Goal: Task Accomplishment & Management: Complete application form

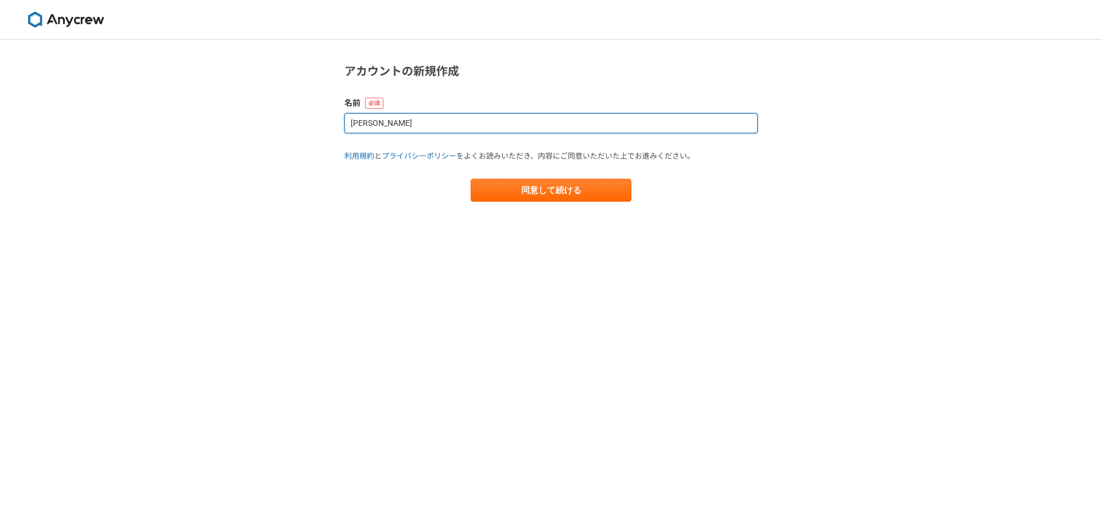
drag, startPoint x: 369, startPoint y: 121, endPoint x: 335, endPoint y: 122, distance: 33.3
click at [335, 122] on section "アカウントの新規作成 名前 文瑞趙 利用規約 と プライバシーポリシー をよくお読みいただき、内容にご同意いただいた上でお進みください。 同意して続ける" at bounding box center [551, 132] width 436 height 139
click at [387, 117] on input "趙" at bounding box center [550, 123] width 413 height 20
click at [387, 121] on input "趙" at bounding box center [550, 123] width 413 height 20
paste input "文瑞"
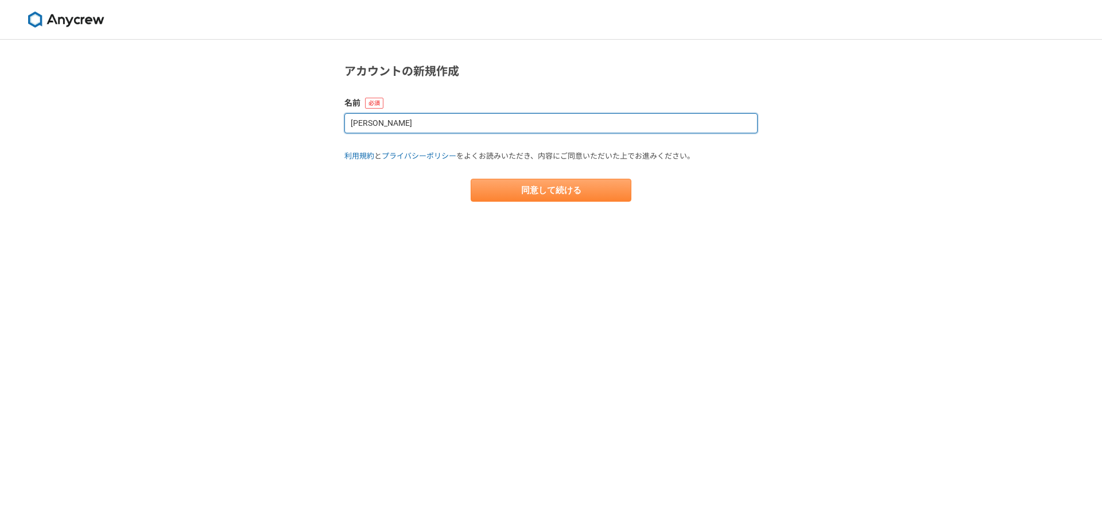
type input "趙文瑞"
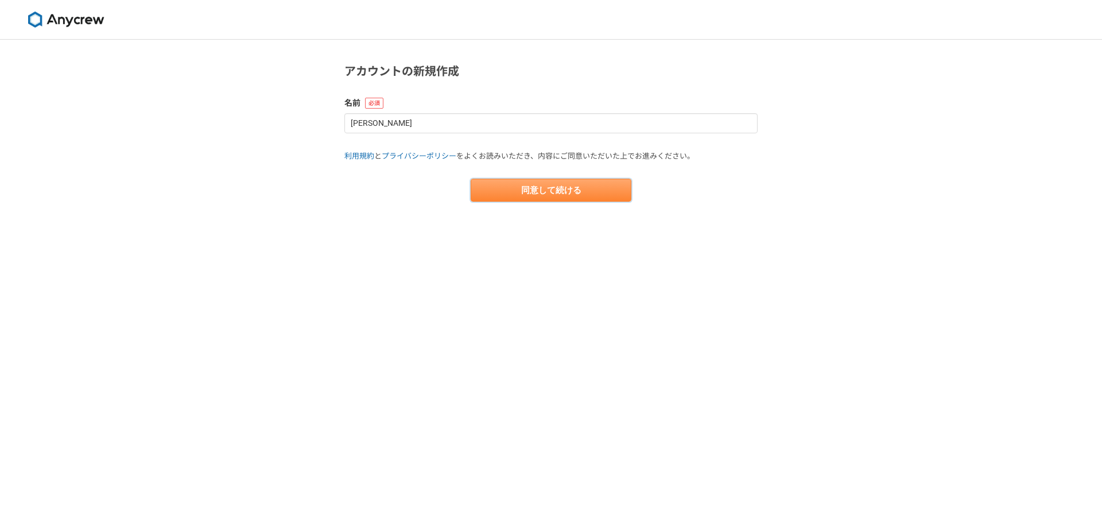
click at [521, 200] on button "同意して続ける" at bounding box center [551, 190] width 161 height 23
select select "13"
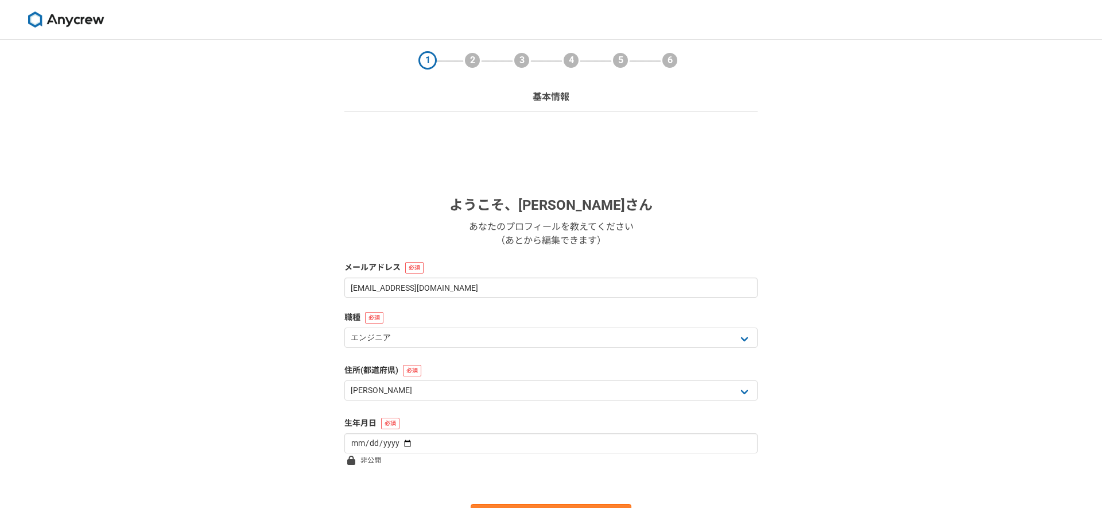
scroll to position [65, 0]
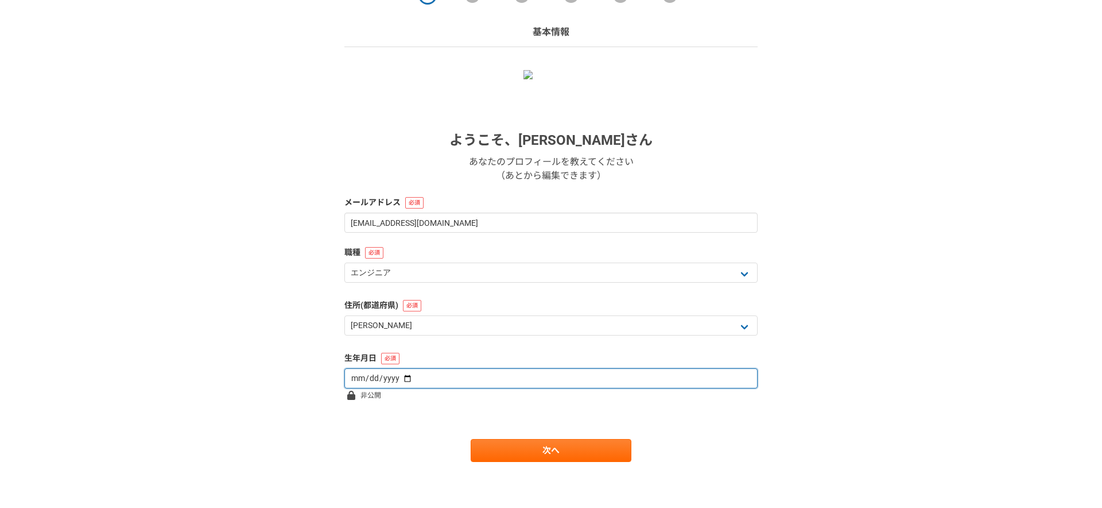
click at [354, 370] on input "date" at bounding box center [550, 378] width 413 height 20
type input "1987-06-03"
click at [459, 426] on form "ようこそ、 趙文瑞 さん あなたのプロフィールを教えてください （あとから編集できます） メールアドレス wrzhao1987@gmail.com 職種 エン…" at bounding box center [550, 266] width 413 height 392
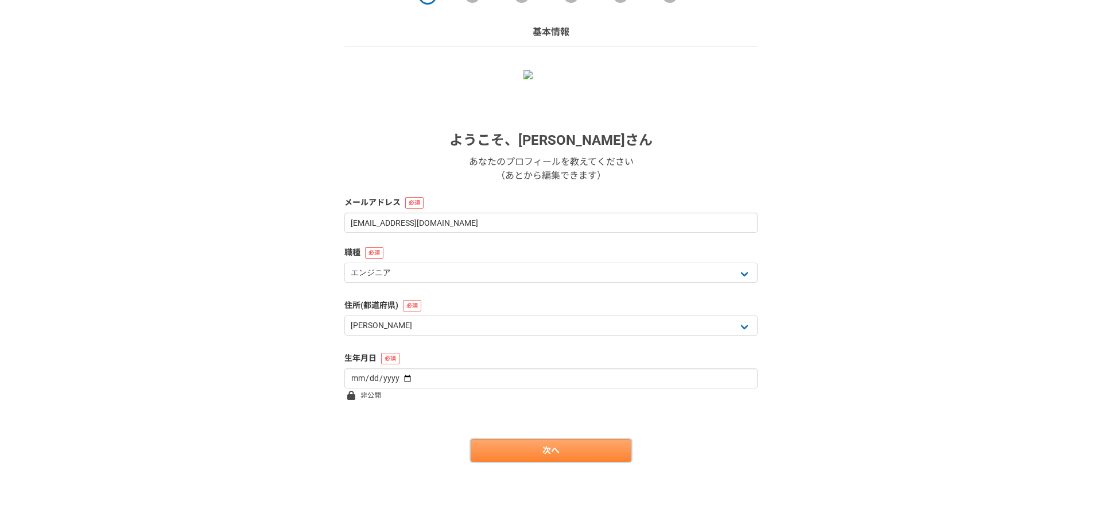
click at [516, 452] on link "次へ" at bounding box center [551, 450] width 161 height 23
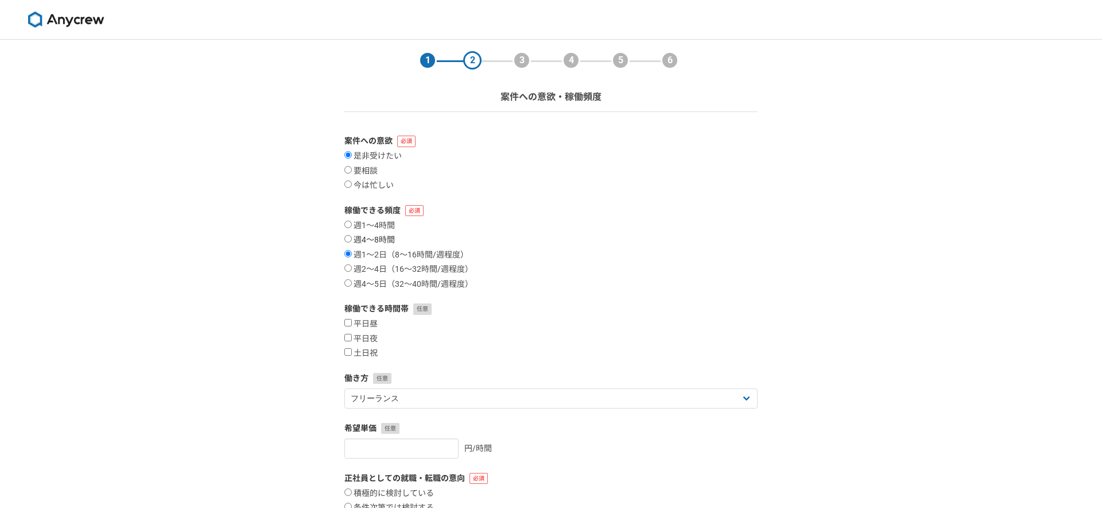
click at [385, 241] on label "週4〜8時間" at bounding box center [369, 240] width 51 height 10
click at [352, 241] on input "週4〜8時間" at bounding box center [347, 238] width 7 height 7
radio input "true"
click at [398, 255] on label "週1〜2日（8〜16時間/週程度）" at bounding box center [406, 255] width 124 height 10
click at [352, 255] on input "週1〜2日（8〜16時間/週程度）" at bounding box center [347, 253] width 7 height 7
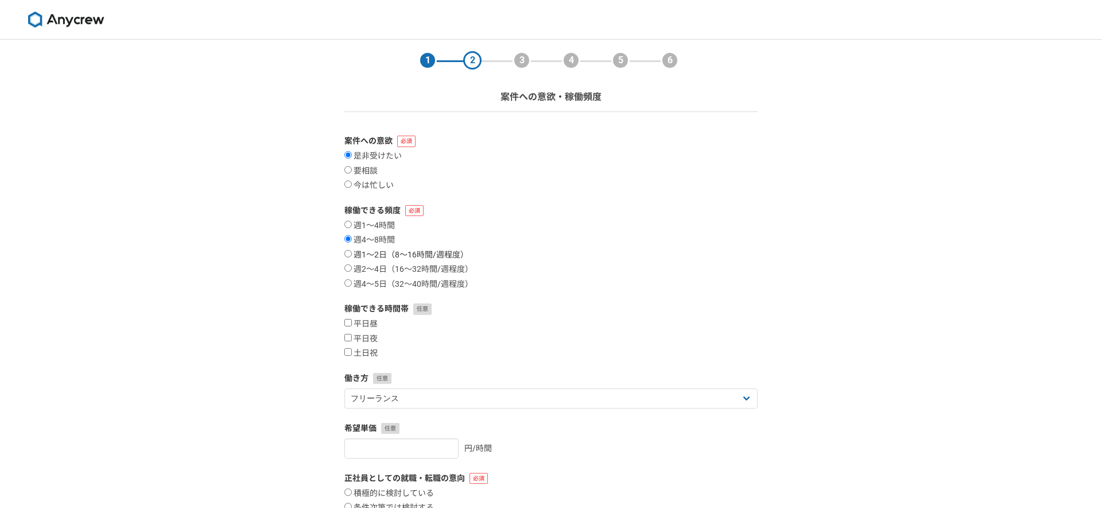
radio input "true"
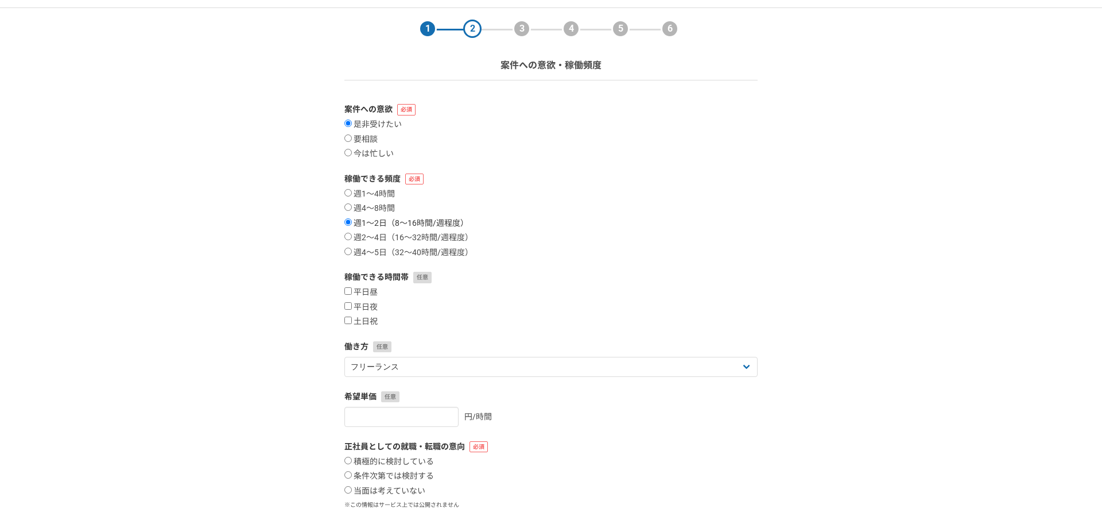
scroll to position [47, 0]
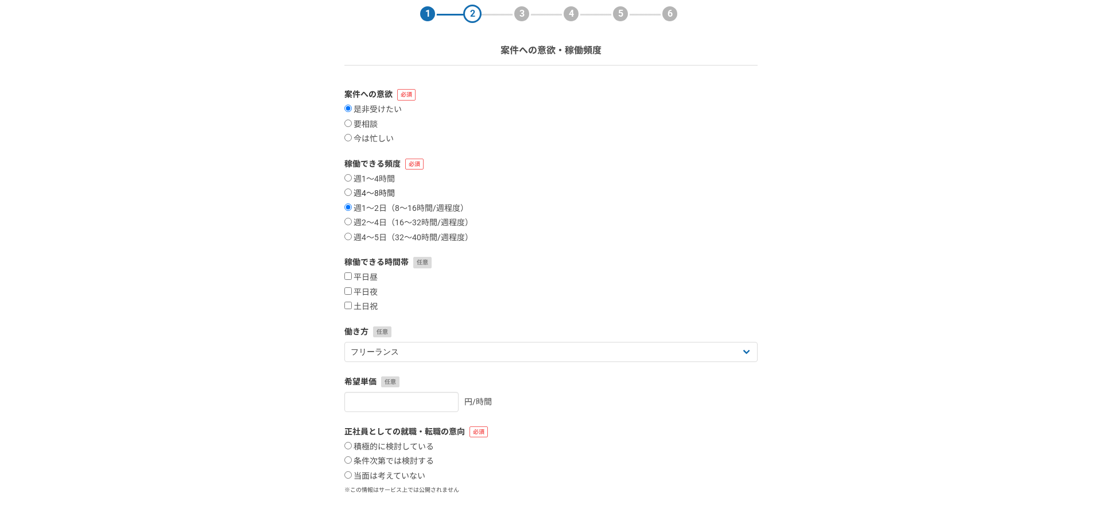
click at [381, 191] on label "週4〜8時間" at bounding box center [369, 193] width 51 height 10
click at [352, 191] on input "週4〜8時間" at bounding box center [347, 191] width 7 height 7
radio input "true"
click at [366, 293] on label "平日夜" at bounding box center [360, 292] width 33 height 10
click at [352, 293] on input "平日夜" at bounding box center [347, 290] width 7 height 7
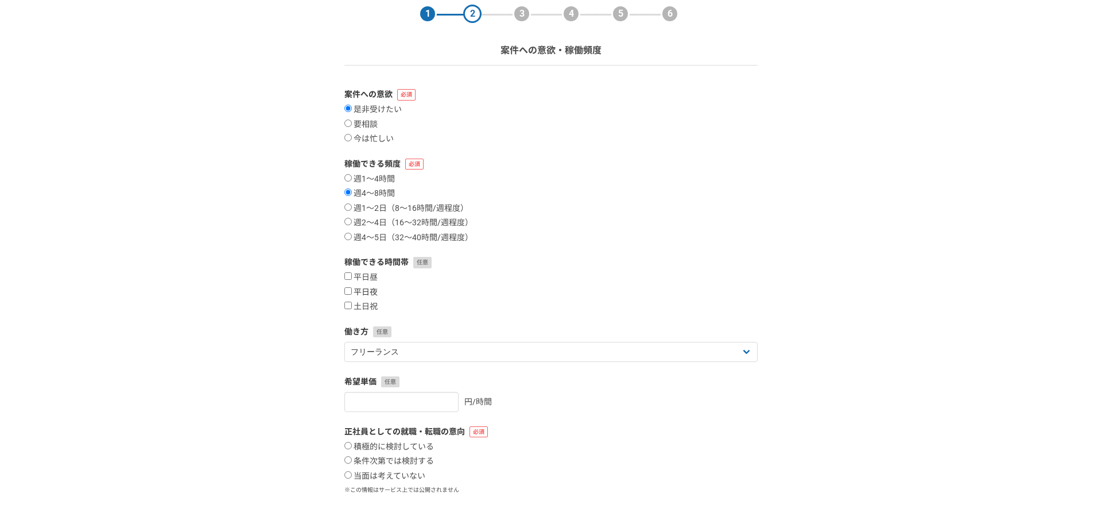
checkbox input "true"
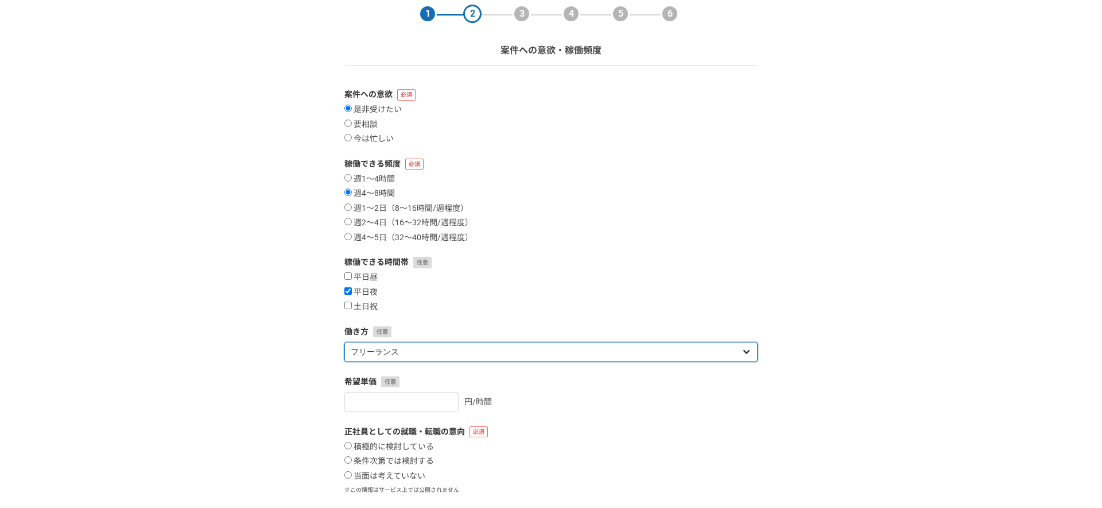
click at [424, 350] on select "フリーランス 副業 その他" at bounding box center [550, 352] width 413 height 20
select select "sidejob"
click at [344, 342] on select "フリーランス 副業 その他" at bounding box center [550, 352] width 413 height 20
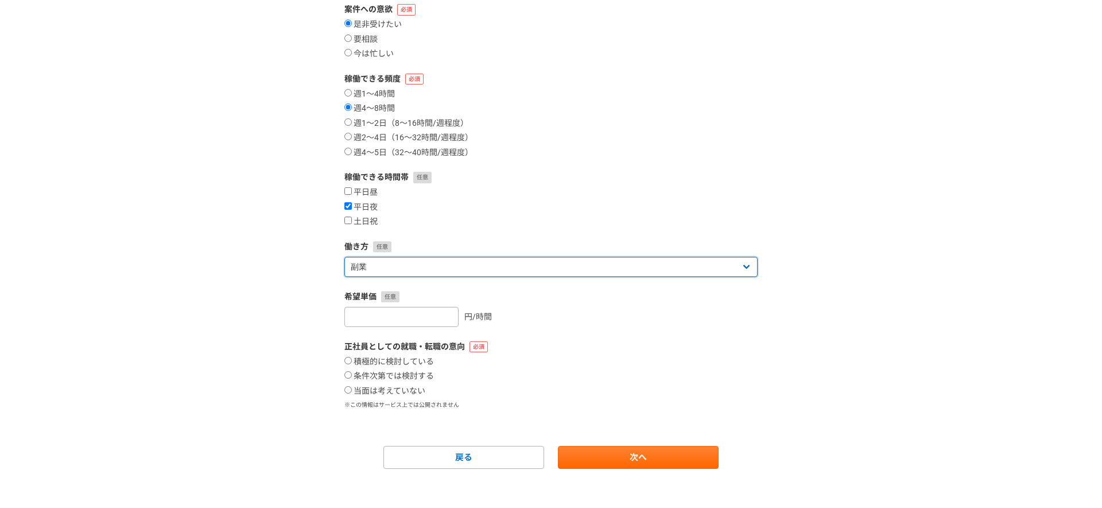
scroll to position [132, 0]
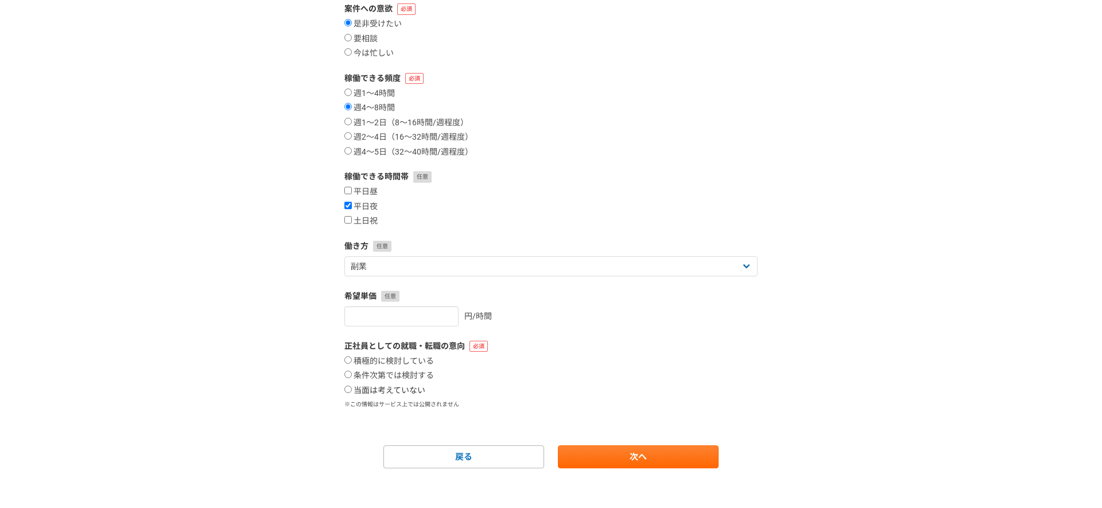
click at [410, 394] on label "当面は考えていない" at bounding box center [384, 390] width 81 height 10
click at [352, 393] on input "当面は考えていない" at bounding box center [347, 388] width 7 height 7
radio input "true"
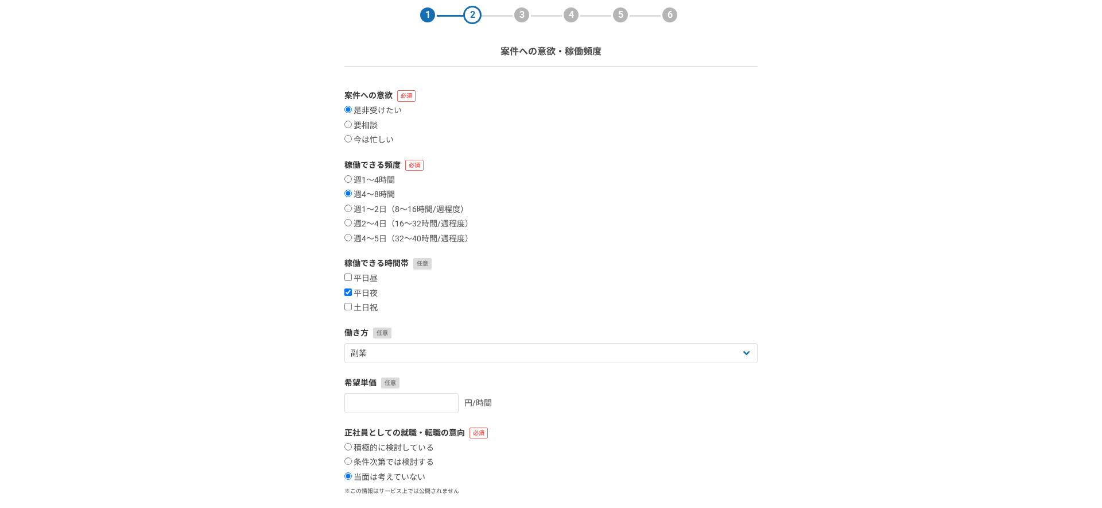
scroll to position [49, 0]
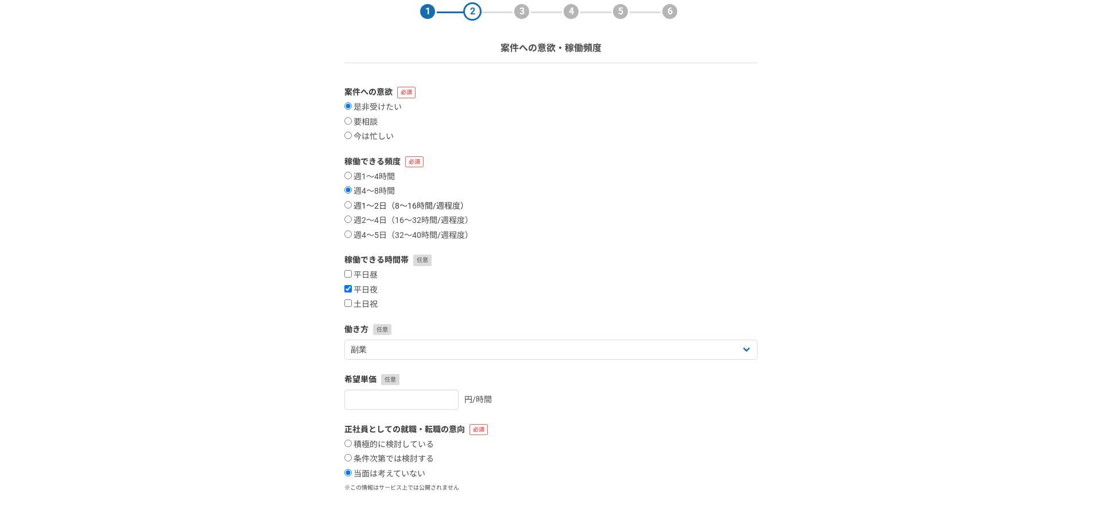
click at [356, 204] on label "週1〜2日（8〜16時間/週程度）" at bounding box center [406, 206] width 124 height 10
click at [352, 204] on input "週1〜2日（8〜16時間/週程度）" at bounding box center [347, 204] width 7 height 7
radio input "true"
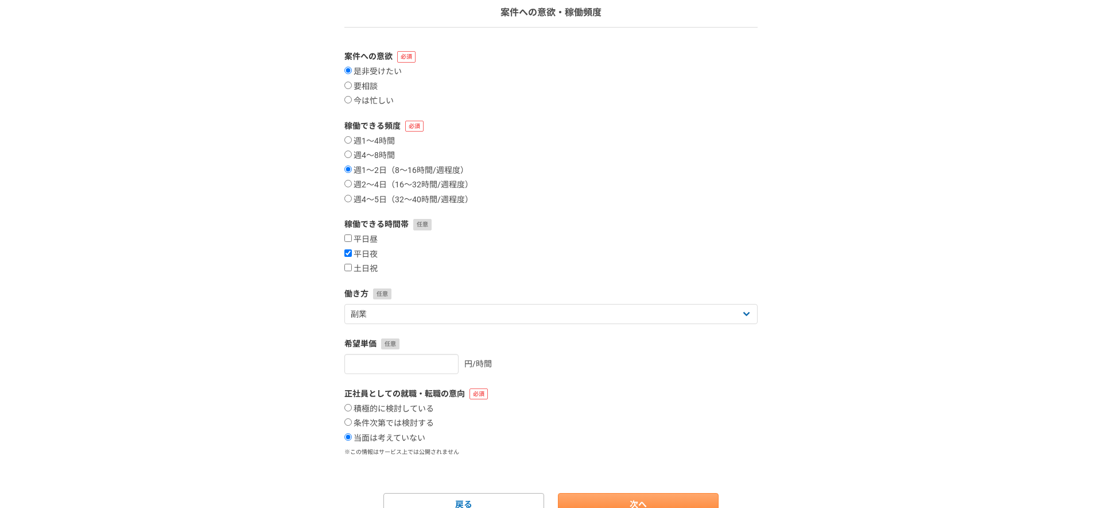
scroll to position [138, 0]
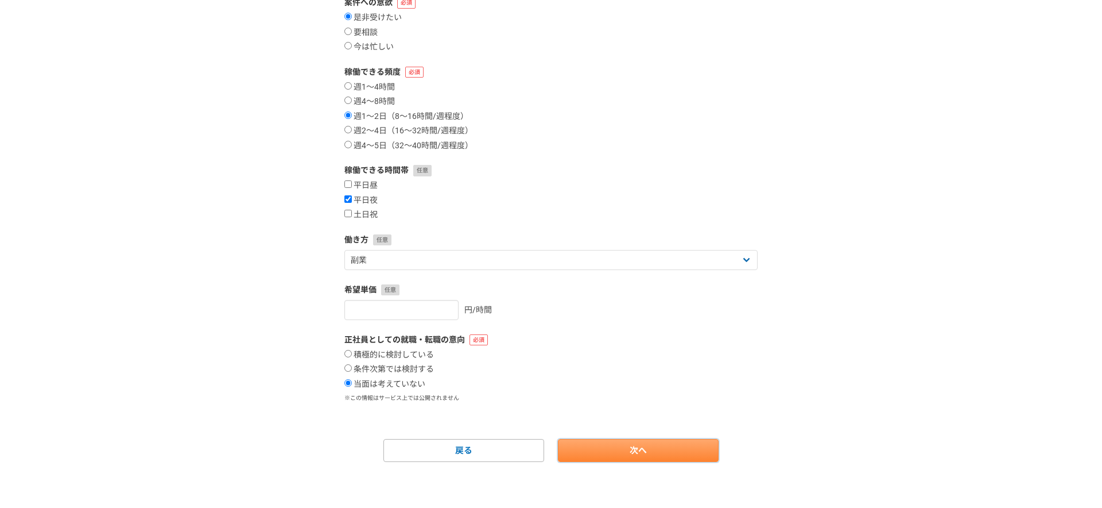
click at [619, 456] on link "次へ" at bounding box center [638, 450] width 161 height 23
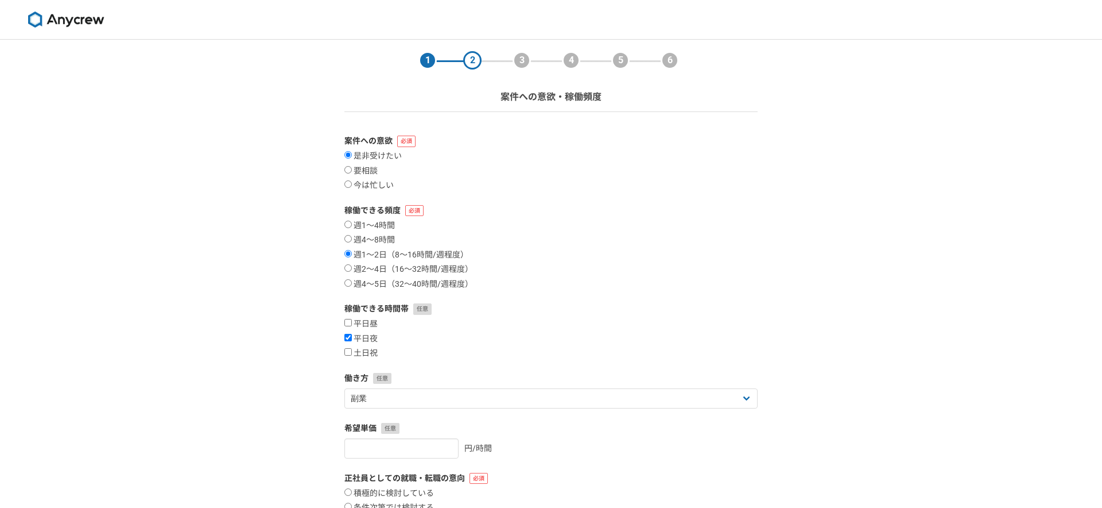
select select
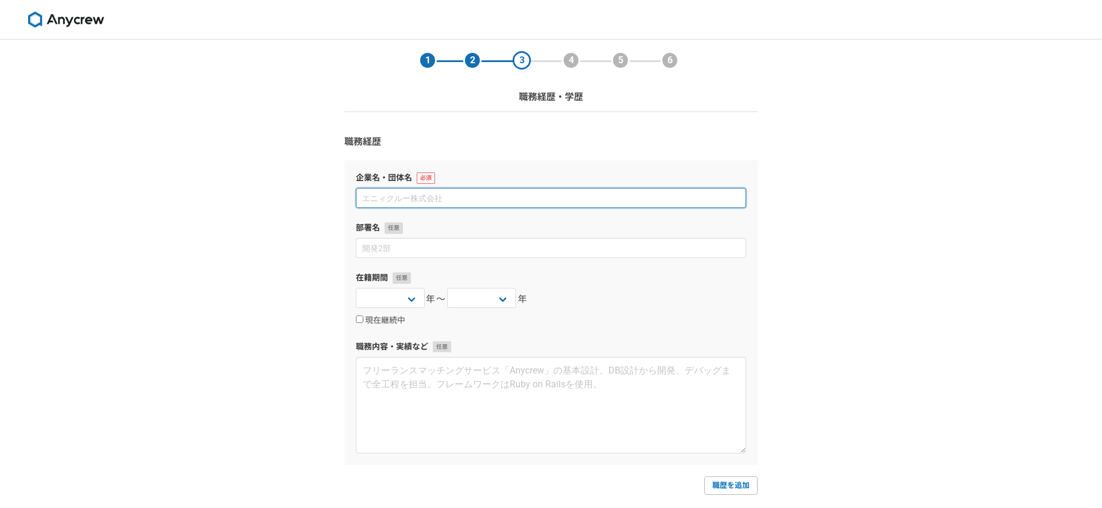
click at [438, 200] on input at bounding box center [551, 198] width 390 height 20
type input "NeoX株式会社"
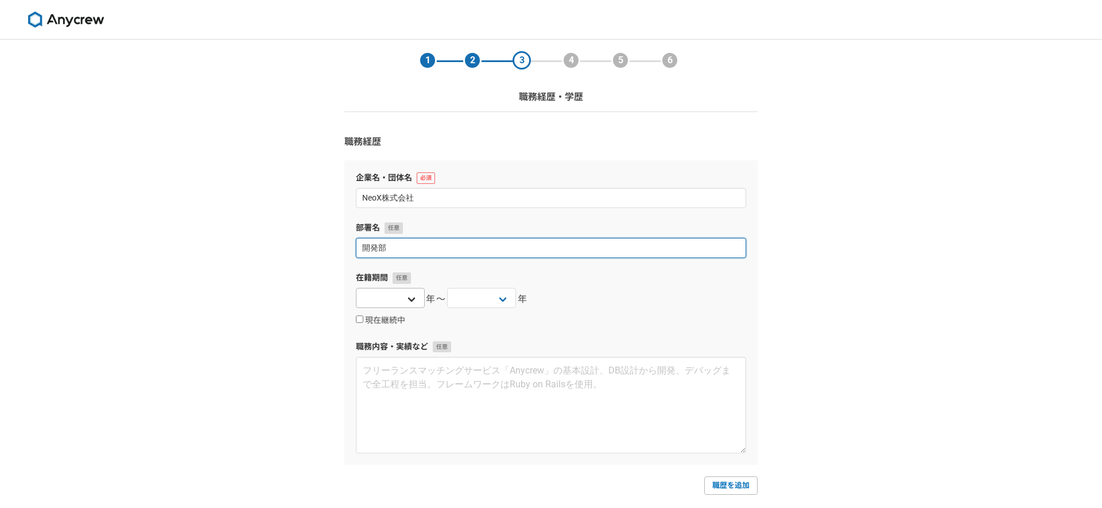
type input "開発部"
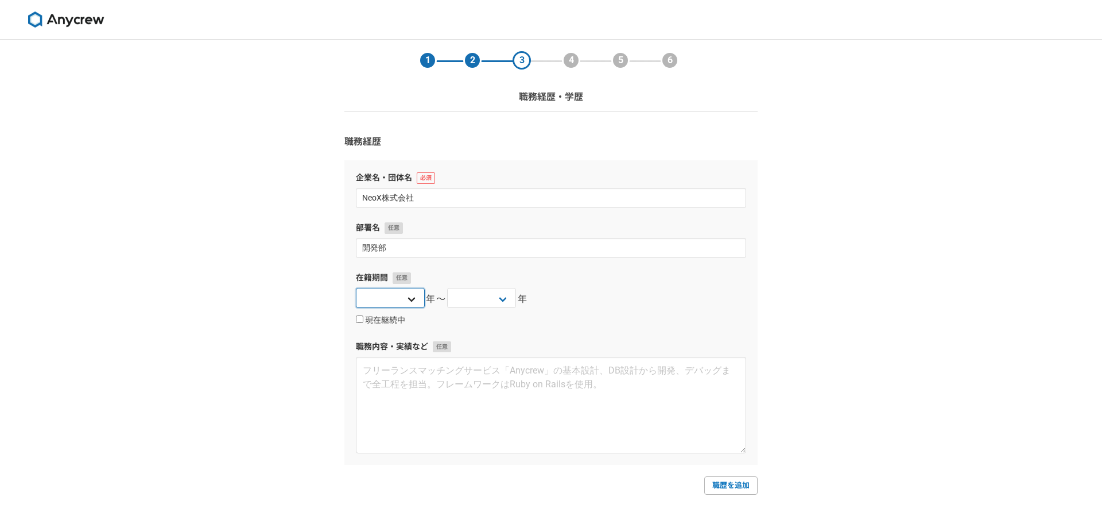
click at [401, 297] on select "2025 2024 2023 2022 2021 2020 2019 2018 2017 2016 2015 2014 2013 2012 2011 2010…" at bounding box center [390, 298] width 69 height 20
select select "2017"
click at [356, 288] on select "2025 2024 2023 2022 2021 2020 2019 2018 2017 2016 2015 2014 2013 2012 2011 2010…" at bounding box center [390, 298] width 69 height 20
click at [486, 301] on select "2025 2024 2023 2022 2021 2020 2019 2018 2017 2016 2015 2014 2013 2012 2011 2010…" at bounding box center [481, 298] width 69 height 20
select select "2025"
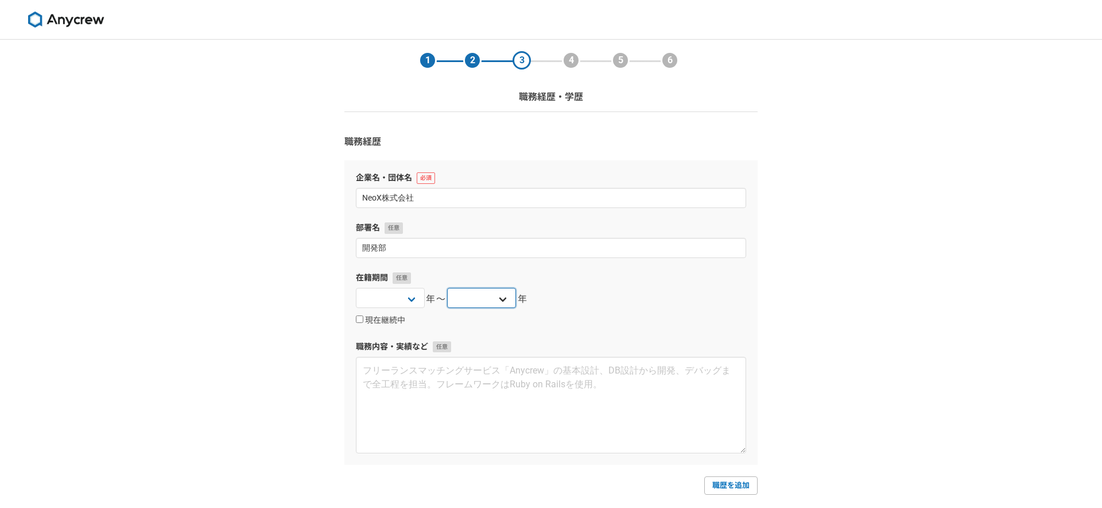
click at [447, 288] on select "2025 2024 2023 2022 2021 2020 2019 2018 2017 2016 2015 2014 2013 2012 2011 2010…" at bounding box center [481, 298] width 69 height 20
click at [504, 411] on textarea at bounding box center [551, 405] width 390 height 96
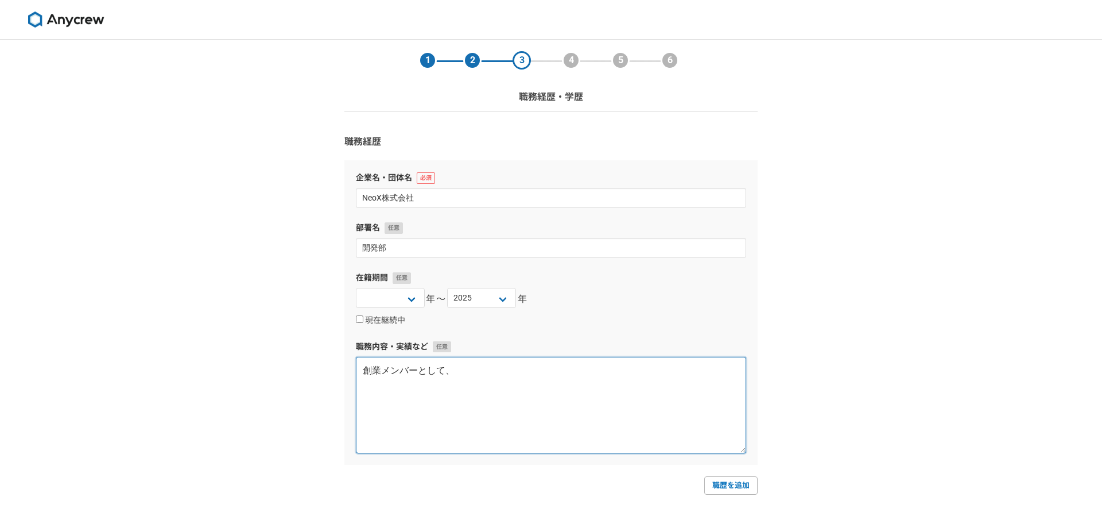
click at [631, 407] on textarea "創業メンバーとして、" at bounding box center [551, 405] width 390 height 96
drag, startPoint x: 562, startPoint y: 370, endPoint x: 355, endPoint y: 370, distance: 207.3
click at [355, 370] on div "企業名・団体名 NeoX株式会社 部署名 開発部 在籍期間 2025 2024 2023 2022 2021 2020 2019 2018 2017 2016…" at bounding box center [550, 312] width 413 height 304
click at [546, 386] on textarea "創業メンバーとして、８年在籍しています。" at bounding box center [551, 405] width 390 height 96
paste textarea "8年間にわたり、プロダクトの立ち上げからスケールまで一貫して牽引。CTOとしてシステムアーキテクチャの設計・構築を主導し、日本一の処方箋入力サービス「薬師丸賢…"
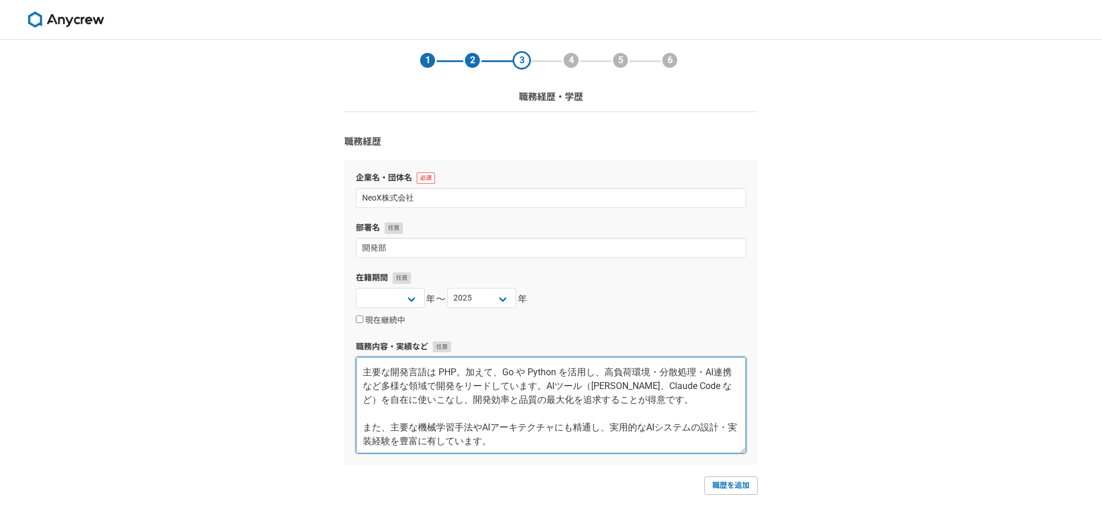
scroll to position [55, 0]
type textarea "創業メンバーとして8年間にわたり、プロダクトの立ち上げからスケールまで一貫して牽引。CTOとしてシステムアーキテクチャの設計・構築を主導し、日本一の処方箋入力…"
click at [719, 482] on link "職歴を追加" at bounding box center [730, 485] width 53 height 18
select select
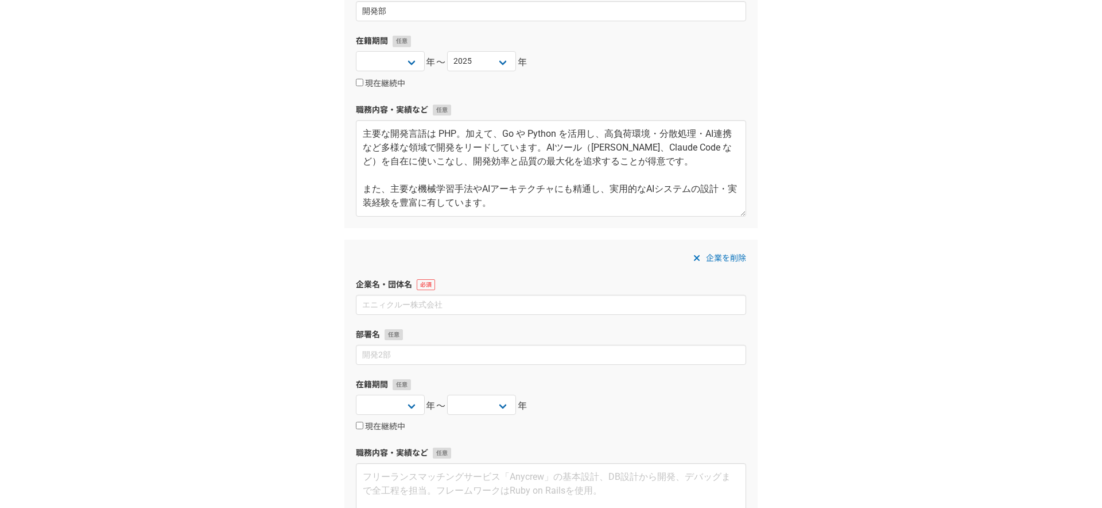
scroll to position [220, 0]
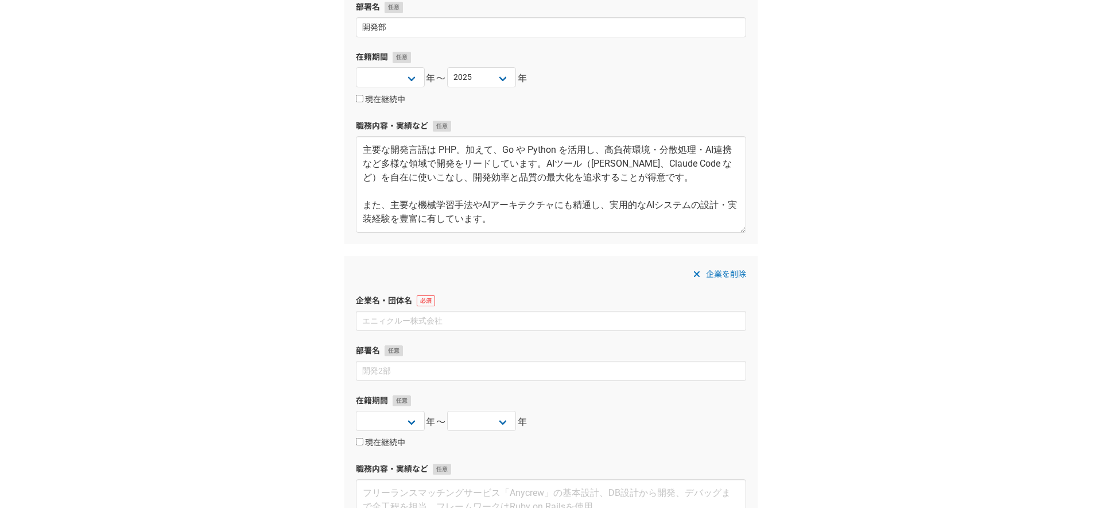
click at [710, 270] on span "企業を削除" at bounding box center [726, 274] width 40 height 14
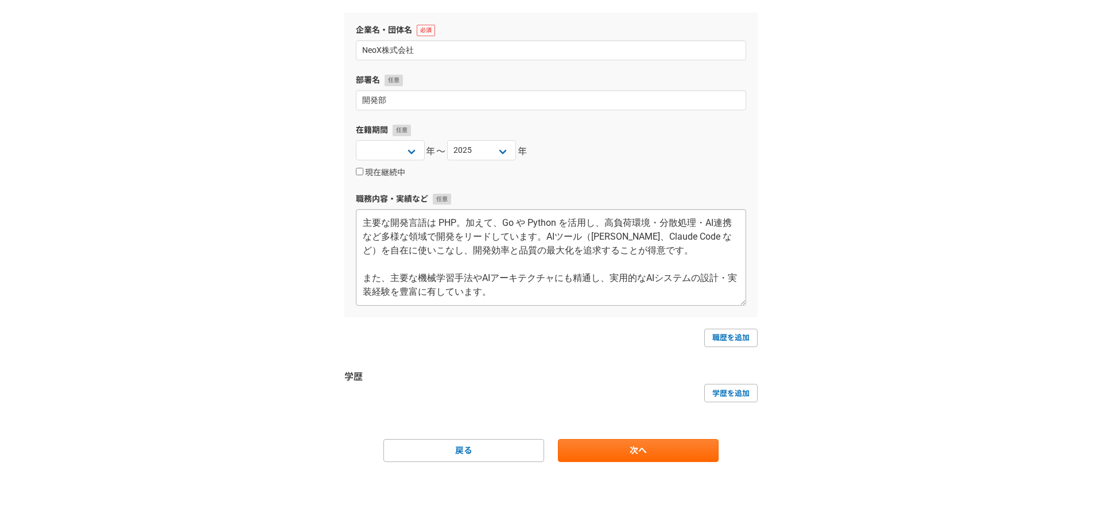
scroll to position [0, 0]
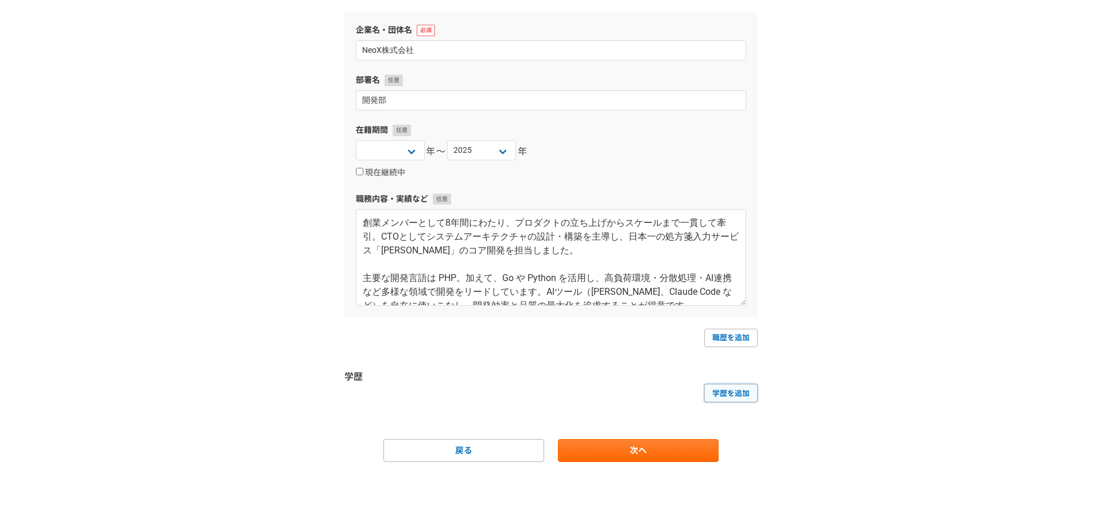
click at [711, 395] on link "学歴を追加" at bounding box center [730, 393] width 53 height 18
select select
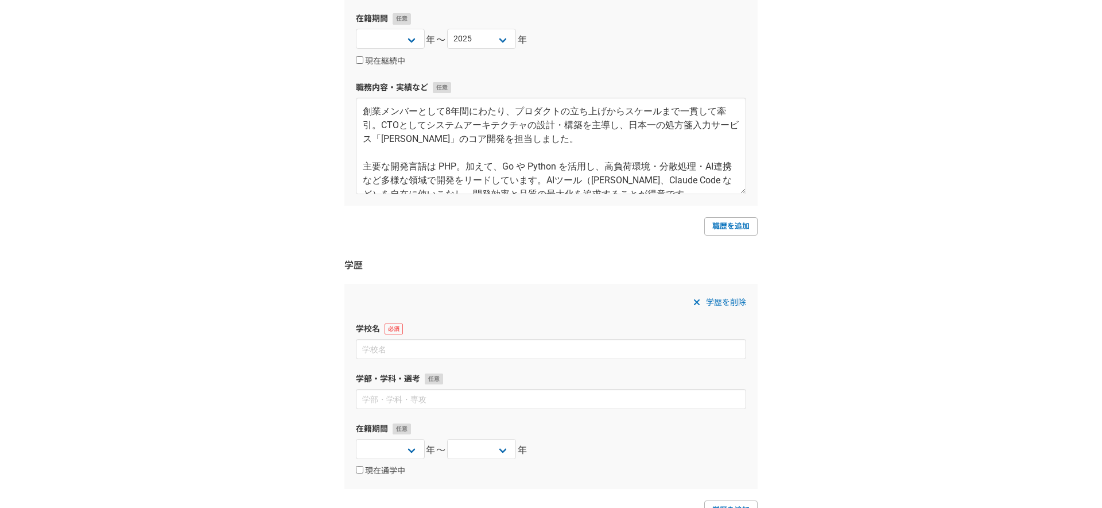
scroll to position [289, 0]
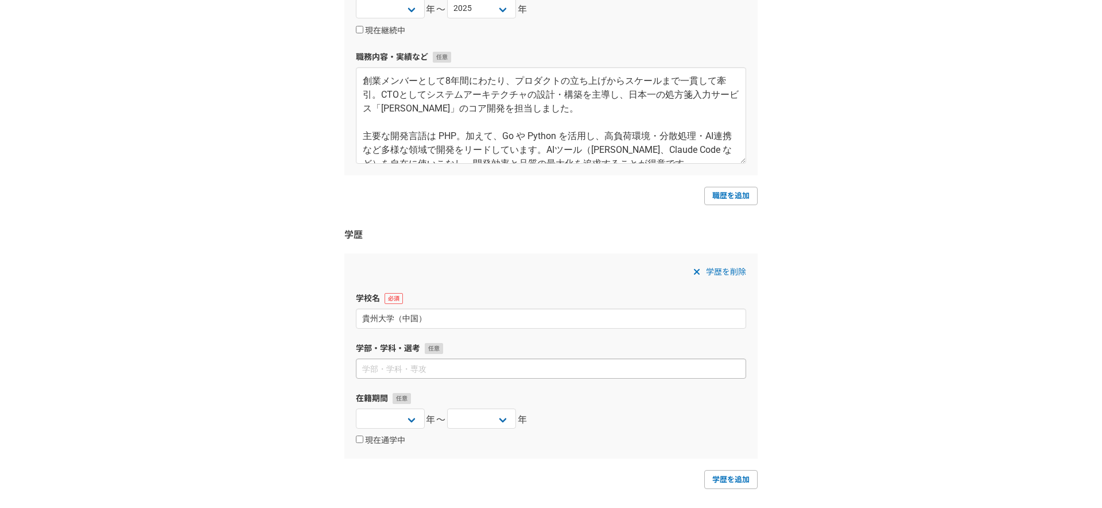
type input "貴州大学（中国）"
click at [447, 374] on input at bounding box center [551, 368] width 390 height 20
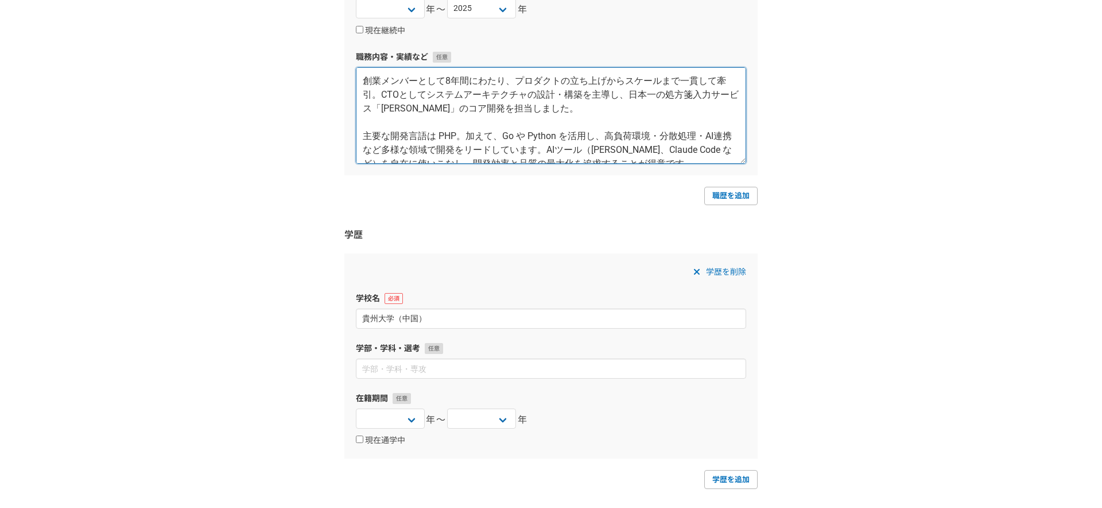
click at [363, 79] on textarea "創業メンバーとして8年間にわたり、プロダクトの立ち上げからスケールまで一貫して牽引。CTOとしてシステムアーキテクチャの設計・構築を主導し、日本一の処方箋入力…" at bounding box center [551, 115] width 390 height 96
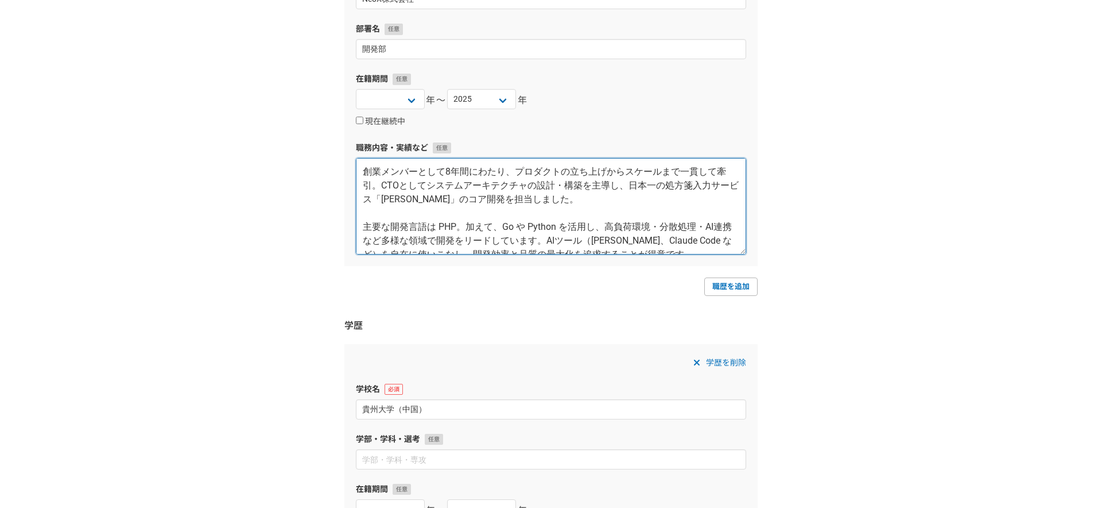
scroll to position [191, 0]
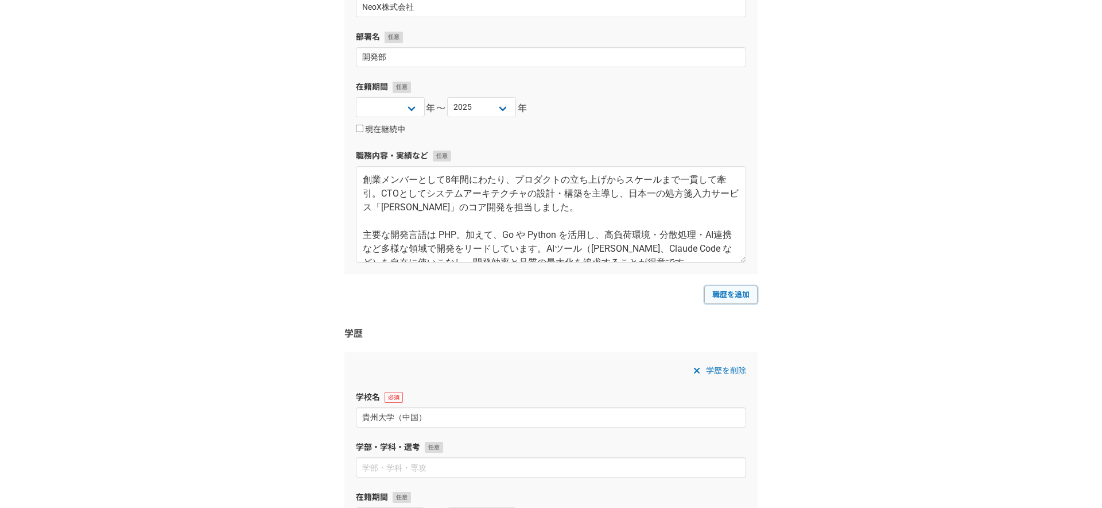
click at [726, 288] on link "職歴を追加" at bounding box center [730, 294] width 53 height 18
select select
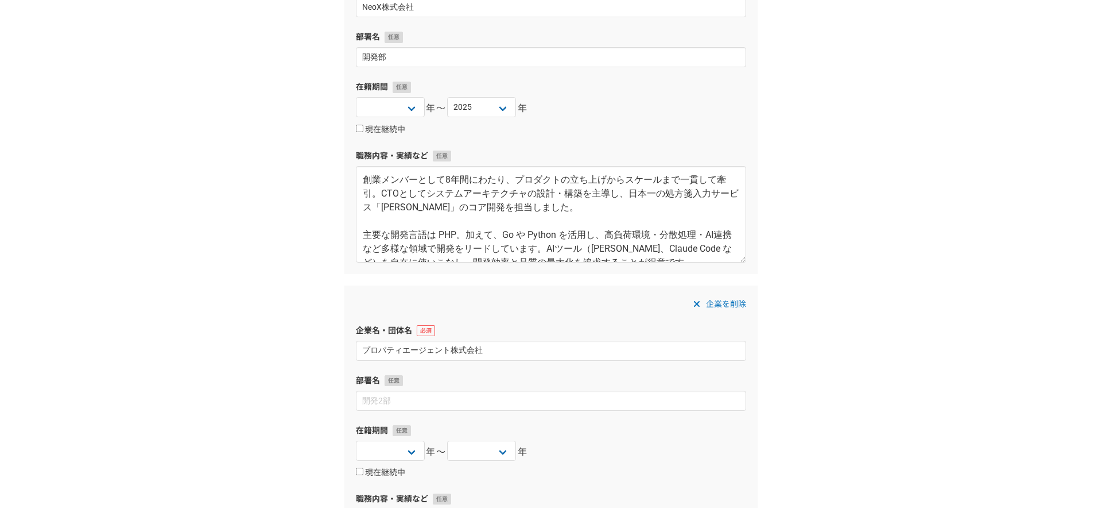
type input "プロパティエージェント株式会社"
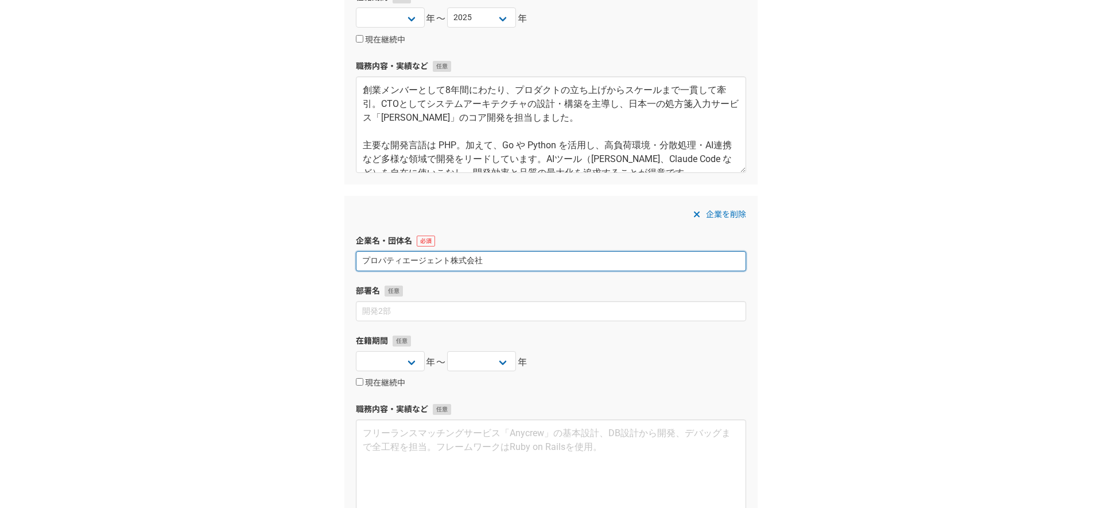
scroll to position [284, 0]
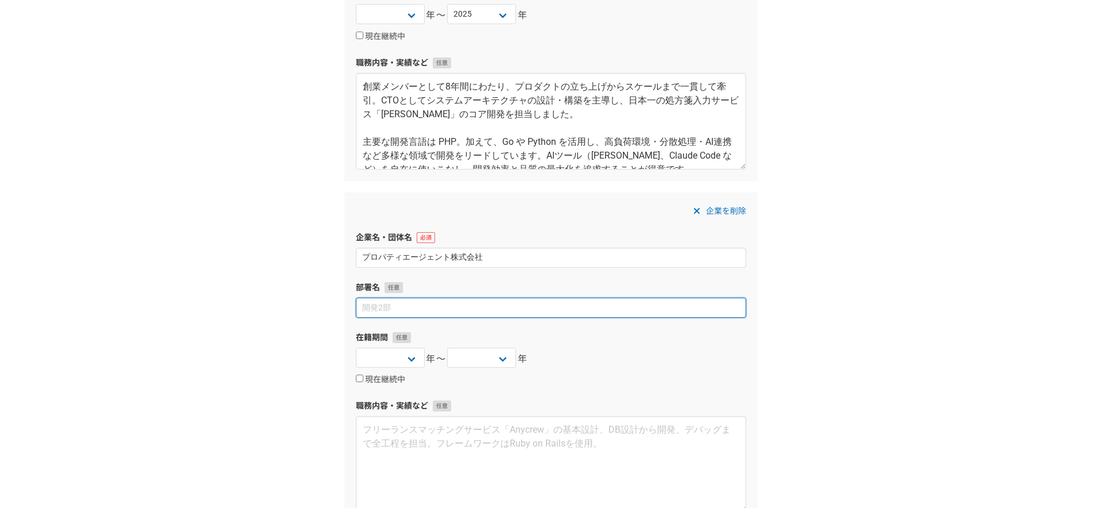
click at [588, 300] on input at bounding box center [551, 307] width 390 height 20
type input "か"
type input "社長室"
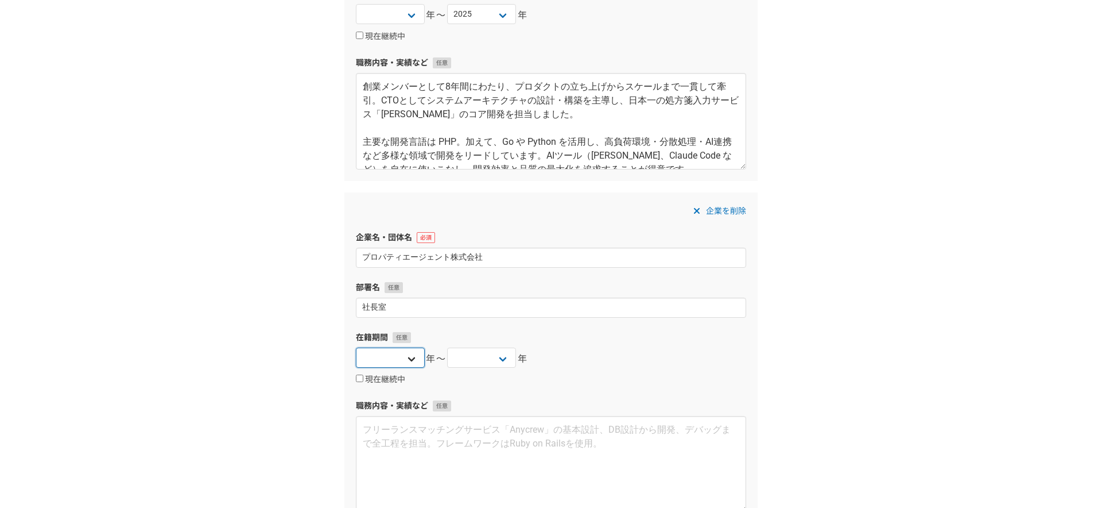
click at [399, 359] on select "2025 2024 2023 2022 2021 2020 2019 2018 2017 2016 2015 2014 2013 2012 2011 2010…" at bounding box center [390, 357] width 69 height 20
select select "2015"
click at [356, 347] on select "2025 2024 2023 2022 2021 2020 2019 2018 2017 2016 2015 2014 2013 2012 2011 2010…" at bounding box center [390, 357] width 69 height 20
click at [490, 358] on select "2025 2024 2023 2022 2021 2020 2019 2018 2017 2016 2015 2014 2013 2012 2011 2010…" at bounding box center [481, 357] width 69 height 20
select select "2017"
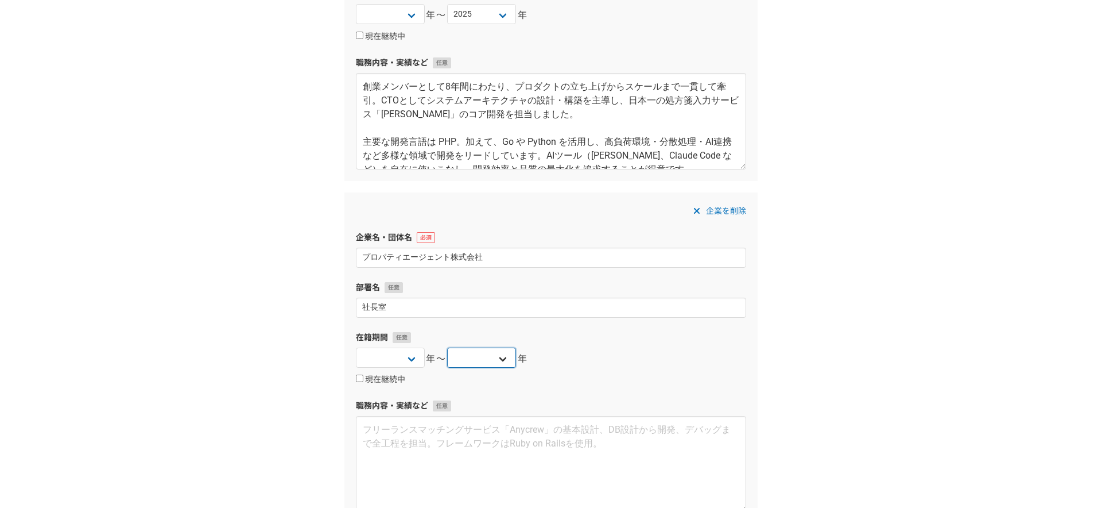
click at [447, 347] on select "2025 2024 2023 2022 2021 2020 2019 2018 2017 2016 2015 2014 2013 2012 2011 2010…" at bounding box center [481, 357] width 69 height 20
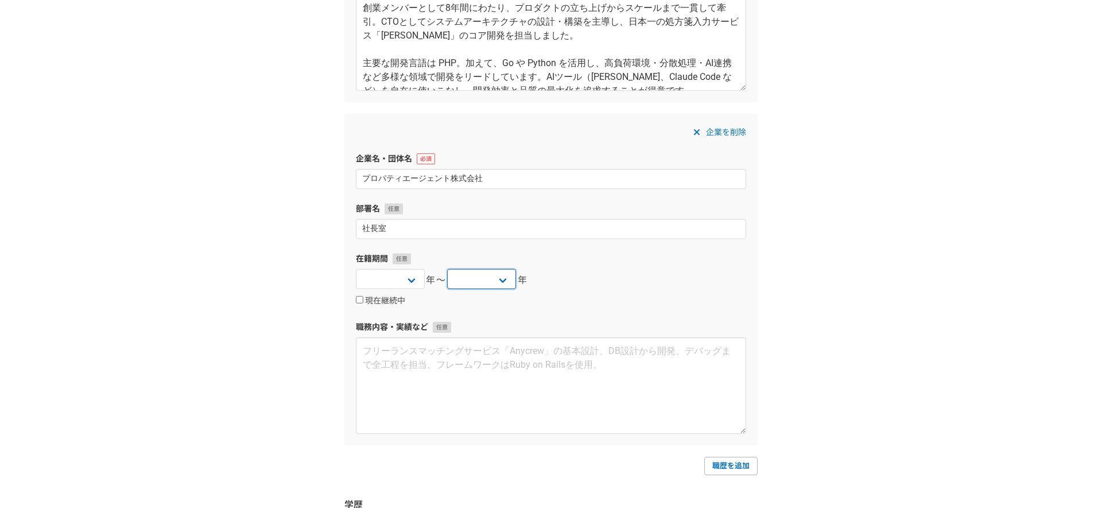
scroll to position [364, 0]
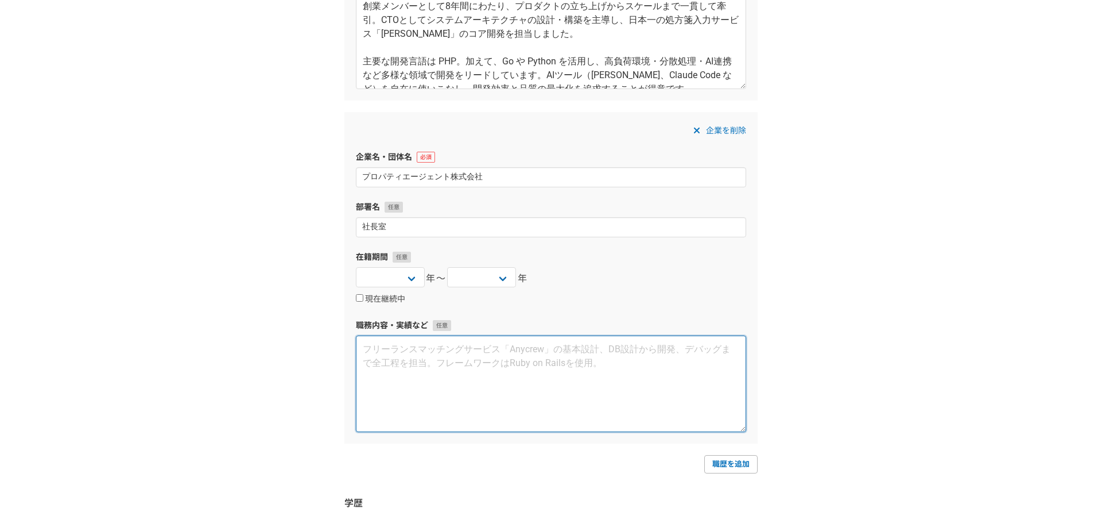
click at [501, 341] on textarea at bounding box center [551, 383] width 390 height 96
click at [594, 359] on textarea "不動産情報プラットフォーム「ふじたろう」" at bounding box center [551, 383] width 390 height 96
click at [663, 357] on textarea "不動産情報プラットフォーム「ふじたろう」（現在サービス停止）" at bounding box center [551, 383] width 390 height 96
paste textarea "https://www.atpress.ne.jp/news/107758"
click at [478, 369] on textarea "不動産情報プラットフォーム「ふじたろう」（現在サービス停止）の構築をゼロから携わりました。 https://www.atpress.ne.jp/news/10…" at bounding box center [551, 383] width 390 height 96
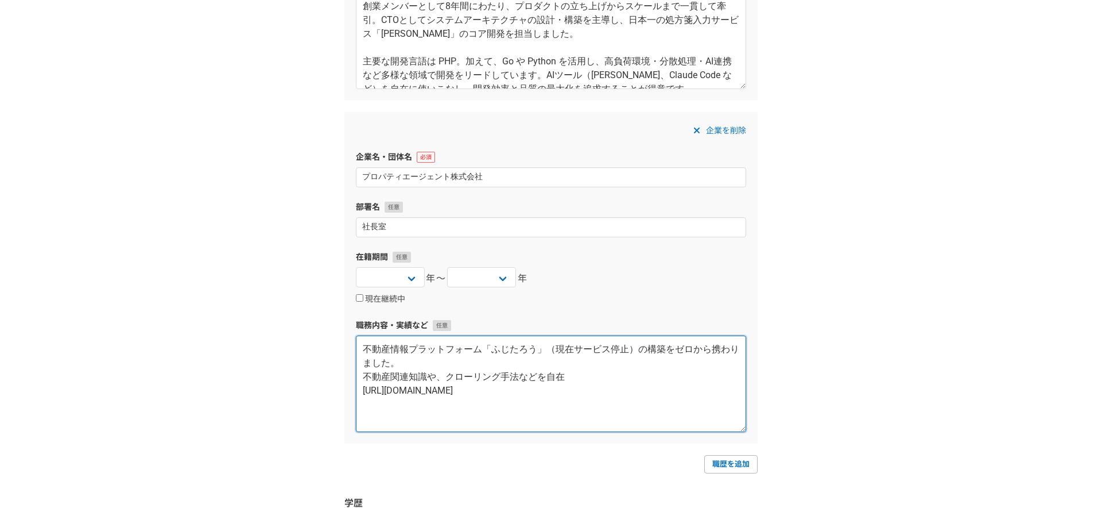
click at [439, 371] on textarea "不動産情報プラットフォーム「ふじたろう」（現在サービス停止）の構築をゼロから携わりました。 不動産関連知識や、クローリング手法などを自在 https://ww…" at bounding box center [551, 383] width 390 height 96
click at [572, 379] on textarea "不動産情報プラットフォーム「ふじたろう」（現在サービス停止）の構築をゼロから携わりました。 不動産関連知識や、クローリング手法などを自在 https://ww…" at bounding box center [551, 383] width 390 height 96
click at [449, 379] on textarea "不動産情報プラットフォーム「ふじたろう」（現在サービス停止）の構築をゼロから携わりました。 不動産関連知識や、クローリング https://www.atpre…" at bounding box center [551, 383] width 390 height 96
click at [531, 375] on textarea "不動産情報プラットフォーム「ふじたろう」（現在サービス停止）の構築をゼロから携わりました。 不動産関連知識が豊富で、クローリング https://www.at…" at bounding box center [551, 383] width 390 height 96
click at [656, 409] on textarea "不動産情報プラットフォーム「ふじたろう」（現在サービス停止）の構築をゼロから携わりました。 不動産関連知識が豊富で、クローリング技術も自在に使用できています。…" at bounding box center [551, 383] width 390 height 96
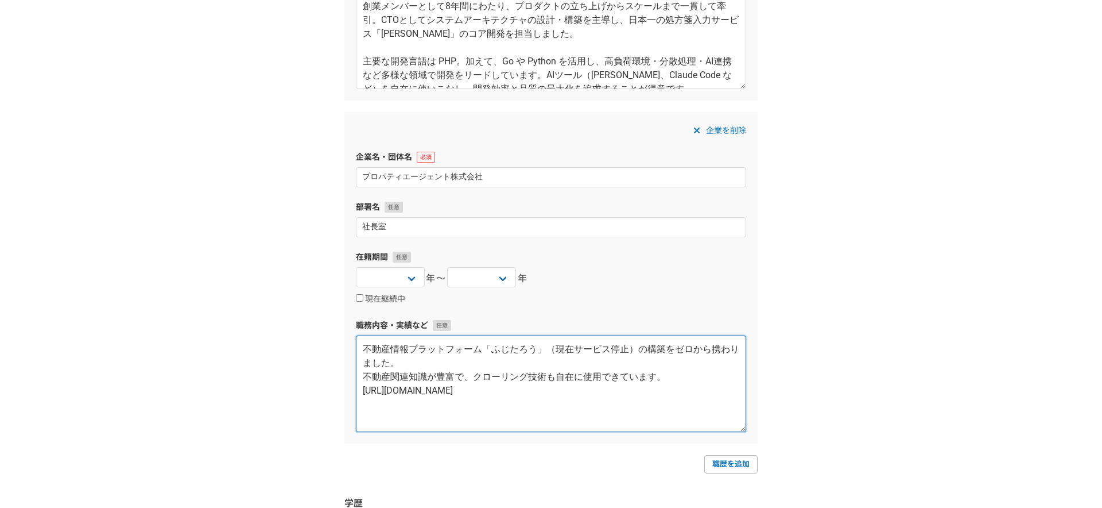
paste textarea "もゼロから携わり、 大規模クローリングシステムと不動産データ解析基盤の開発を担当。 豊富な不動産関連知識と、高度なスクレイピング技術を組み合わせた実装経験を持…"
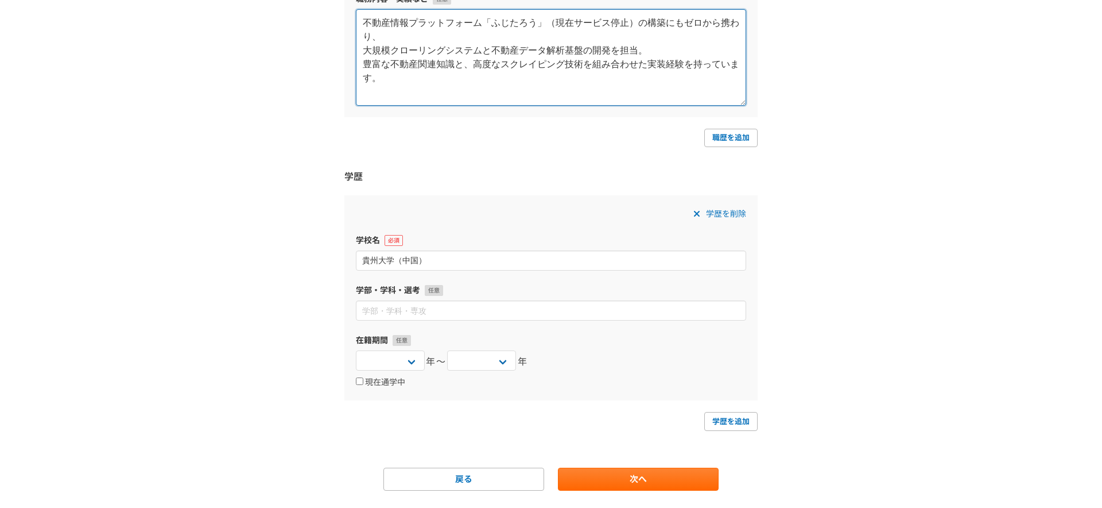
scroll to position [719, 0]
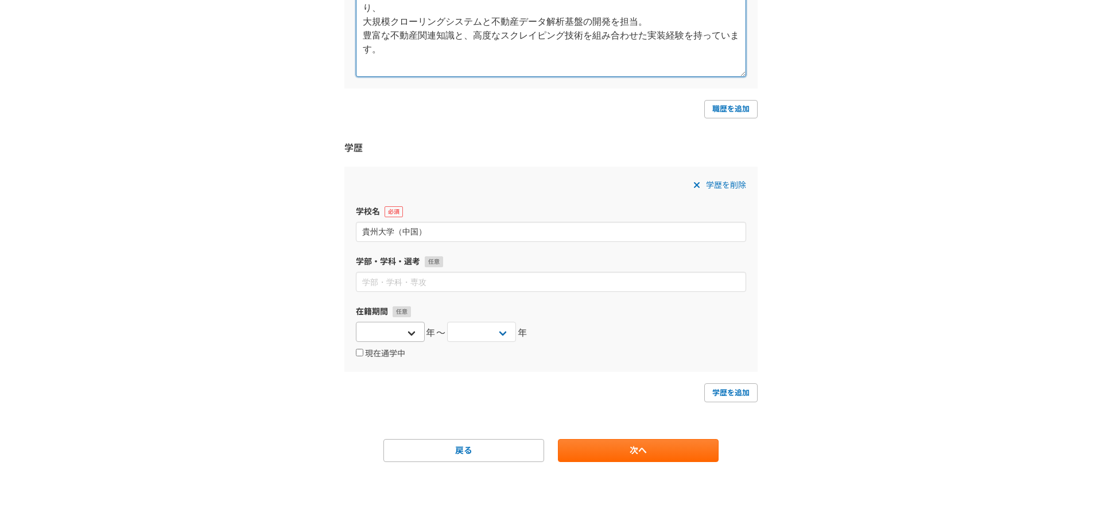
type textarea "不動産情報プラットフォーム「ふじたろう」（現在サービス停止）の構築にもゼロから携わり、 大規模クローリングシステムと不動産データ解析基盤の開発を担当。 豊富な…"
click at [389, 338] on select "2025 2024 2023 2022 2021 2020 2019 2018 2017 2016 2015 2014 2013 2012 2011 2010…" at bounding box center [390, 332] width 69 height 20
select select "2016"
click at [356, 322] on select "2025 2024 2023 2022 2021 2020 2019 2018 2017 2016 2015 2014 2013 2012 2011 2010…" at bounding box center [390, 332] width 69 height 20
click at [478, 332] on select "2025 2024 2023 2022 2021 2020 2019 2018 2017 2016 2015 2014 2013 2012 2011 2010…" at bounding box center [481, 332] width 69 height 20
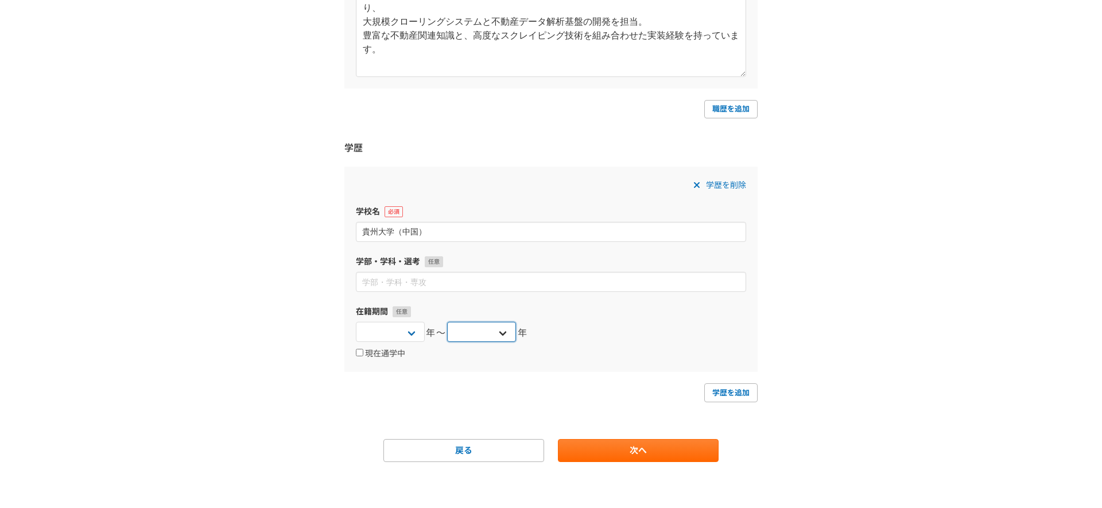
select select "2020"
click at [447, 322] on select "2025 2024 2023 2022 2021 2020 2019 2018 2017 2016 2015 2014 2013 2012 2011 2010…" at bounding box center [481, 332] width 69 height 20
click at [401, 338] on select "2025 2024 2023 2022 2021 2020 2019 2018 2017 2016 2015 2014 2013 2012 2011 2010…" at bounding box center [390, 332] width 69 height 20
select select "2006"
click at [356, 322] on select "2025 2024 2023 2022 2021 2020 2019 2018 2017 2016 2015 2014 2013 2012 2011 2010…" at bounding box center [390, 332] width 69 height 20
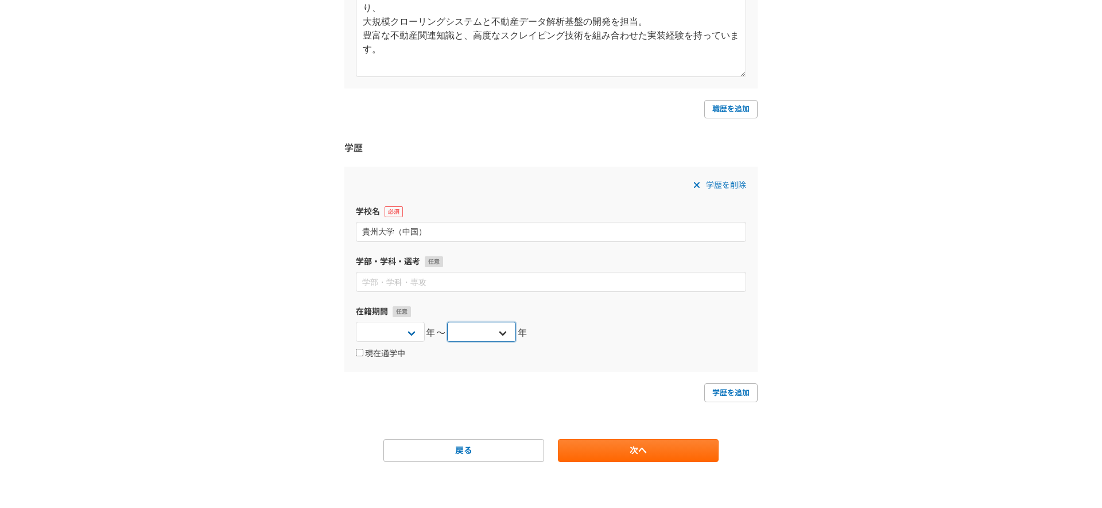
click at [475, 335] on select "2025 2024 2023 2022 2021 2020 2019 2018 2017 2016 2015 2014 2013 2012 2011 2010…" at bounding box center [481, 332] width 69 height 20
select select "2010"
click at [447, 322] on select "2025 2024 2023 2022 2021 2020 2019 2018 2017 2016 2015 2014 2013 2012 2011 2010…" at bounding box center [481, 332] width 69 height 20
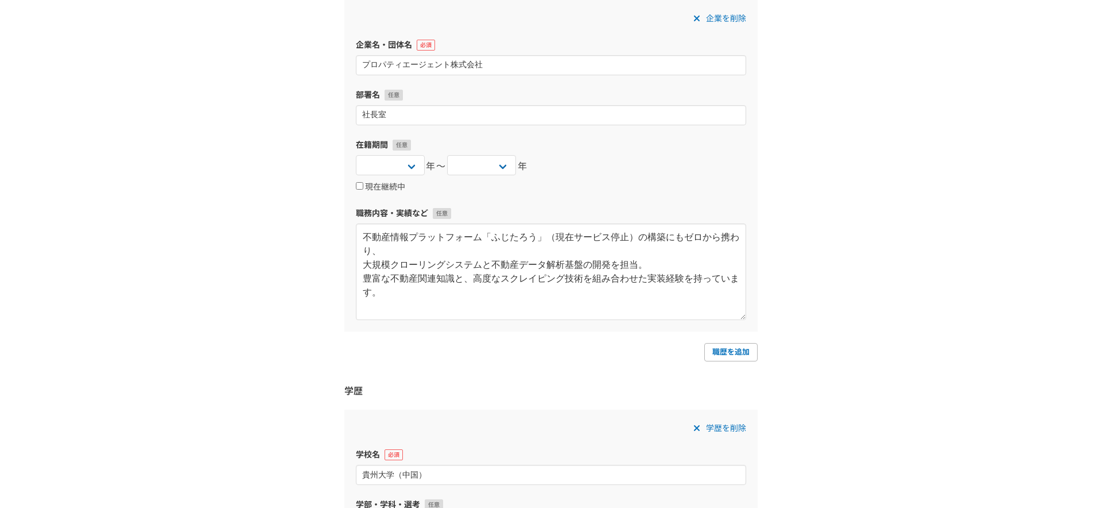
scroll to position [425, 0]
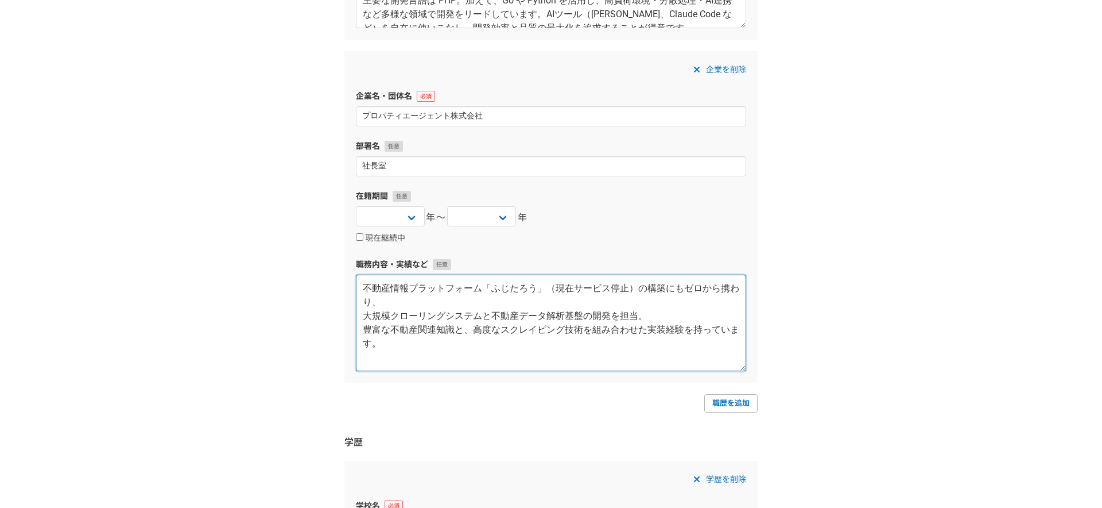
click at [366, 292] on textarea "不動産情報プラットフォーム「ふじたろう」（現在サービス停止）の構築にもゼロから携わり、 大規模クローリングシステムと不動産データ解析基盤の開発を担当。 豊富な…" at bounding box center [551, 322] width 390 height 96
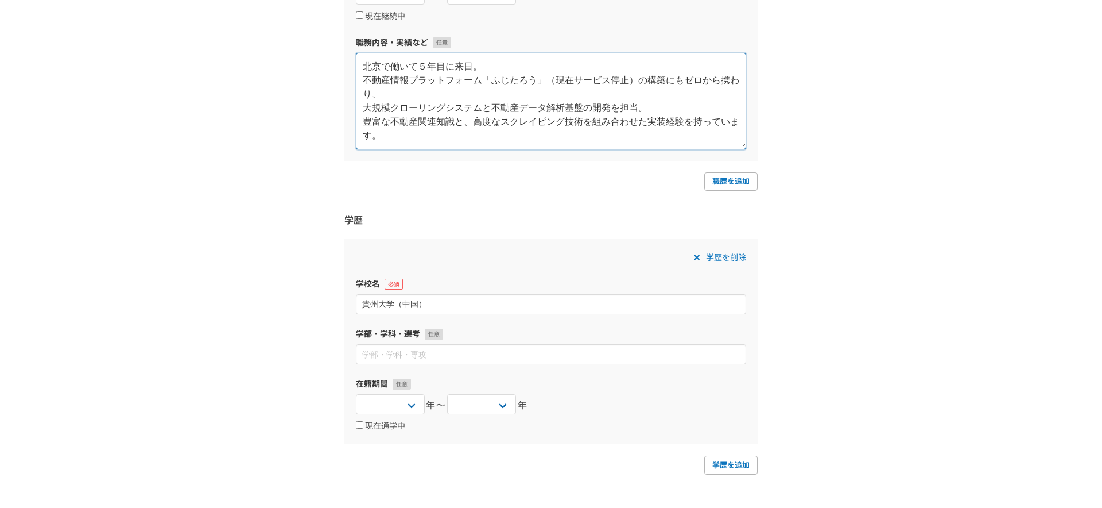
scroll to position [719, 0]
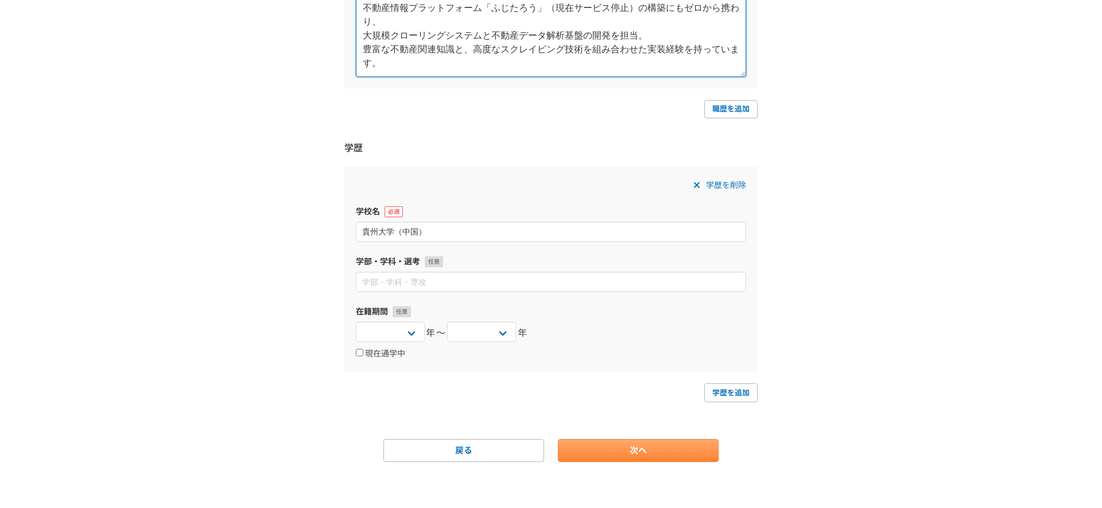
type textarea "北京で働いて５年目に来日。 不動産情報プラットフォーム「ふじたろう」（現在サービス停止）の構築にもゼロから携わり、 大規模クローリングシステムと不動産データ解…"
click at [645, 453] on link "次へ" at bounding box center [638, 450] width 161 height 23
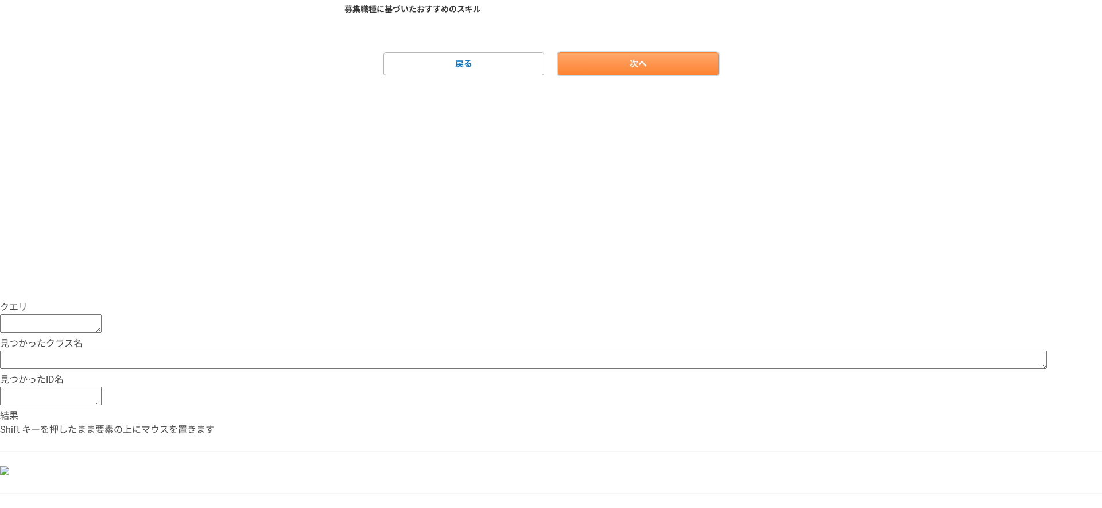
scroll to position [0, 0]
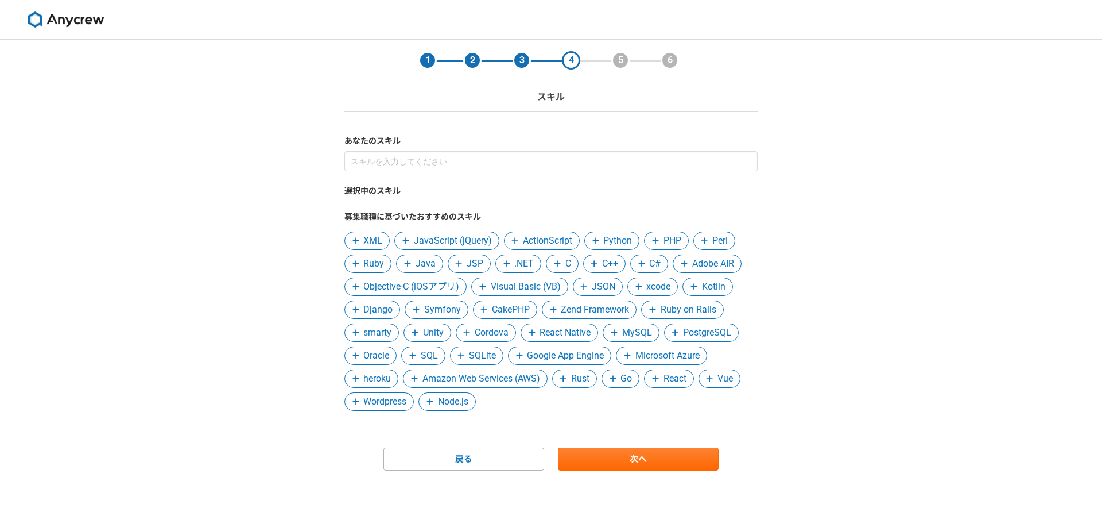
click at [375, 244] on span "XML" at bounding box center [372, 241] width 19 height 14
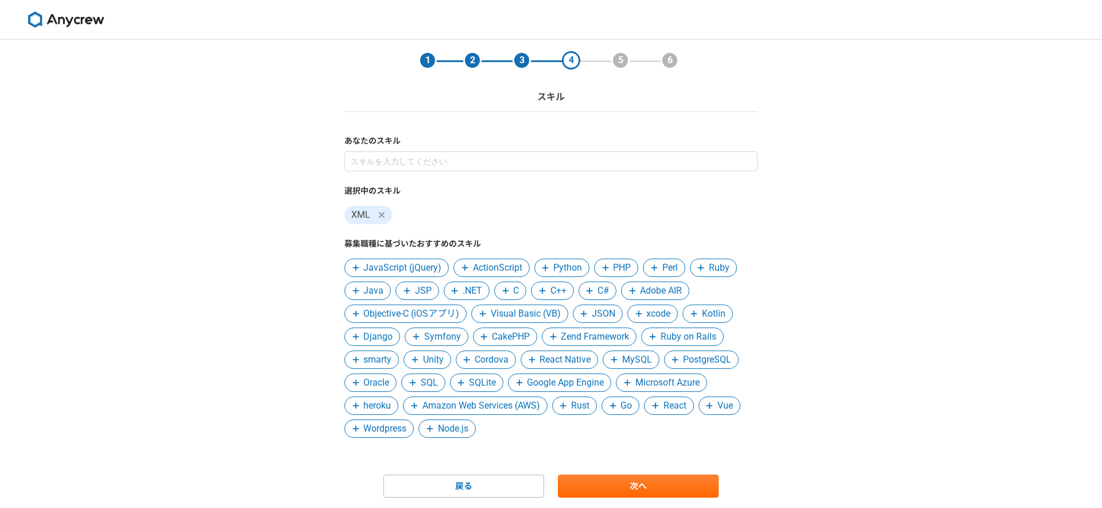
click at [606, 271] on icon at bounding box center [605, 268] width 7 height 8
click at [563, 269] on span "Python" at bounding box center [567, 268] width 29 height 14
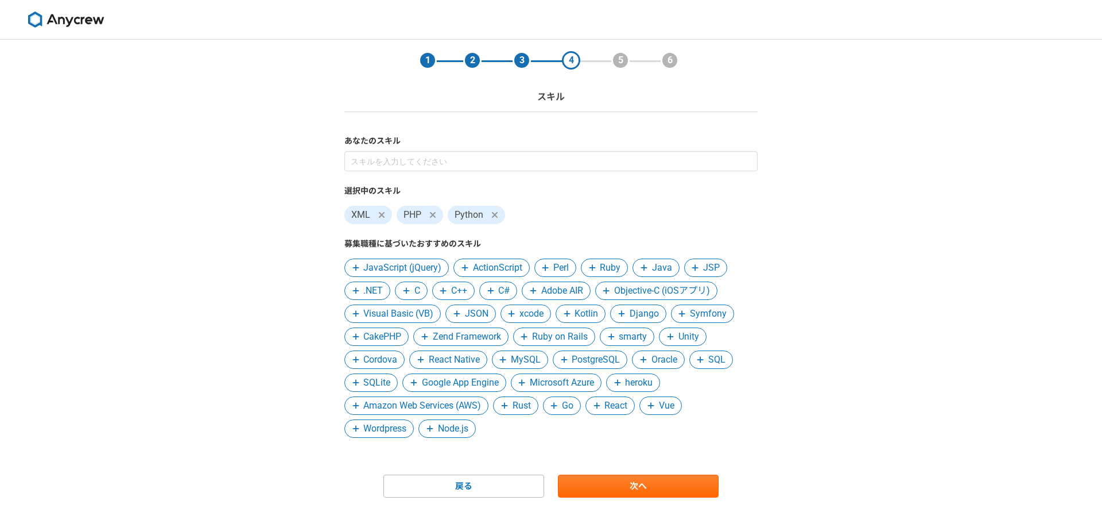
click at [479, 313] on span "JSON" at bounding box center [477, 314] width 24 height 14
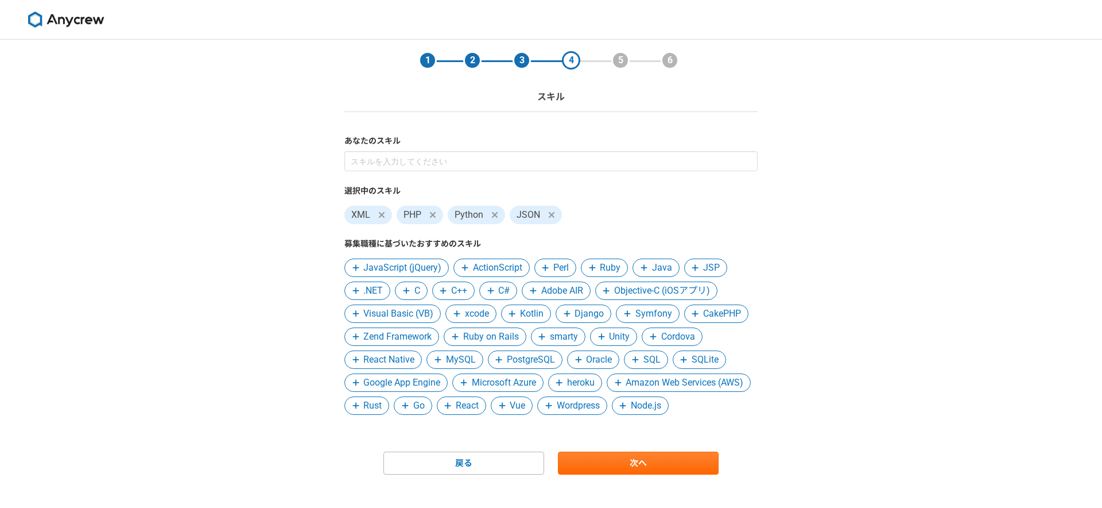
click at [776, 344] on div "1 2 3 4 5 6 スキル あなたのスキル 選択中のスキル XML PHP Python JSON 募集職種に基づいたおすすめのスキル JavaScrip…" at bounding box center [551, 280] width 1102 height 481
click at [733, 317] on span "CakePHP" at bounding box center [722, 314] width 38 height 14
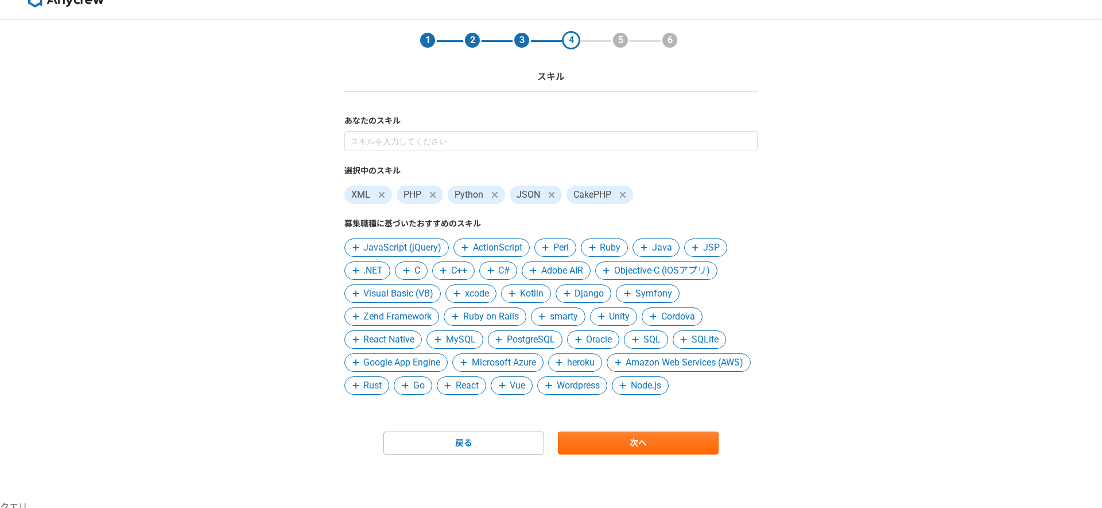
scroll to position [21, 0]
click at [471, 337] on span "MySQL" at bounding box center [461, 339] width 30 height 14
click at [478, 344] on span "PostgreSQL" at bounding box center [470, 339] width 48 height 14
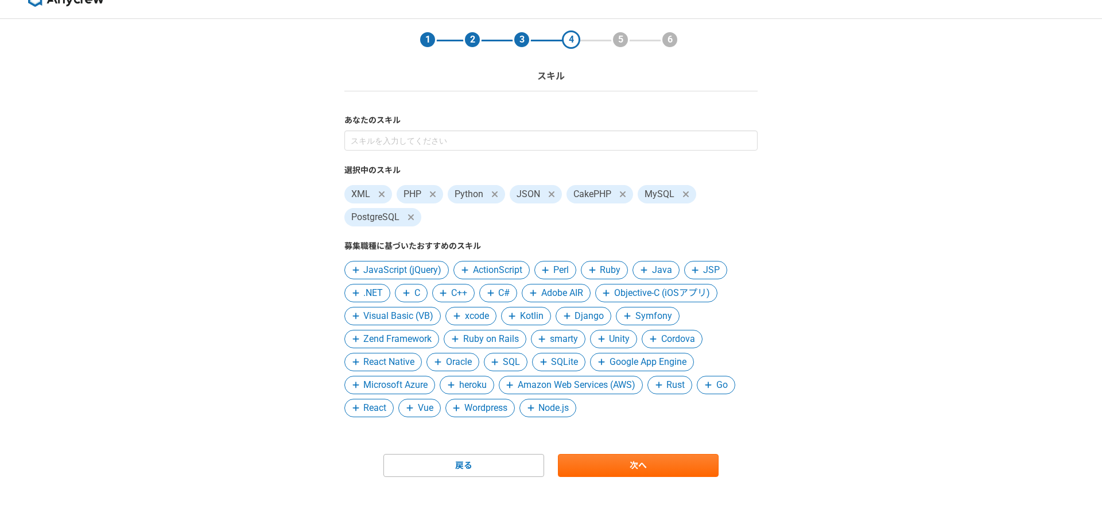
click at [721, 386] on span "Go" at bounding box center [722, 385] width 11 height 14
click at [436, 412] on span "Wordpress" at bounding box center [432, 408] width 43 height 14
click at [403, 384] on span "Microsoft Azure" at bounding box center [395, 385] width 64 height 14
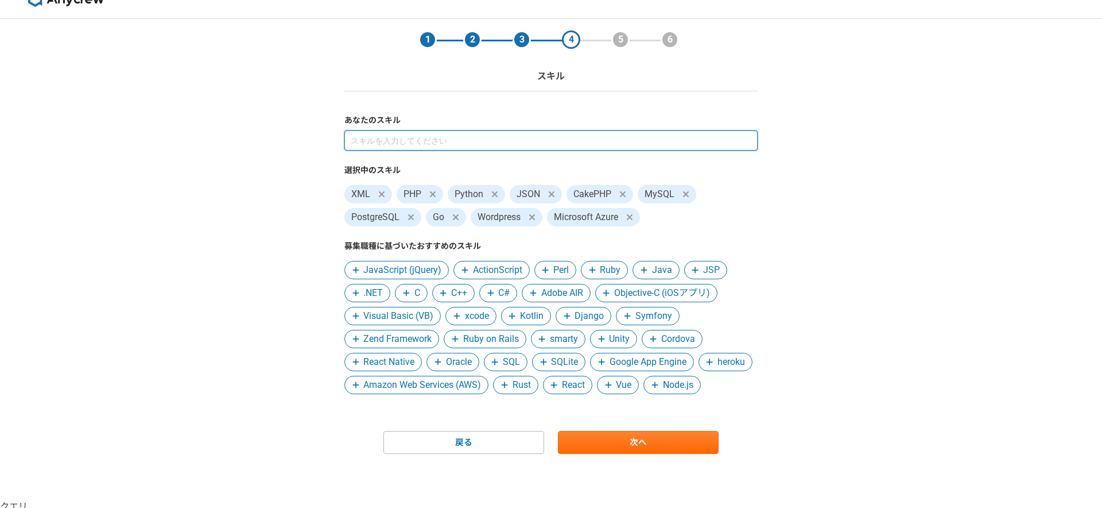
click at [402, 136] on input at bounding box center [550, 140] width 413 height 20
type input "AWS"
click at [422, 133] on input at bounding box center [550, 140] width 413 height 20
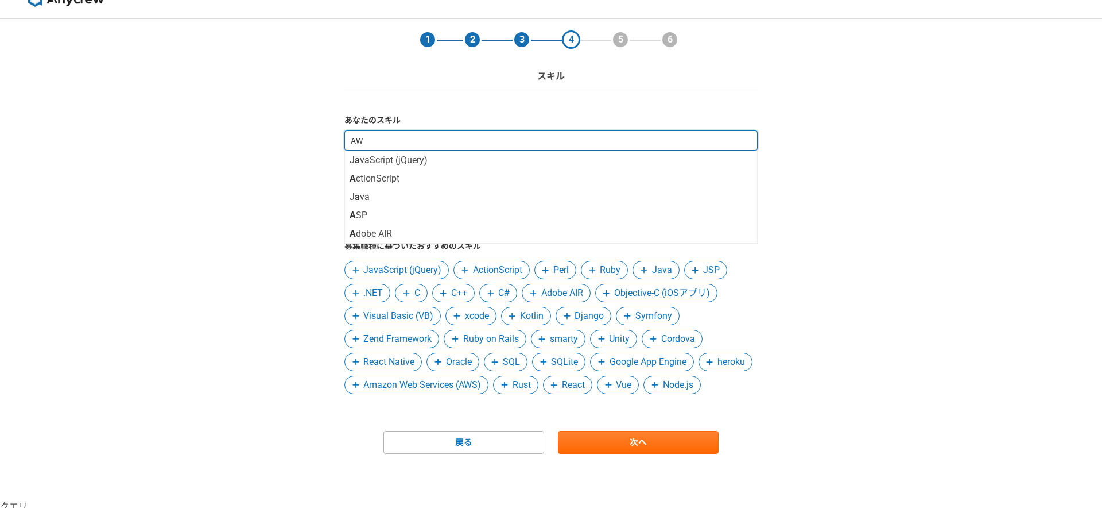
type input "AWS"
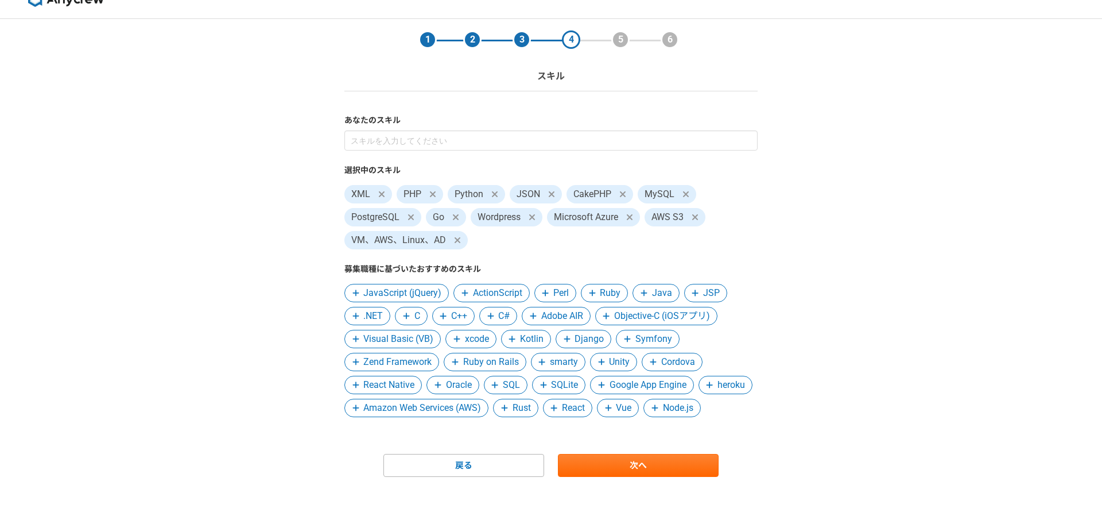
scroll to position [59, 0]
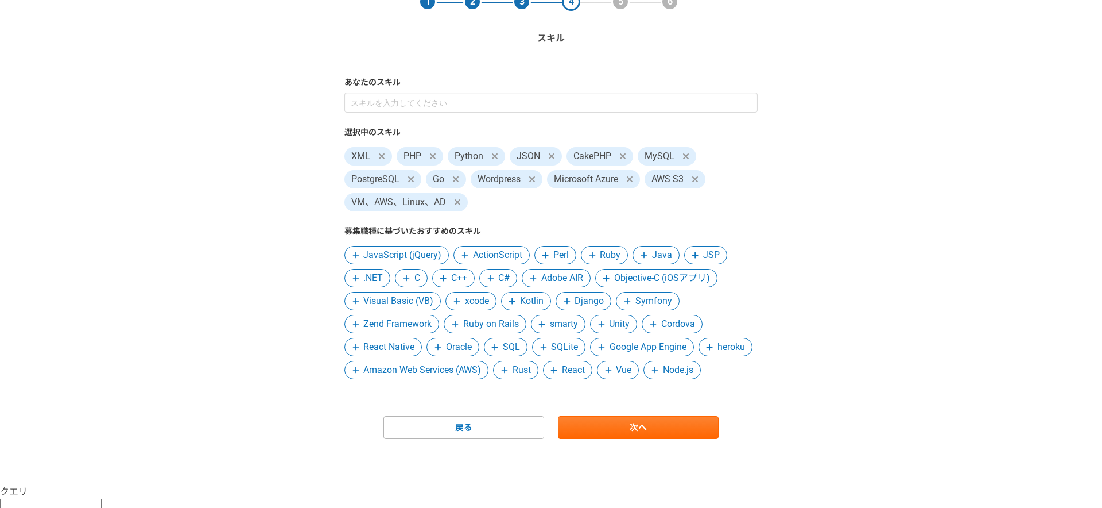
click at [407, 256] on span "JavaScript (jQuery)" at bounding box center [402, 255] width 78 height 14
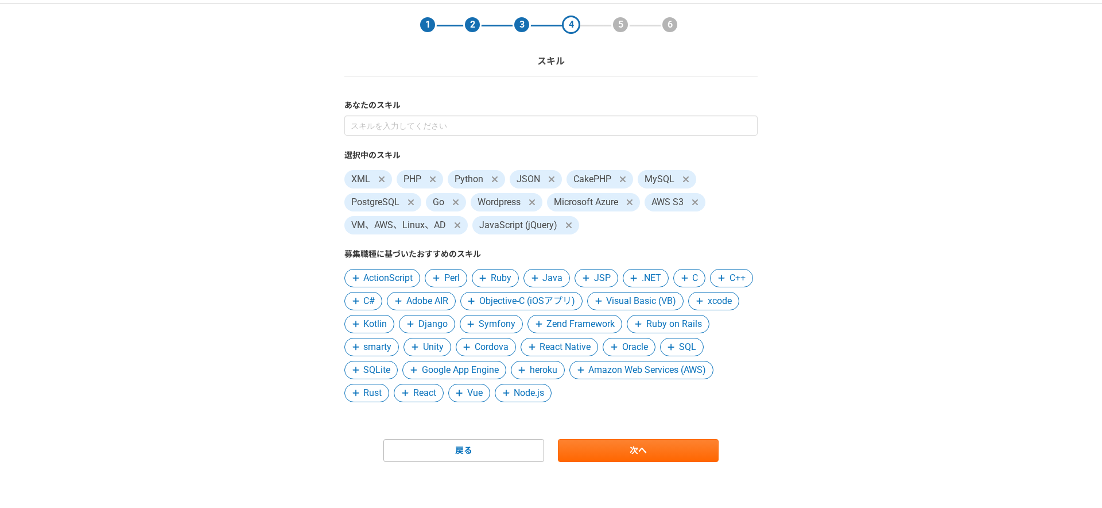
click at [499, 369] on span "Google App Engine" at bounding box center [460, 370] width 77 height 14
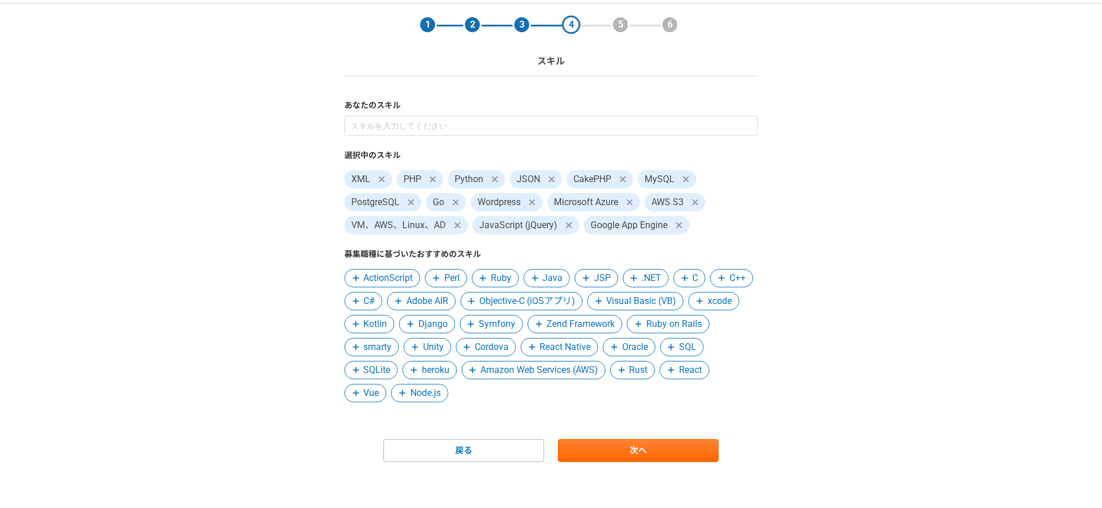
click at [588, 365] on span "Amazon Web Services (AWS)" at bounding box center [540, 370] width 118 height 14
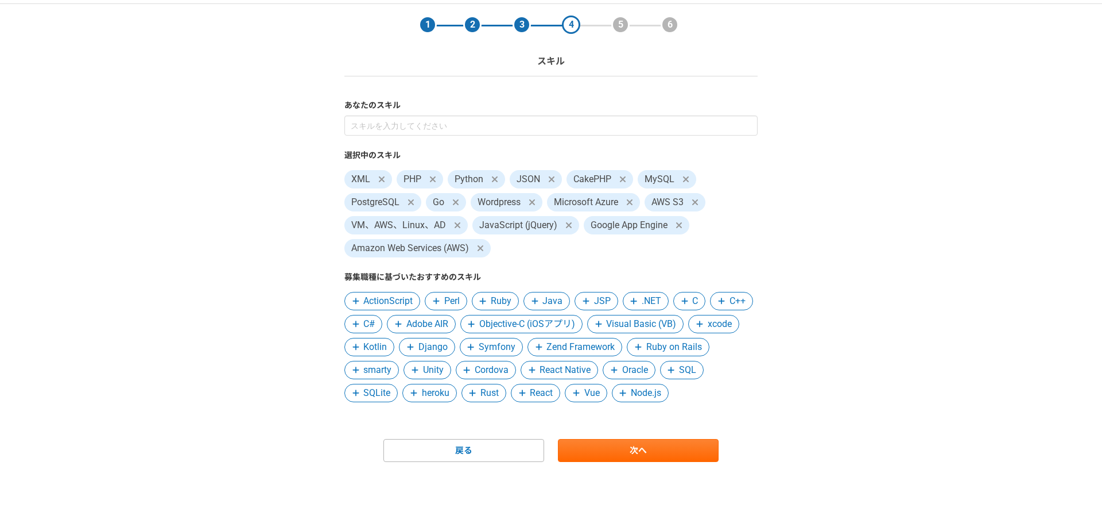
click at [583, 114] on div "あなたのスキル 選択中のスキル XML PHP Python JSON CakePHP MySQL PostgreSQL Go Wordpress Micro…" at bounding box center [550, 250] width 413 height 303
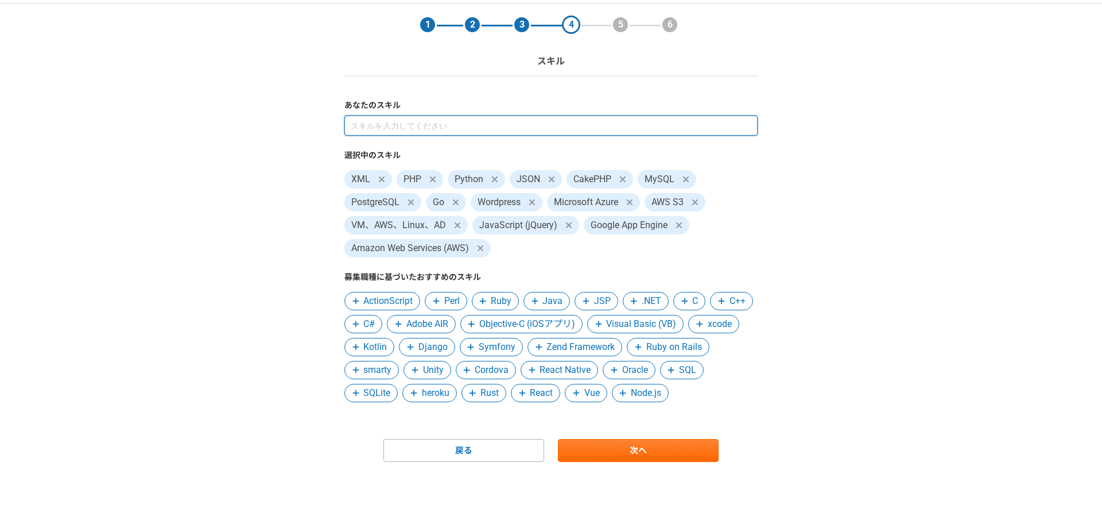
click at [570, 119] on input at bounding box center [550, 125] width 413 height 20
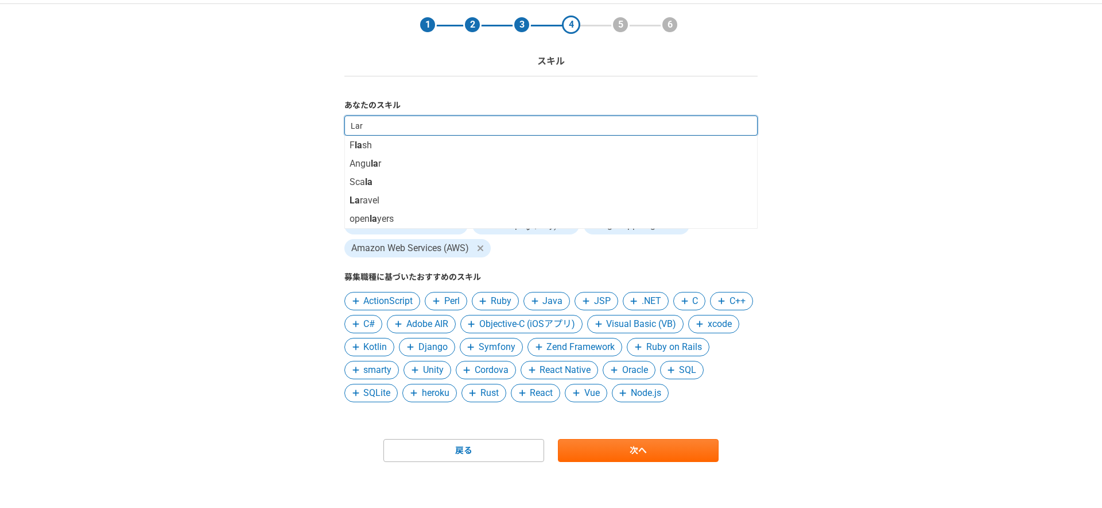
type input "Lara"
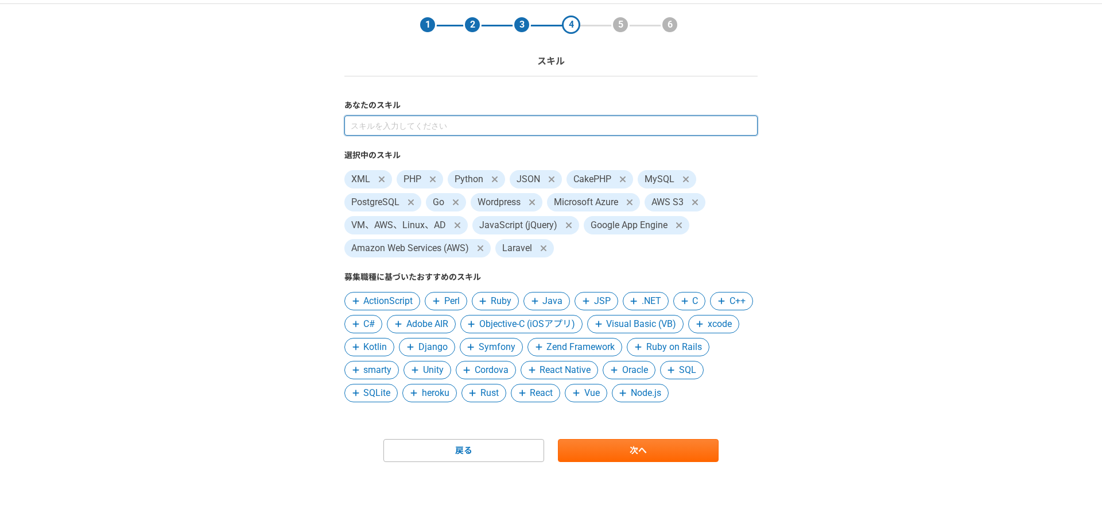
click at [482, 122] on input at bounding box center [550, 125] width 413 height 20
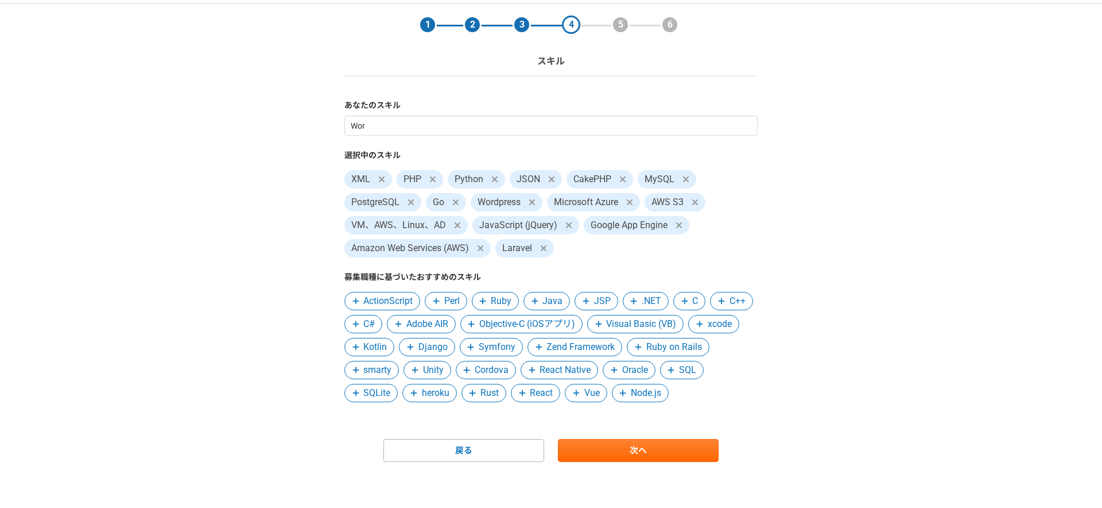
click at [313, 207] on div "1 2 3 4 5 6 スキル あなたのスキル Wor 選択中のスキル XML PHP Python JSON CakePHP MySQL PostgreSQ…" at bounding box center [551, 256] width 1102 height 504
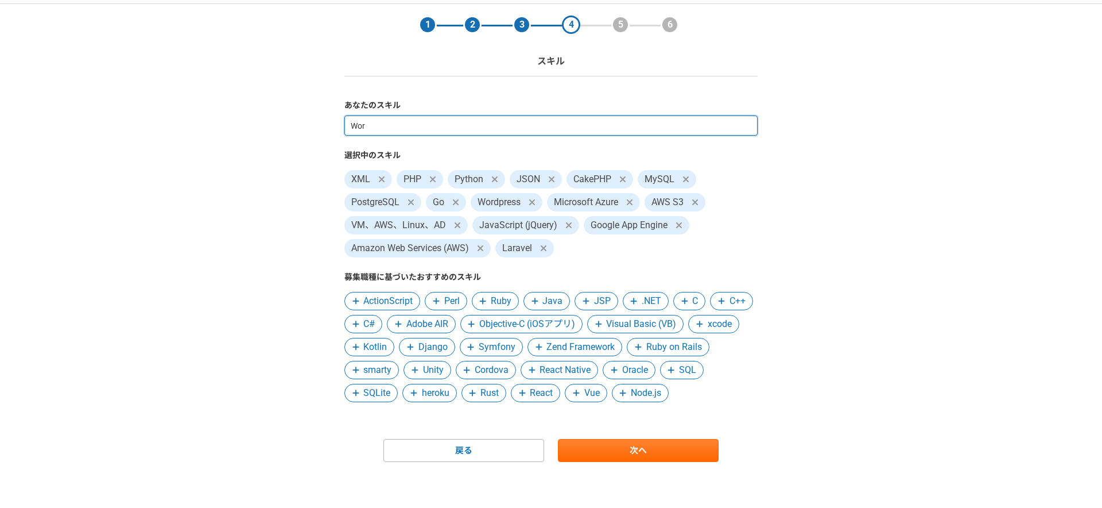
click at [405, 127] on input "Wor" at bounding box center [550, 125] width 413 height 20
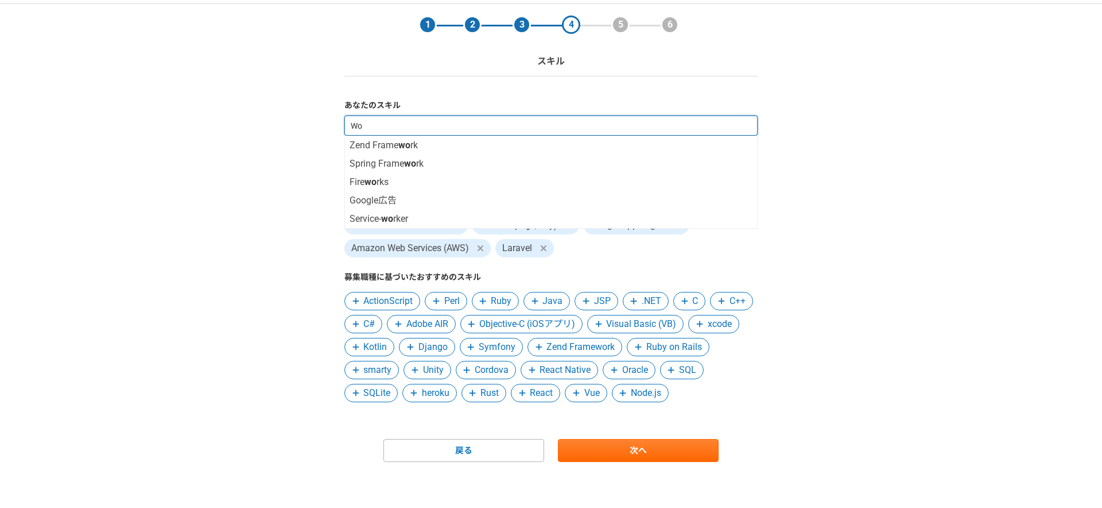
type input "W"
type input "C"
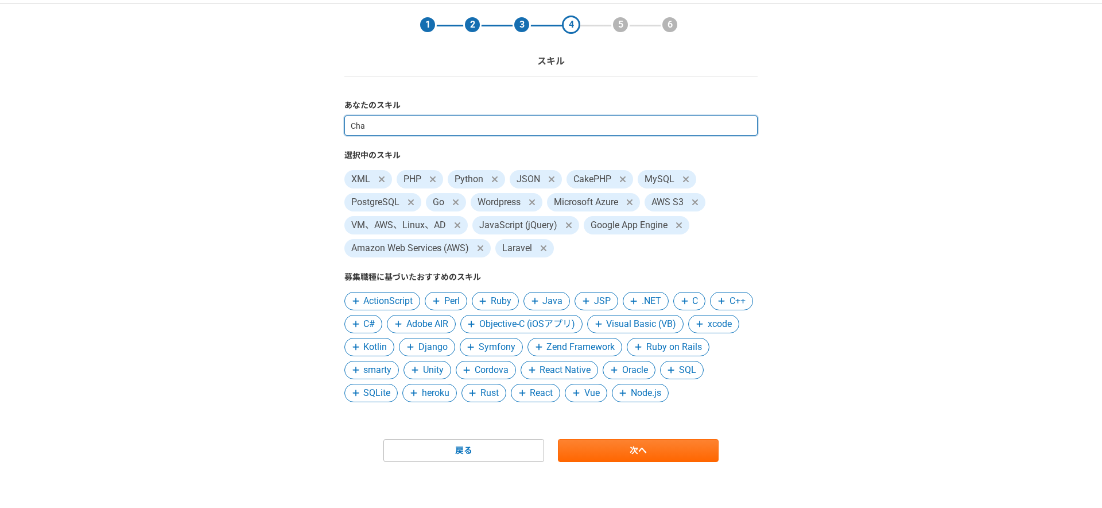
type input "Chat"
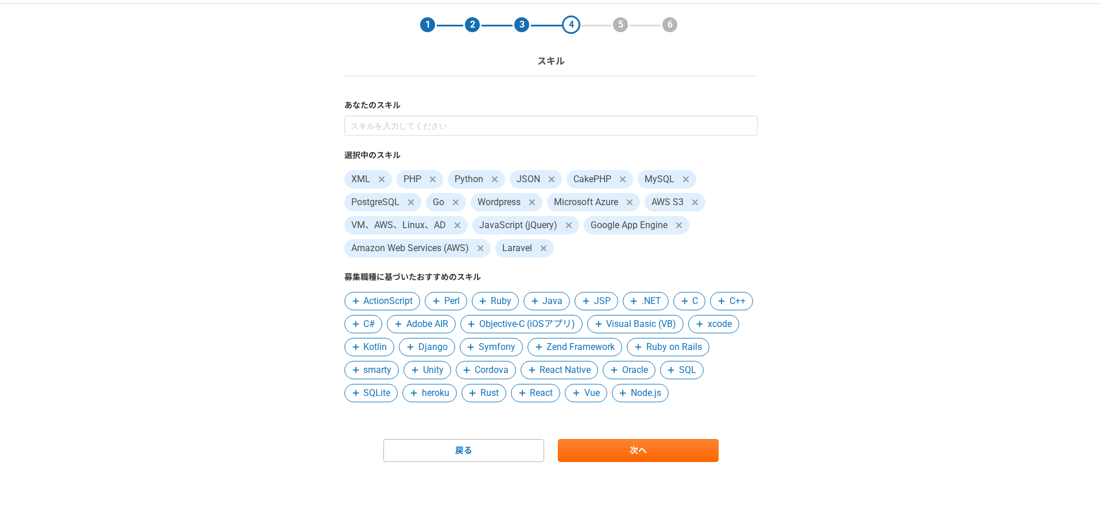
click at [233, 226] on div "1 2 3 4 5 6 スキル あなたのスキル 選択中のスキル XML PHP Python JSON CakePHP MySQL PostgreSQL Go…" at bounding box center [551, 256] width 1102 height 504
click at [600, 390] on span "Vue" at bounding box center [592, 393] width 16 height 14
click at [514, 420] on form "あなたのスキル 選択中のスキル XML PHP Python JSON CakePHP MySQL PostgreSQL Go Wordpress Micro…" at bounding box center [550, 280] width 413 height 362
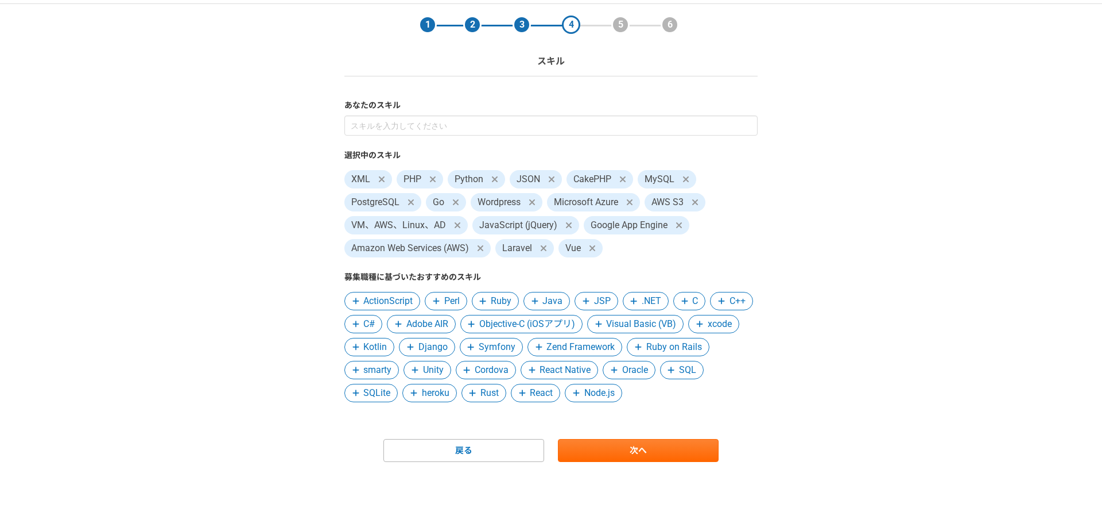
click at [679, 377] on span "SQL" at bounding box center [687, 370] width 17 height 14
click at [556, 390] on span "Node.js" at bounding box center [541, 393] width 30 height 14
click at [375, 326] on span "C#" at bounding box center [368, 324] width 11 height 14
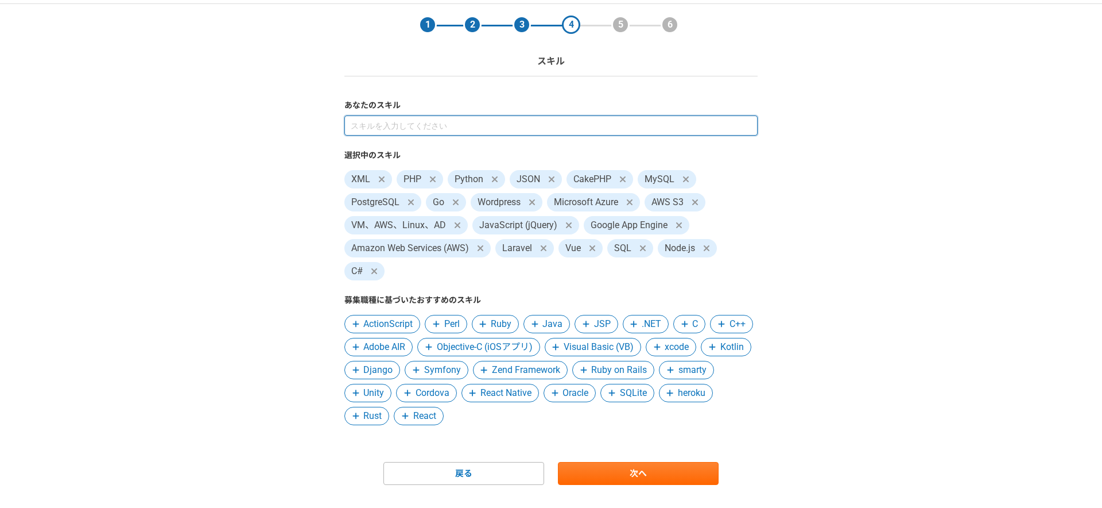
click at [464, 119] on input at bounding box center [550, 125] width 413 height 20
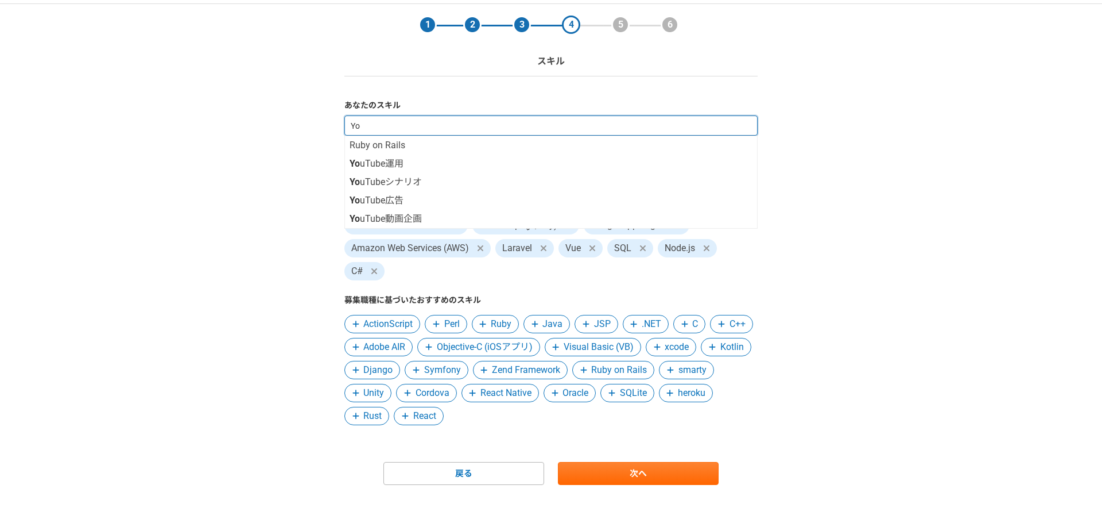
type input "Y"
type input "A"
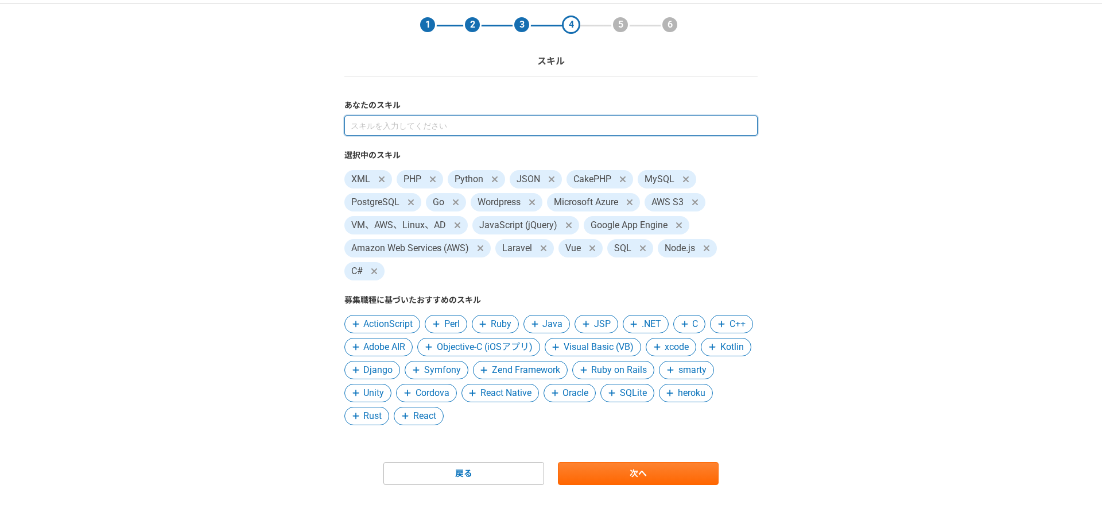
scroll to position [59, 0]
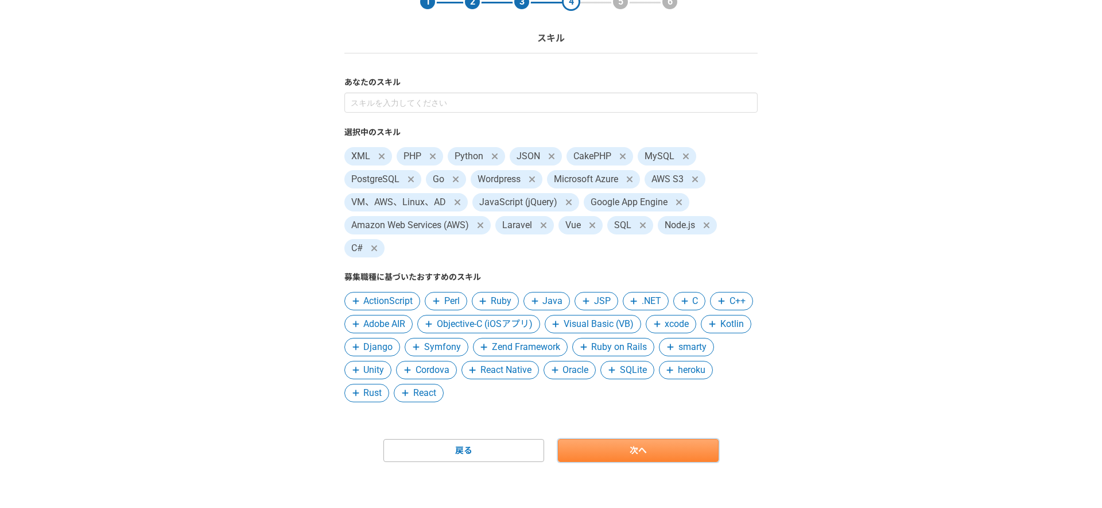
click at [634, 443] on link "次へ" at bounding box center [638, 450] width 161 height 23
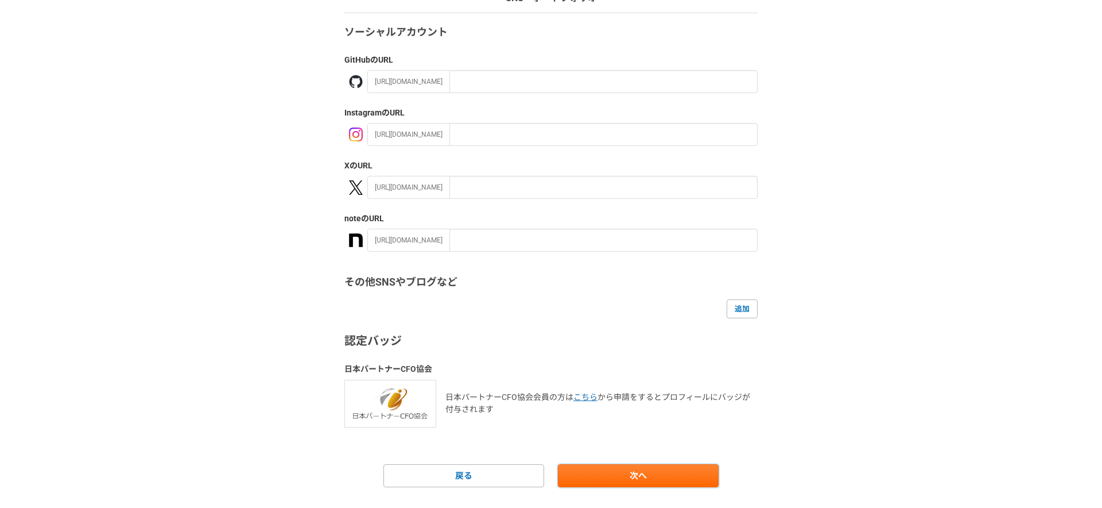
scroll to position [124, 0]
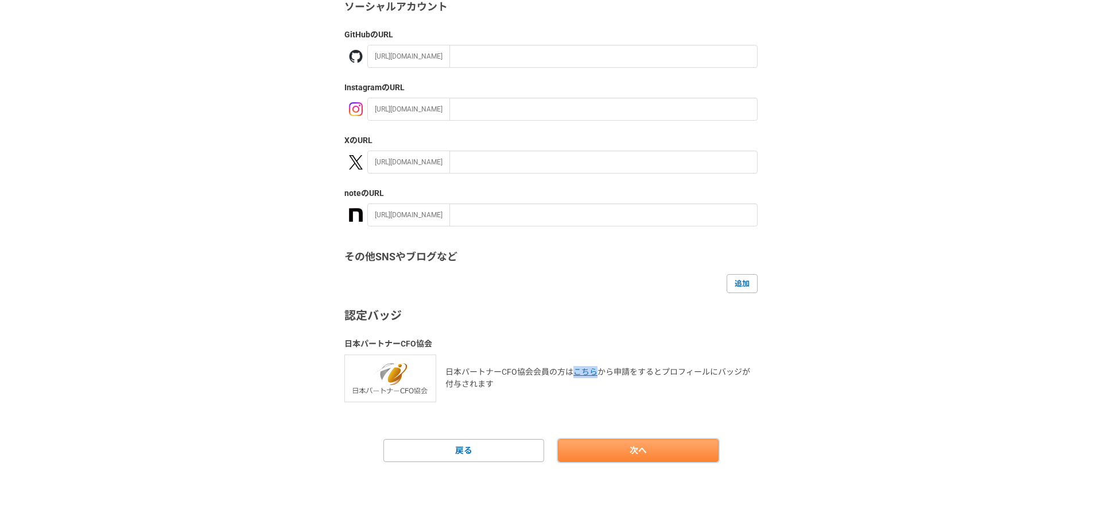
click at [611, 439] on link "次へ" at bounding box center [638, 450] width 161 height 23
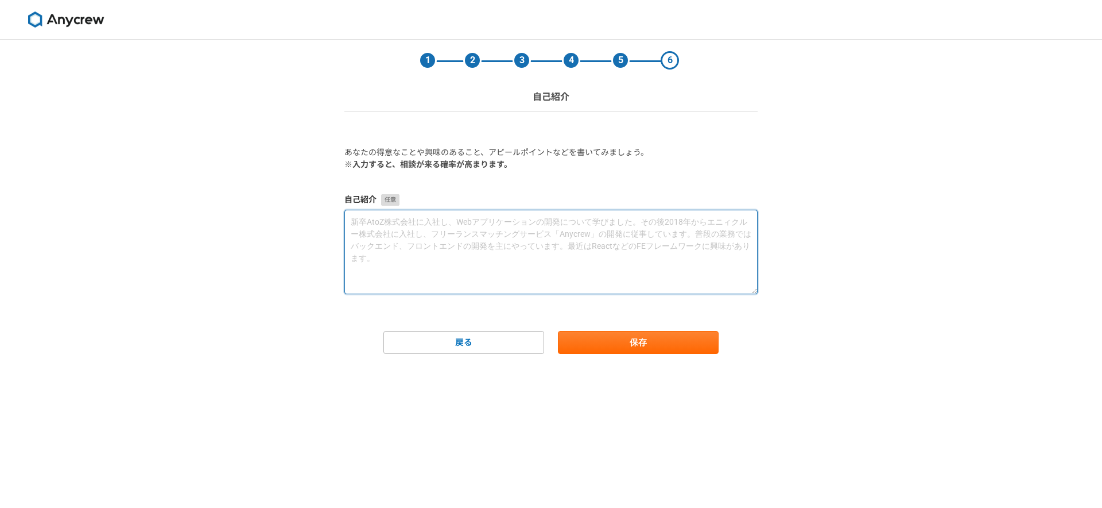
click at [553, 288] on textarea at bounding box center [550, 252] width 413 height 84
paste textarea "創業メンバーとして8年間、プロダクトの立ち上げからスケールまで一貫して牽引。 CTOとしてシステムアーキテクチャの設計・構築を主導し、日本一の処方箋入力サービ…"
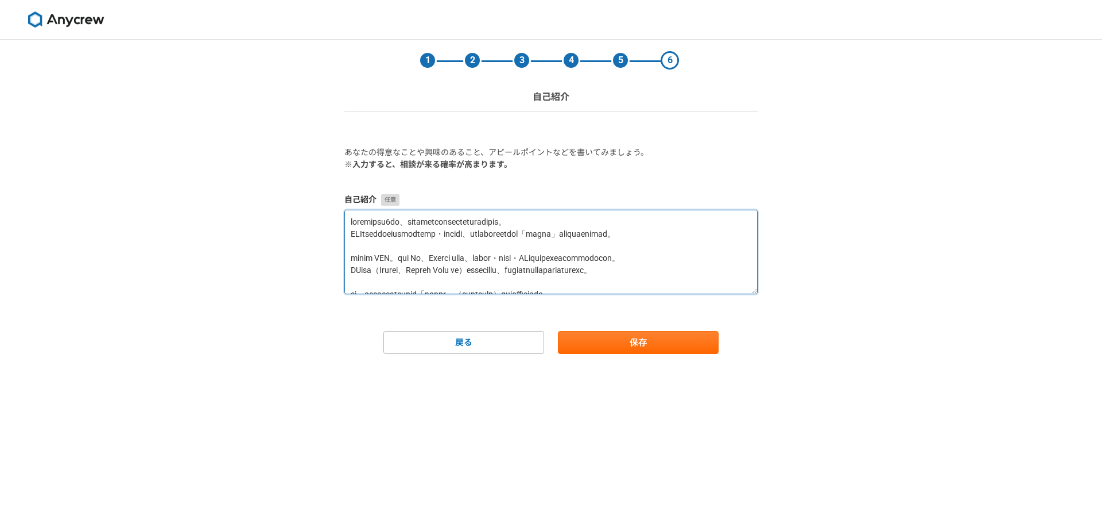
click at [350, 220] on textarea at bounding box center [550, 252] width 413 height 84
type textarea "今も在籍しているNeoX株式会社の創業メンバーとして8年間、プロダクトの立ち上げからスケールまで一貫して牽引。 CTOとしてシステムアーキテクチャの設計・構築…"
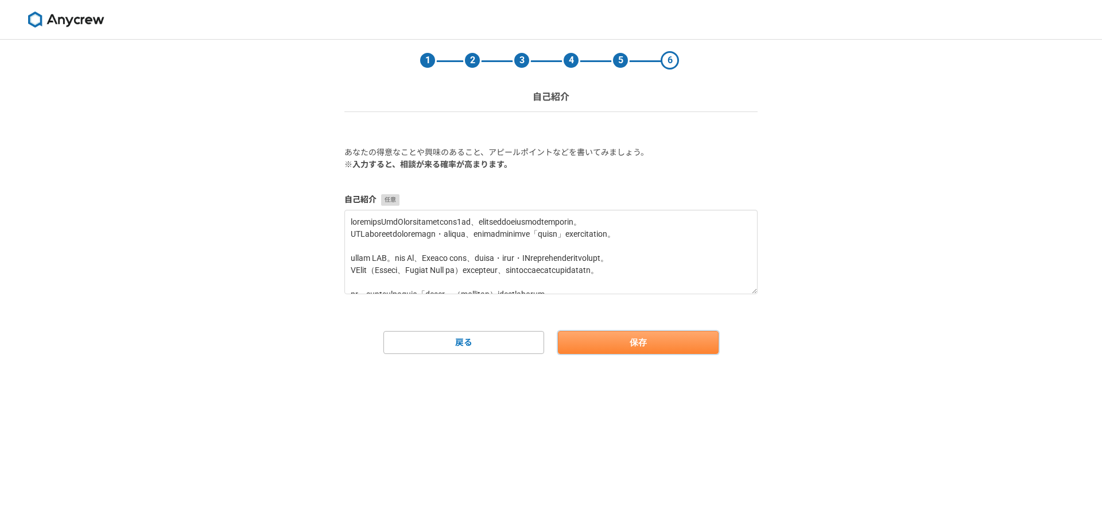
click at [628, 333] on button "保存" at bounding box center [638, 342] width 161 height 23
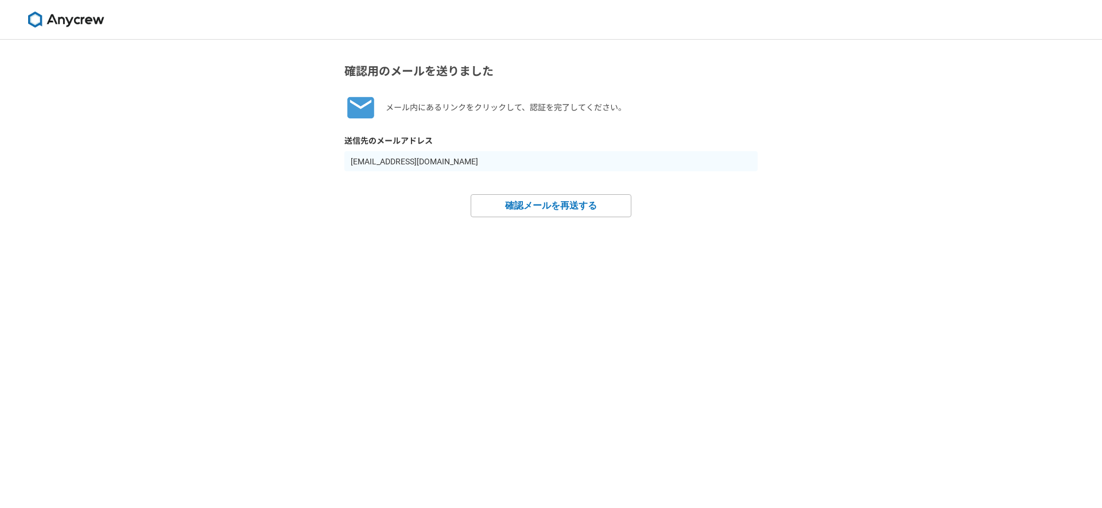
click at [498, 281] on div "確認用のメールを送りました メール内にあるリンクをクリックして、認証を完了してください。 送信先のメールアドレス wrzhao1987@gmail.com 確…" at bounding box center [551, 274] width 1102 height 468
click at [549, 211] on button "確認メールを再送する" at bounding box center [551, 205] width 161 height 23
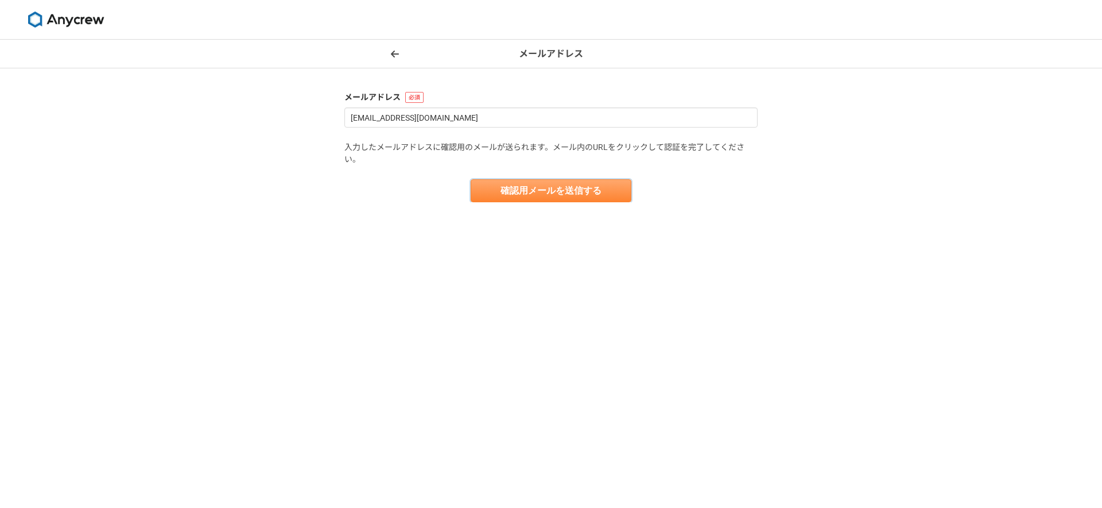
click at [547, 188] on button "確認用メールを送信する" at bounding box center [551, 190] width 161 height 23
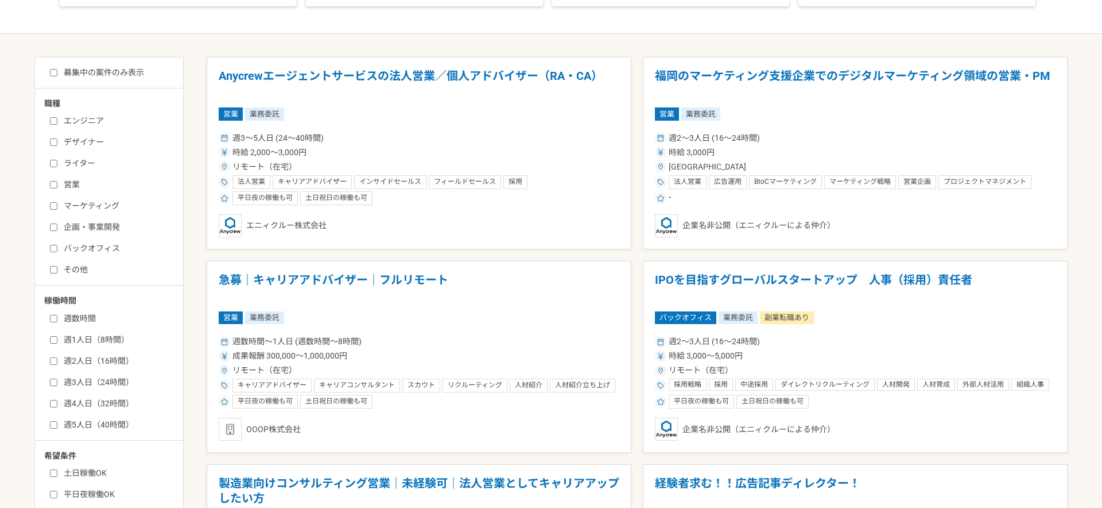
scroll to position [232, 0]
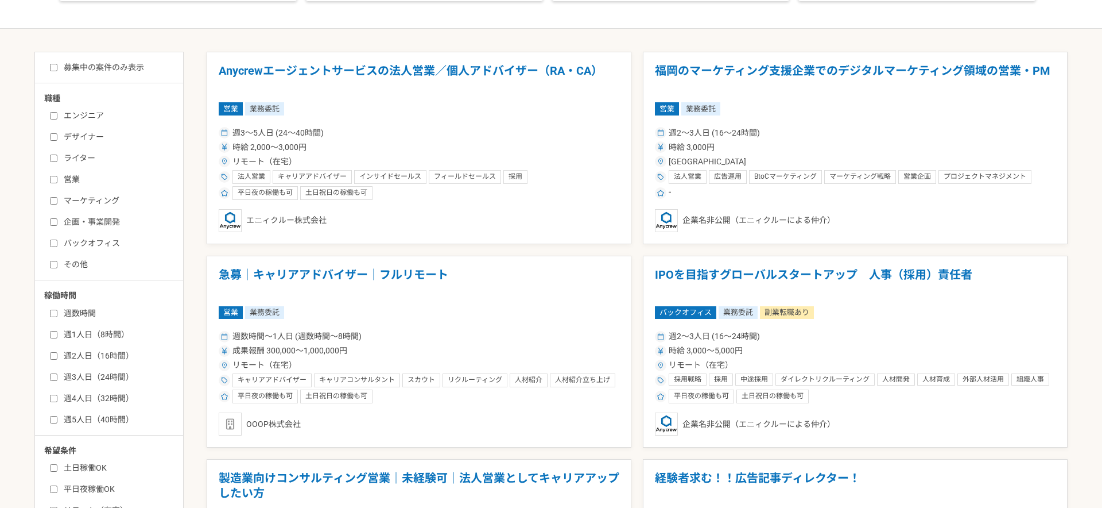
click at [113, 335] on label "週1人日（8時間）" at bounding box center [116, 334] width 132 height 12
click at [57, 335] on input "週1人日（8時間）" at bounding box center [53, 334] width 7 height 7
checkbox input "true"
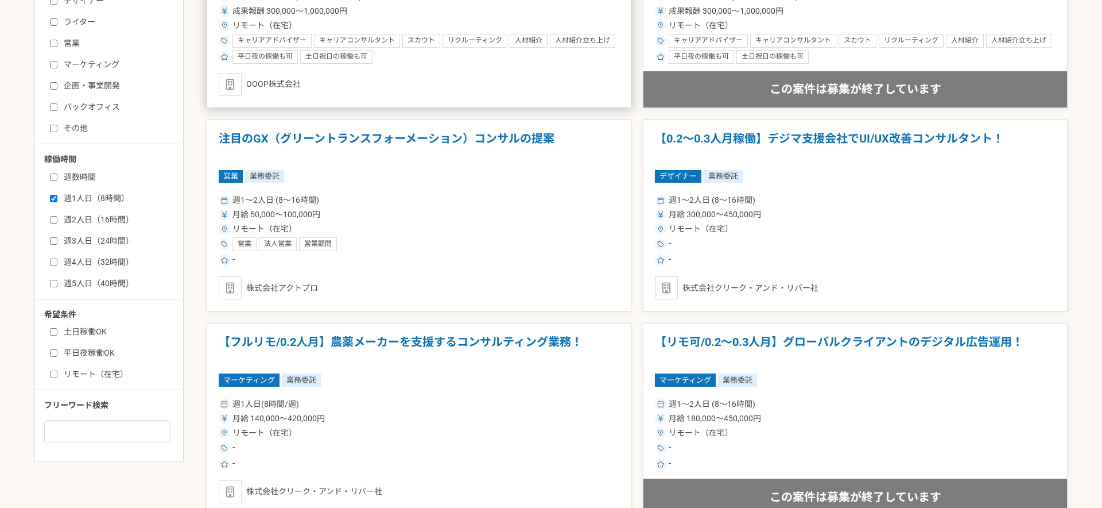
scroll to position [403, 0]
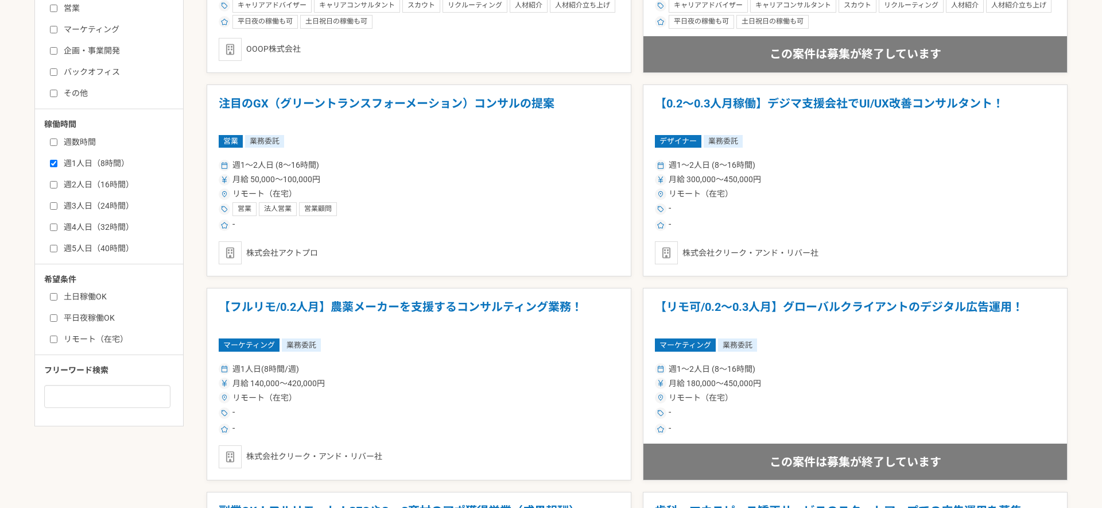
click at [72, 297] on label "土日稼働OK" at bounding box center [116, 297] width 132 height 12
click at [57, 297] on input "土日稼働OK" at bounding box center [53, 296] width 7 height 7
checkbox input "true"
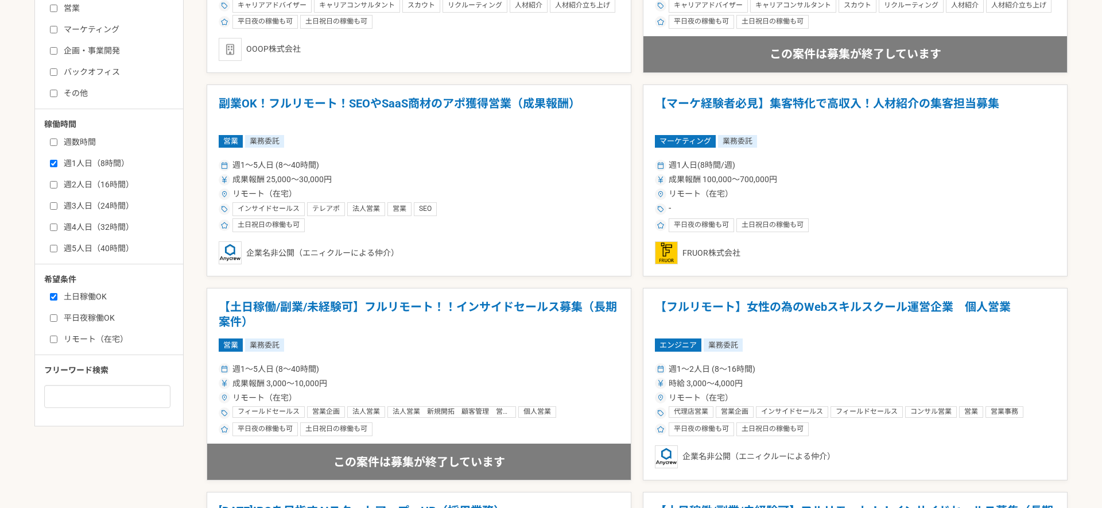
click at [83, 140] on label "週数時間" at bounding box center [116, 142] width 132 height 12
click at [57, 140] on input "週数時間" at bounding box center [53, 141] width 7 height 7
checkbox input "true"
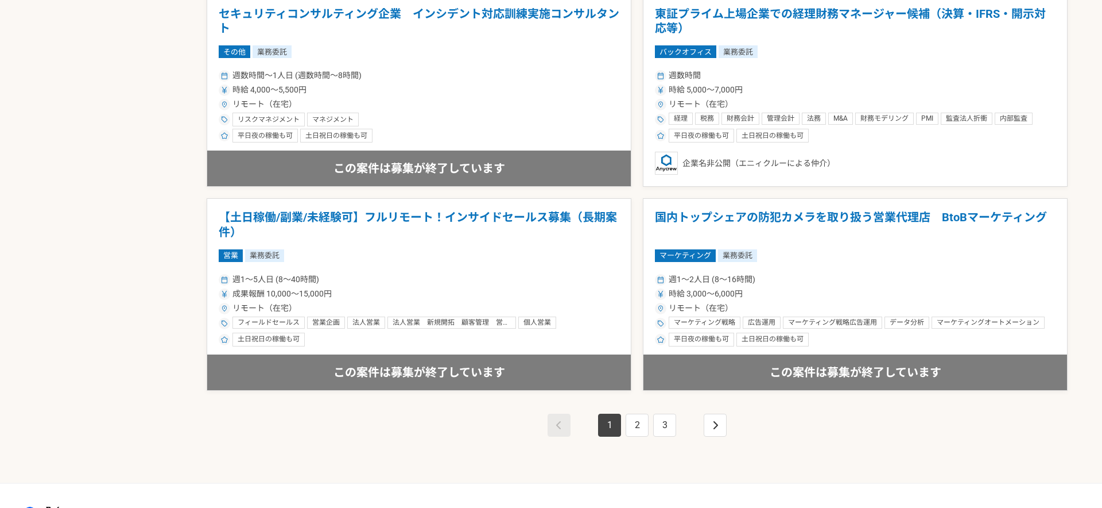
scroll to position [1992, 0]
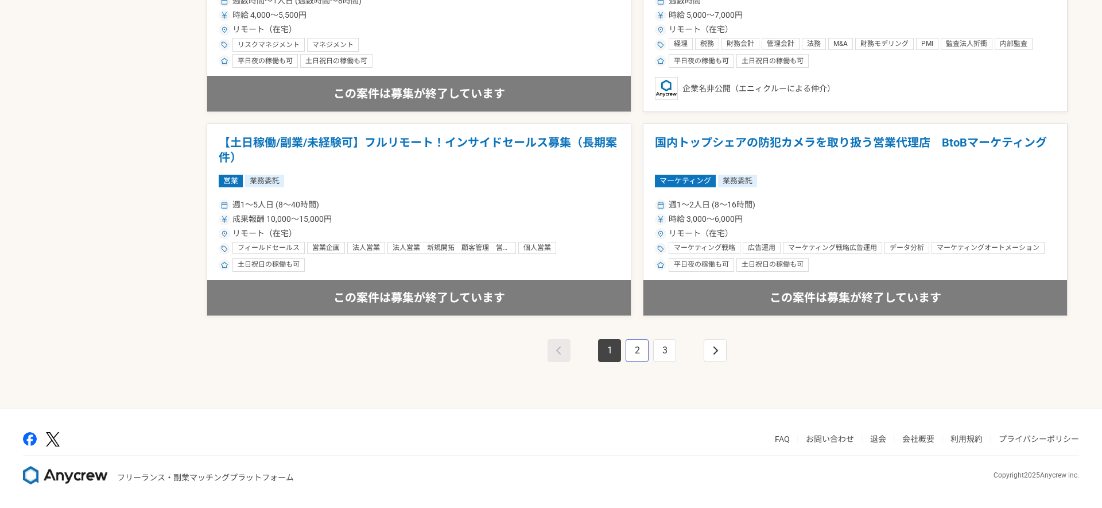
click at [629, 351] on link "2" at bounding box center [637, 350] width 23 height 23
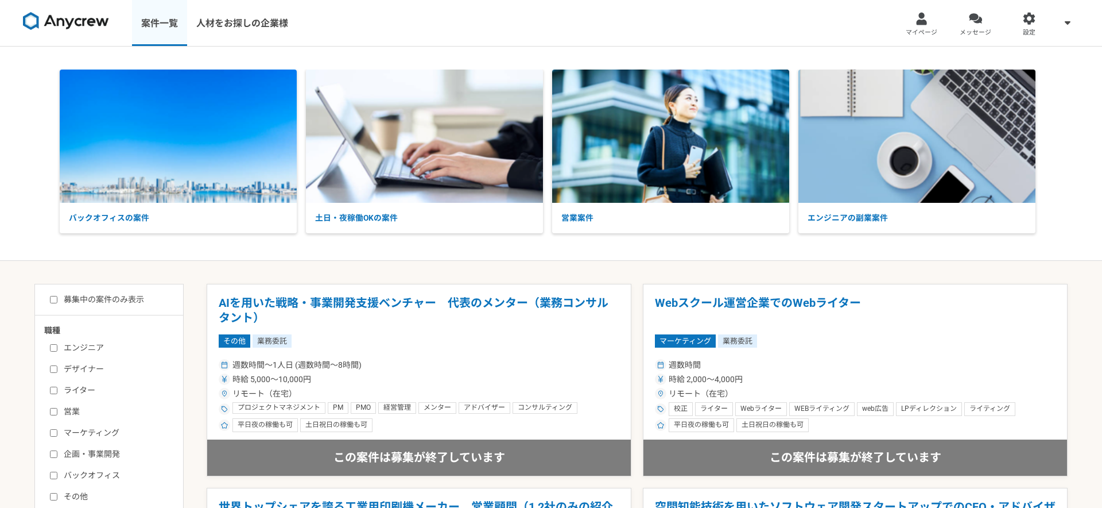
click at [172, 27] on link "案件一覧" at bounding box center [159, 23] width 55 height 46
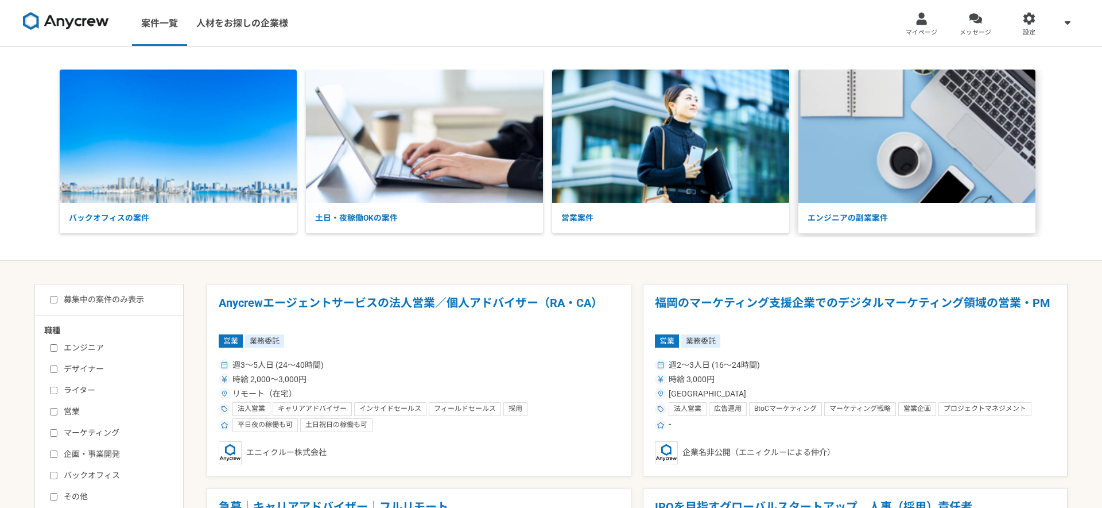
click at [889, 180] on img at bounding box center [917, 135] width 237 height 133
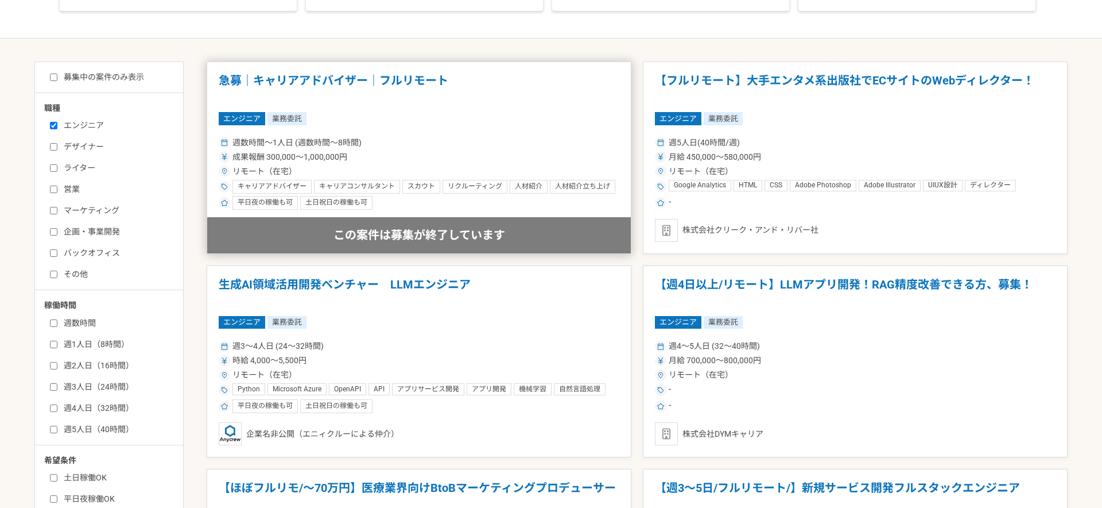
scroll to position [224, 0]
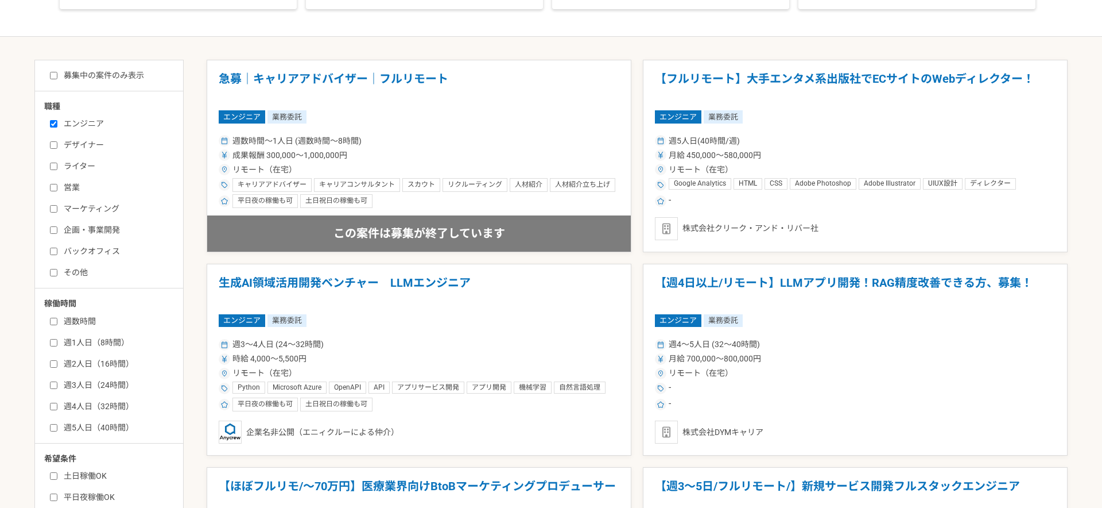
click at [92, 327] on label "週数時間" at bounding box center [116, 321] width 132 height 12
click at [57, 325] on input "週数時間" at bounding box center [53, 320] width 7 height 7
checkbox input "true"
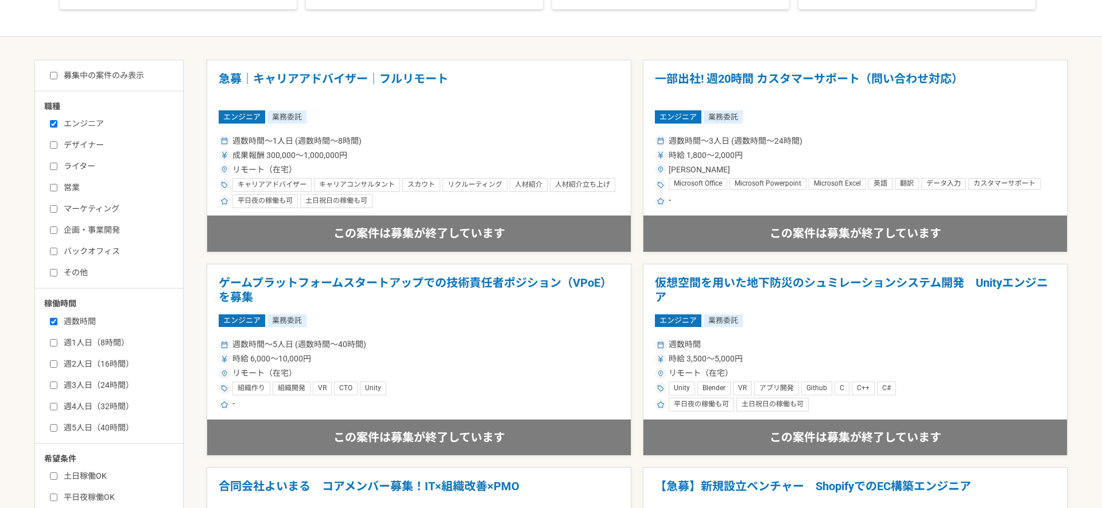
click at [98, 338] on label "週1人日（8時間）" at bounding box center [116, 342] width 132 height 12
click at [57, 339] on input "週1人日（8時間）" at bounding box center [53, 342] width 7 height 7
checkbox input "true"
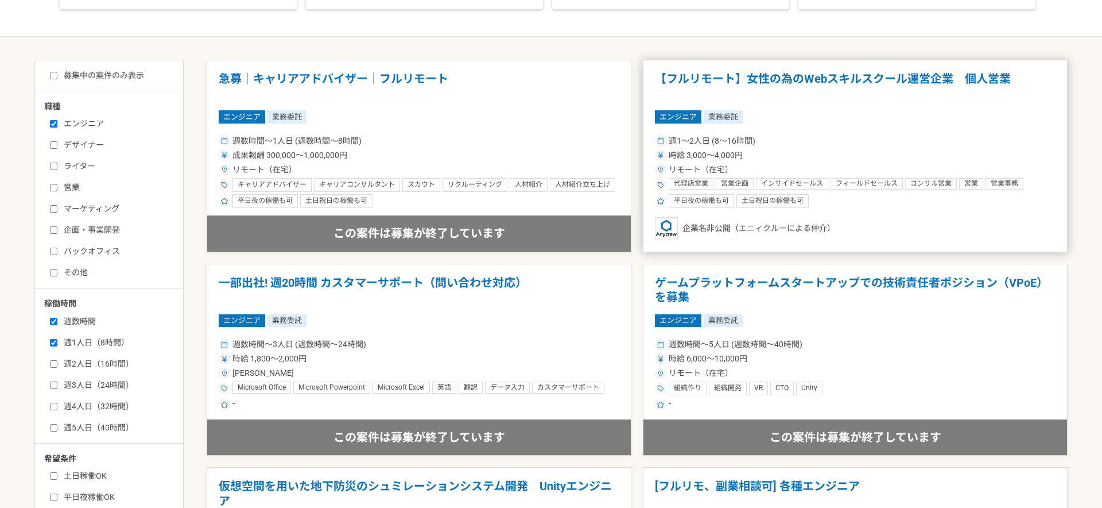
click at [762, 100] on h1 "【フルリモート】女性の為のWebスキルスクール運営企業　個人営業" at bounding box center [855, 86] width 401 height 29
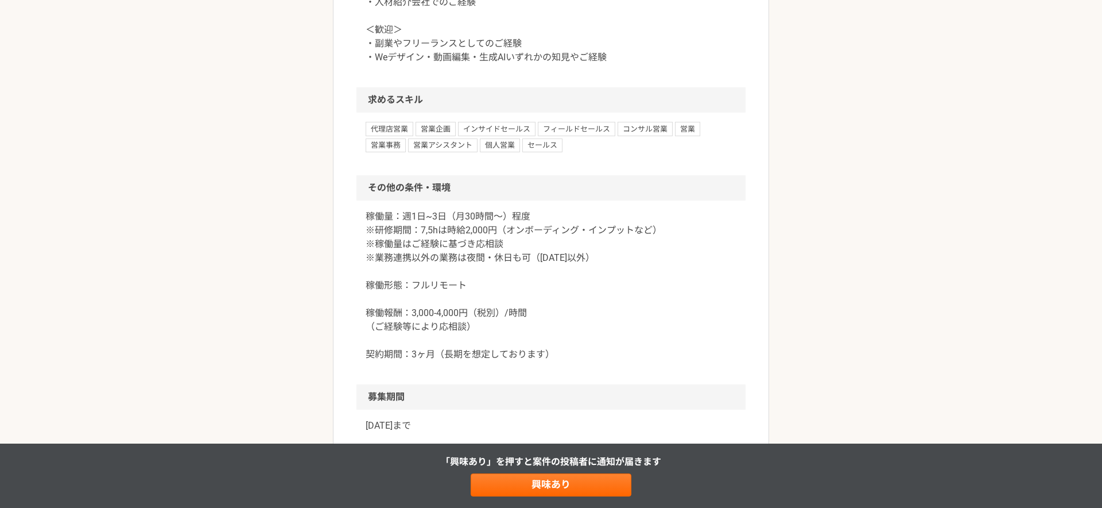
scroll to position [984, 0]
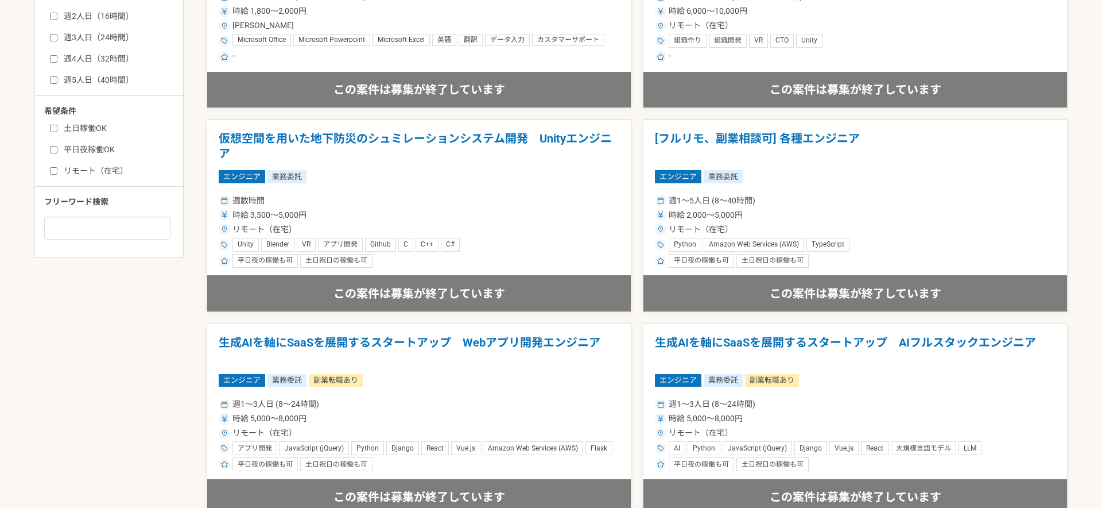
scroll to position [578, 0]
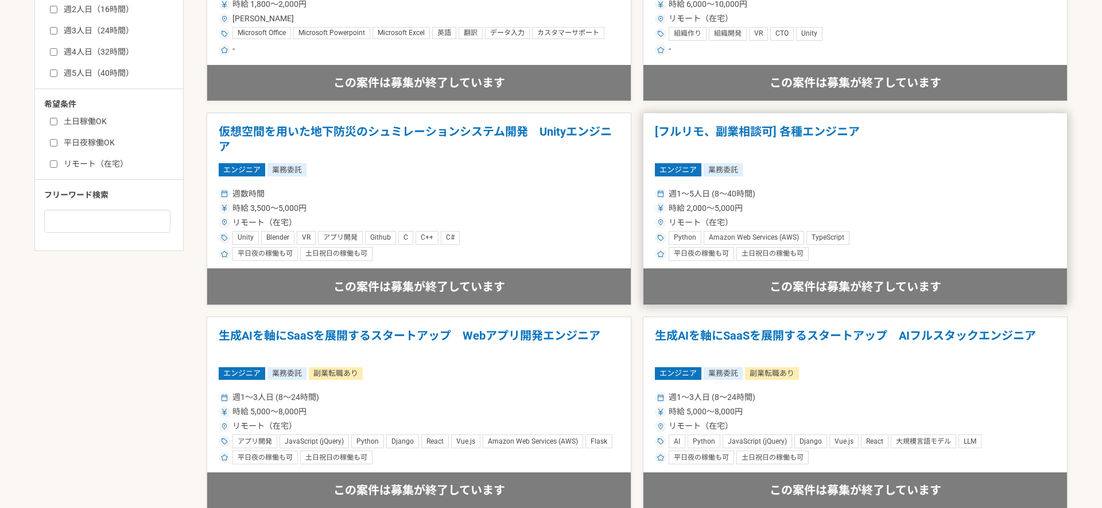
click at [757, 148] on h1 "[フルリモ、副業相談可] 各種エンジニア" at bounding box center [855, 139] width 401 height 29
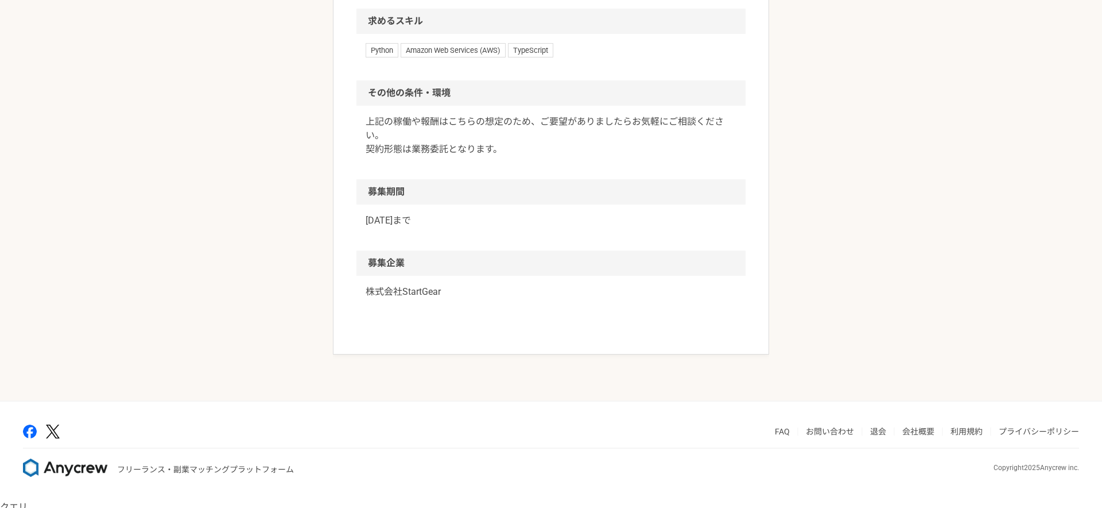
scroll to position [1024, 0]
click at [398, 298] on p "株式会社StartGear" at bounding box center [551, 291] width 371 height 14
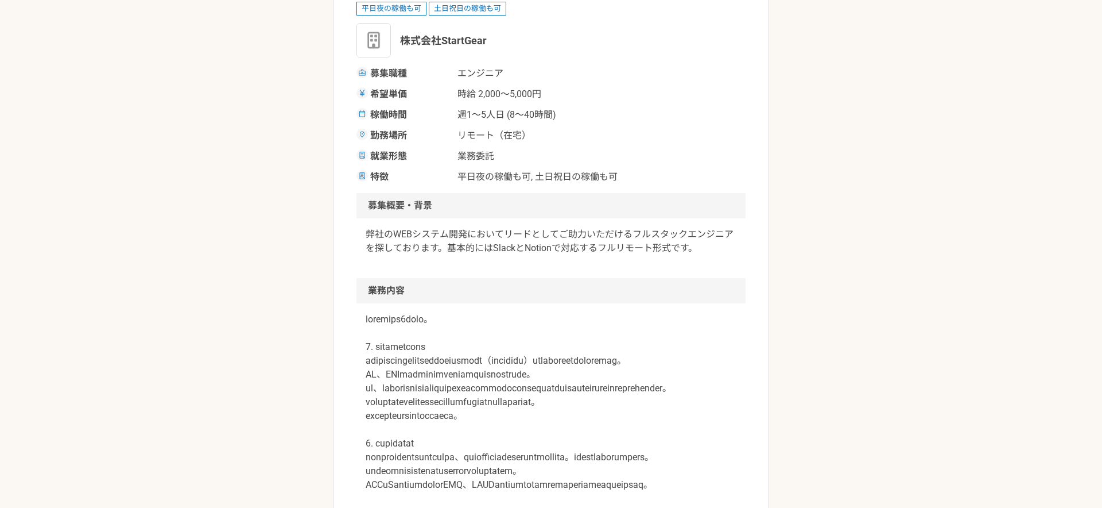
scroll to position [0, 0]
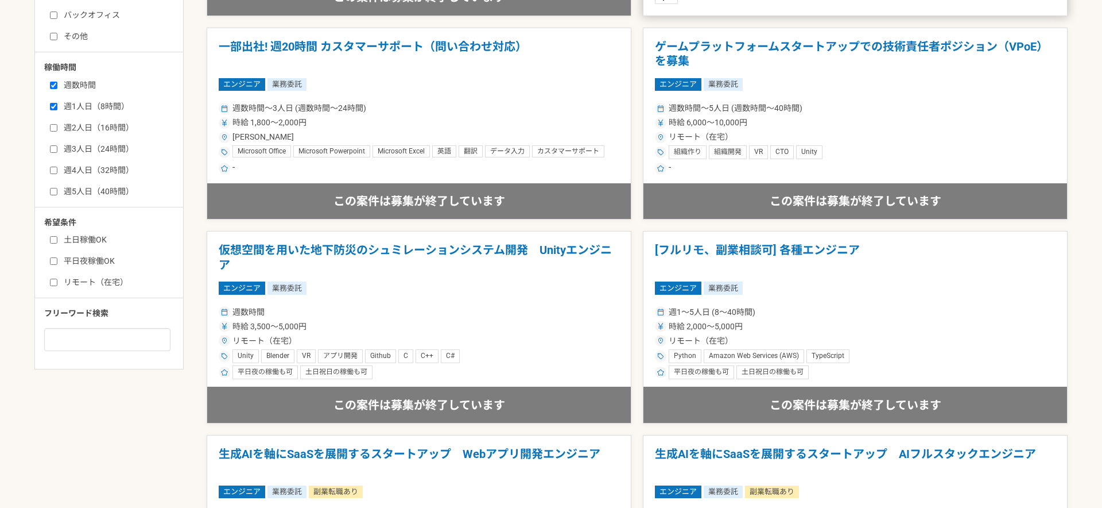
scroll to position [462, 0]
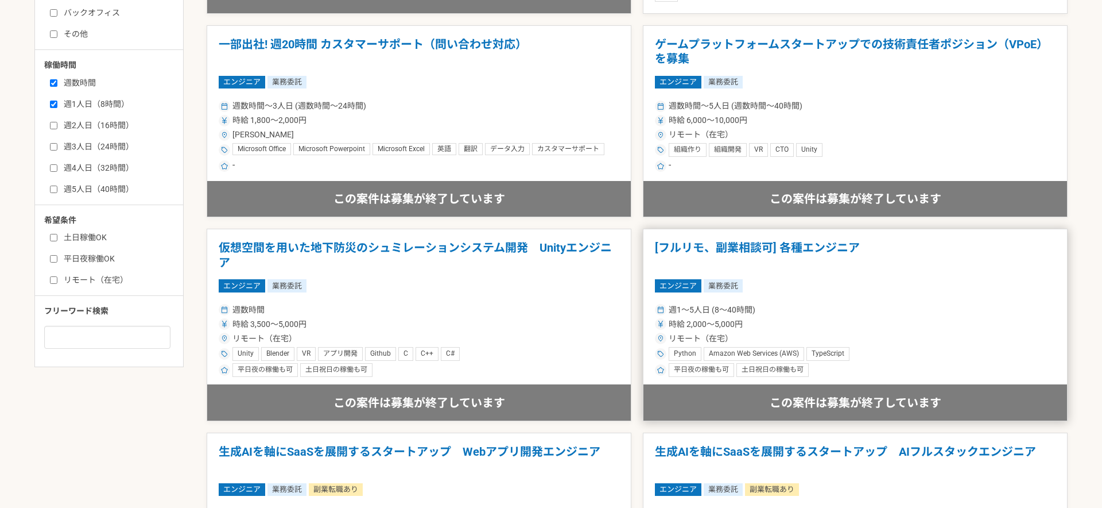
click at [841, 311] on div "週1〜5人日 (8〜40時間)" at bounding box center [855, 310] width 401 height 12
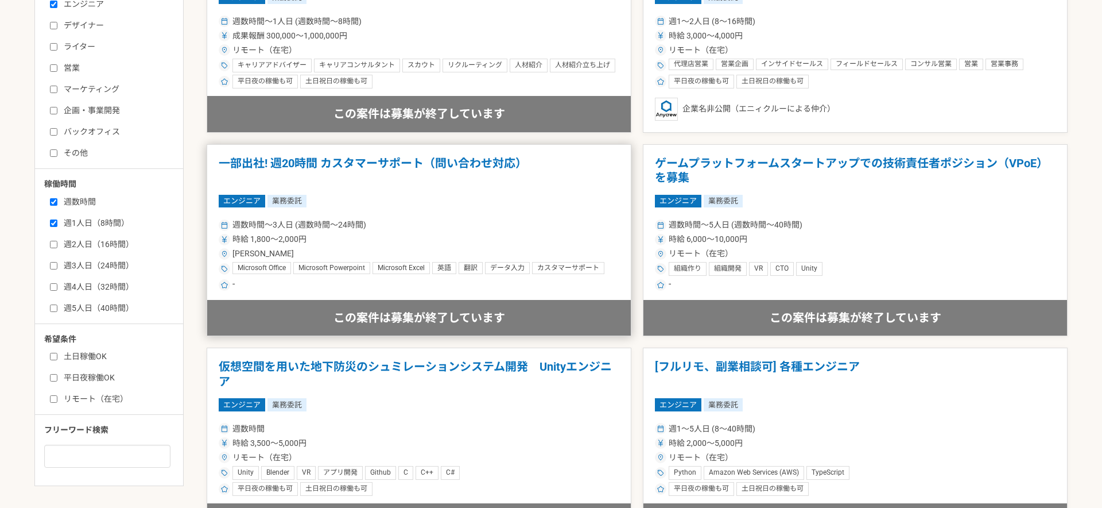
scroll to position [347, 0]
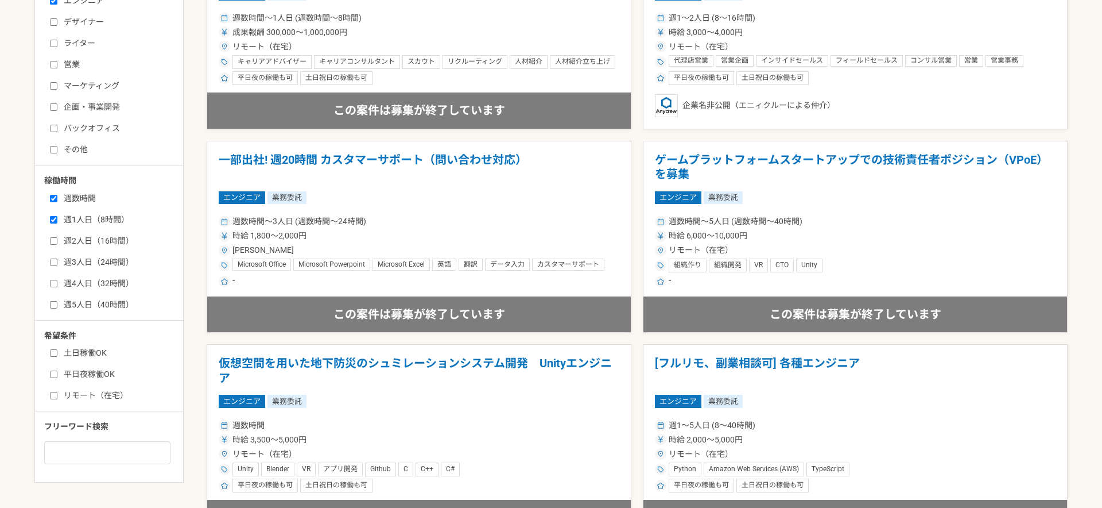
click at [85, 359] on div "土日稼働OK 平日夜稼働OK リモート（在宅）" at bounding box center [113, 372] width 138 height 58
click at [89, 355] on label "土日稼働OK" at bounding box center [116, 353] width 132 height 12
click at [57, 355] on input "土日稼働OK" at bounding box center [53, 352] width 7 height 7
checkbox input "true"
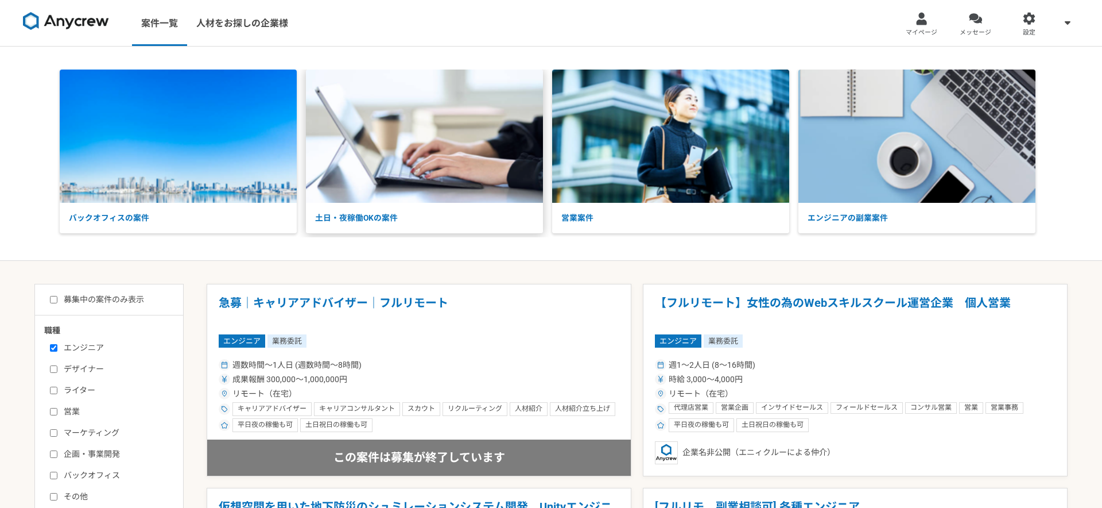
click at [489, 190] on img at bounding box center [424, 135] width 237 height 133
click at [117, 301] on label "募集中の案件のみ表示" at bounding box center [97, 299] width 94 height 12
click at [57, 301] on input "募集中の案件のみ表示" at bounding box center [53, 299] width 7 height 7
checkbox input "true"
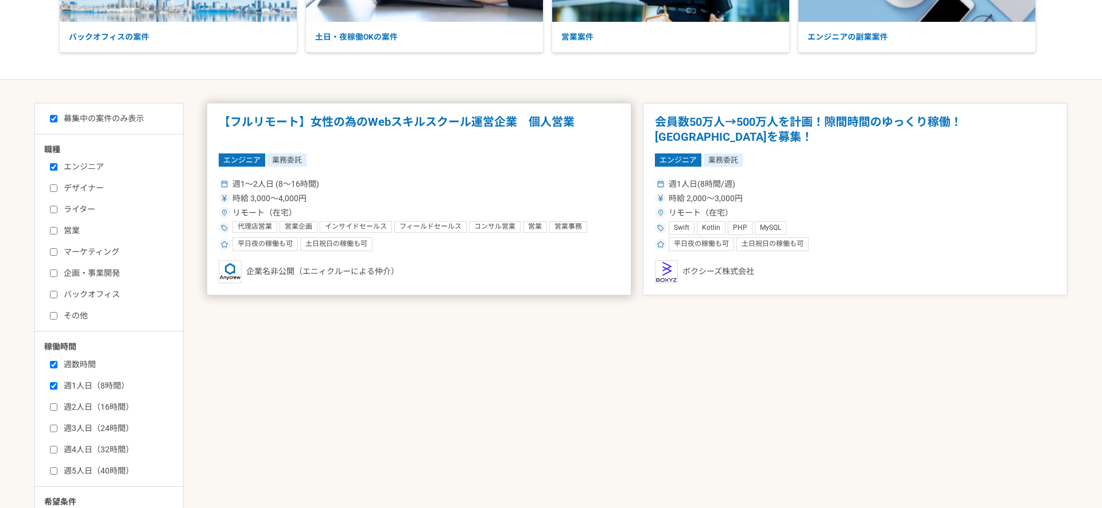
scroll to position [183, 0]
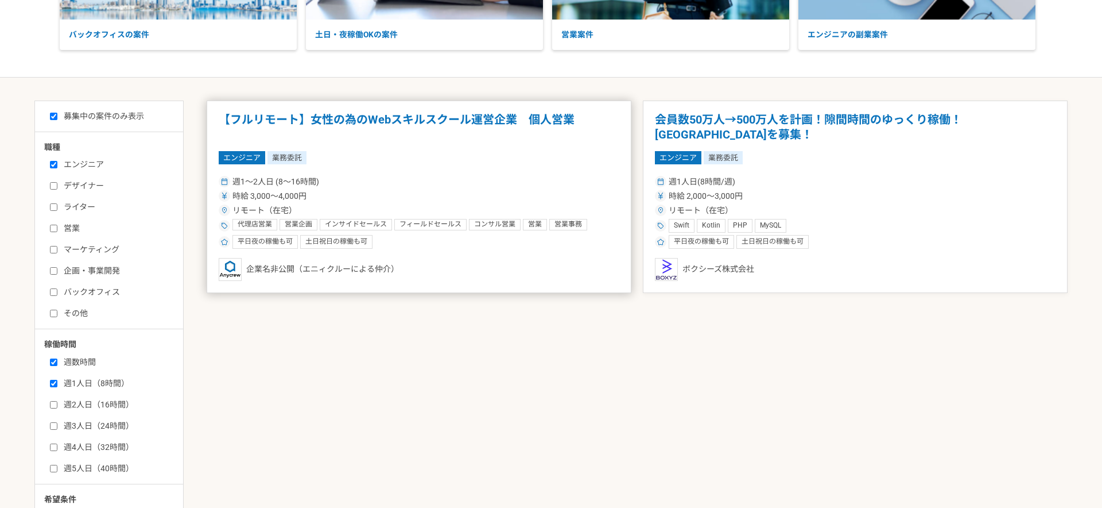
click at [418, 193] on div "時給 3,000〜4,000円" at bounding box center [419, 196] width 401 height 12
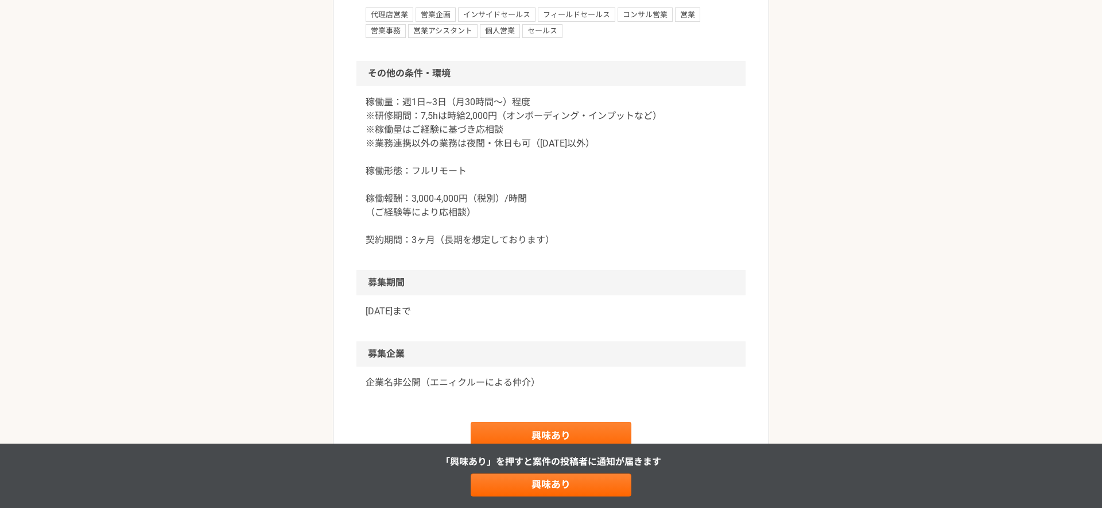
scroll to position [1261, 0]
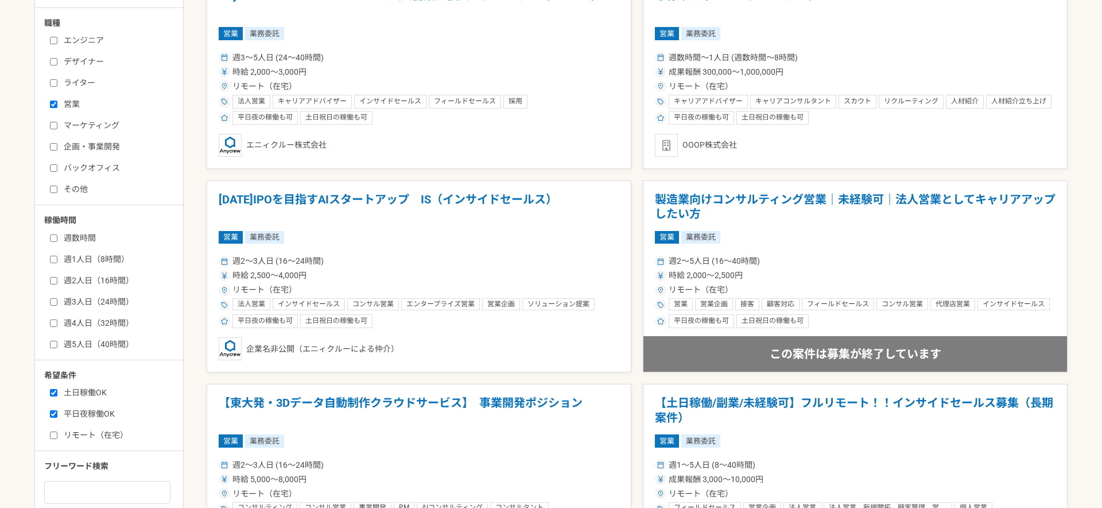
scroll to position [328, 0]
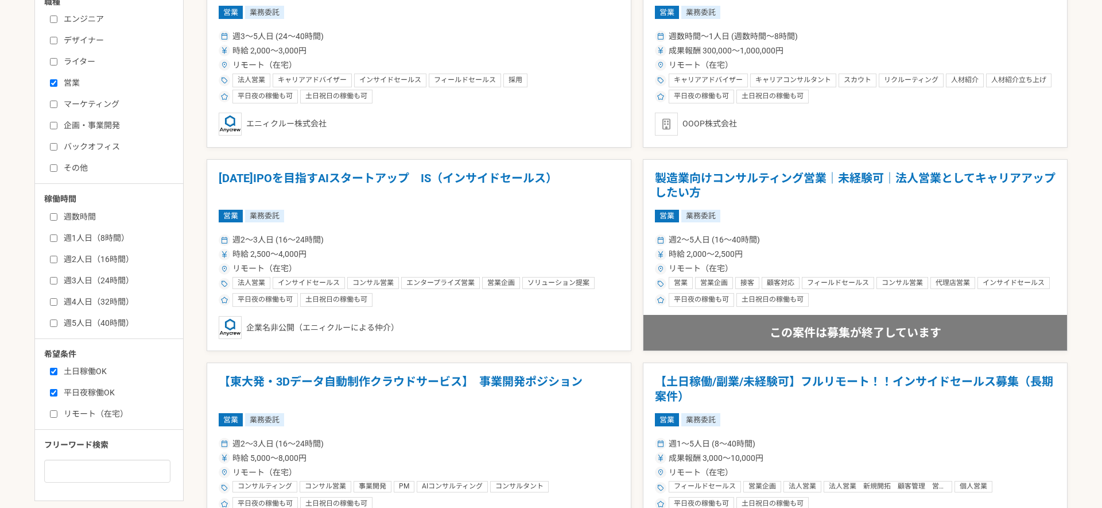
click at [94, 394] on label "平日夜稼働OK" at bounding box center [116, 392] width 132 height 12
click at [57, 394] on input "平日夜稼働OK" at bounding box center [53, 392] width 7 height 7
checkbox input "false"
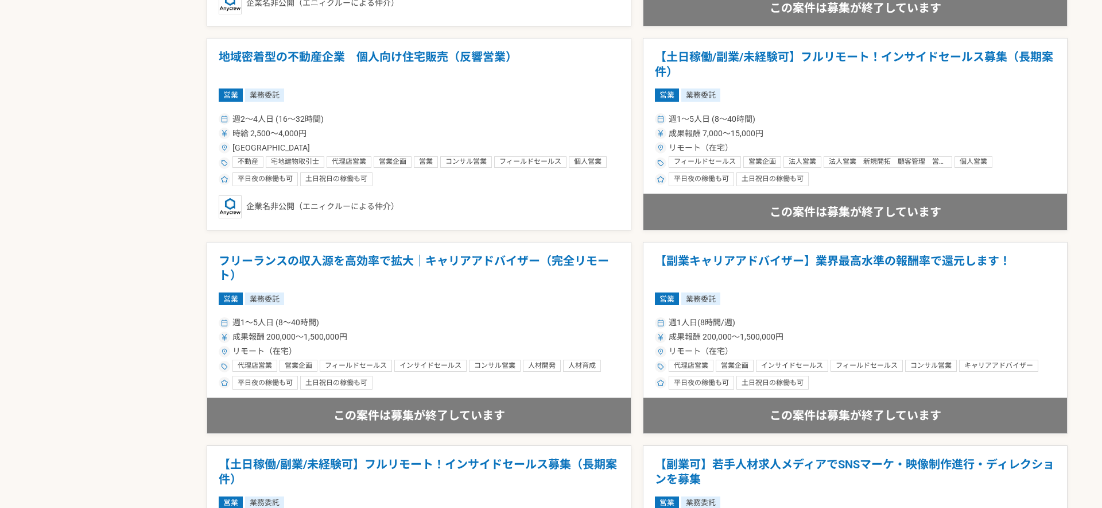
scroll to position [1992, 0]
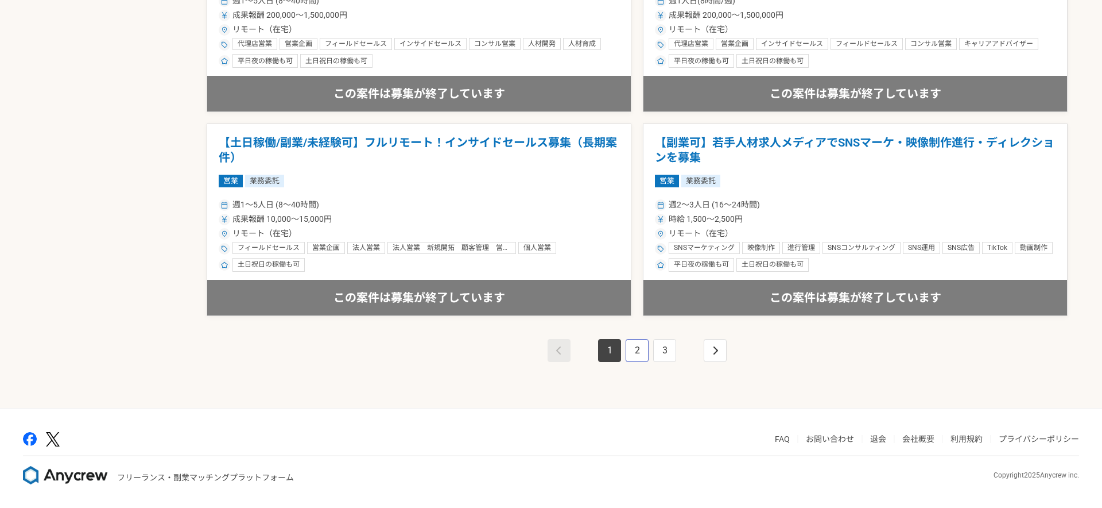
click at [634, 357] on link "2" at bounding box center [637, 350] width 23 height 23
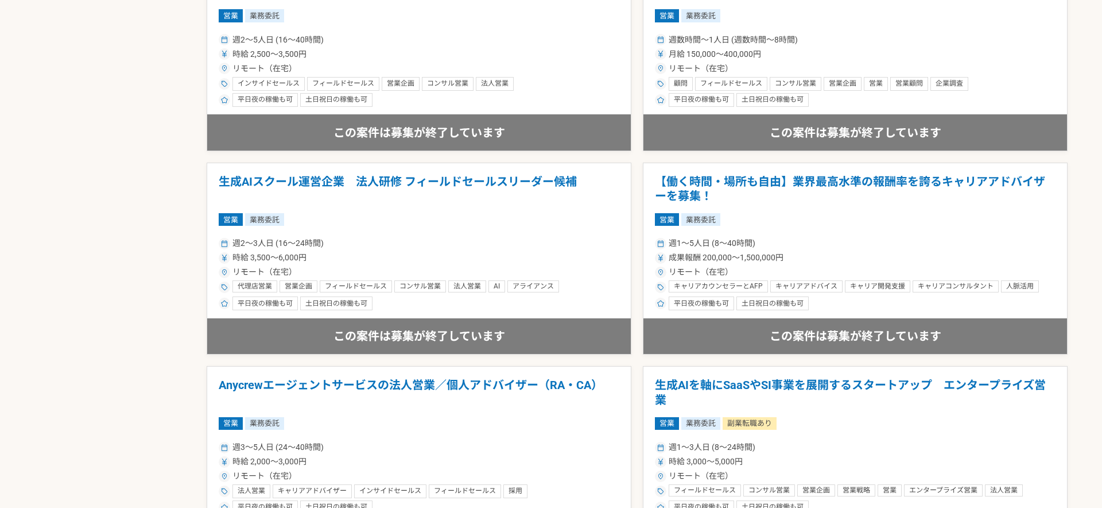
scroll to position [1992, 0]
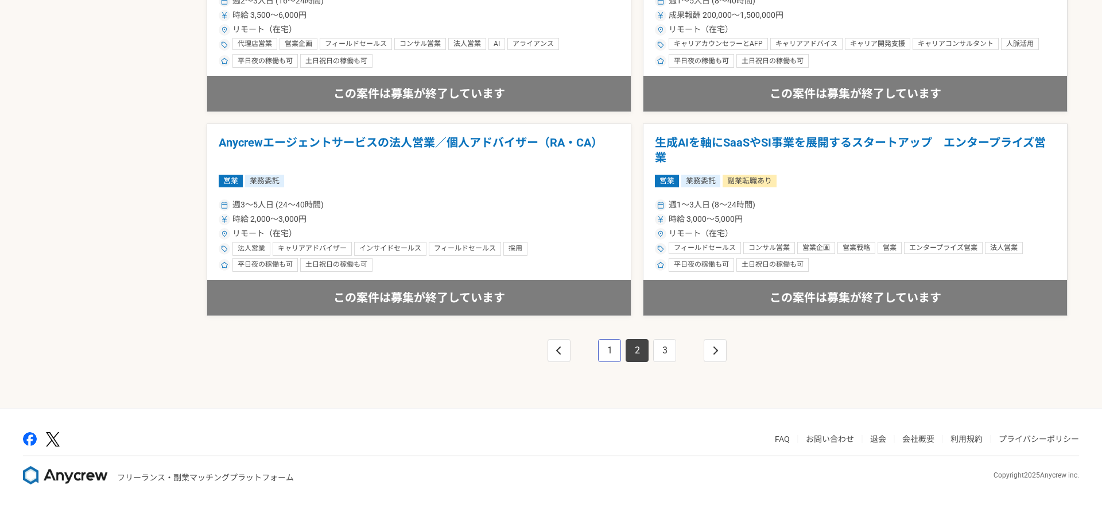
click at [610, 355] on link "1" at bounding box center [609, 350] width 23 height 23
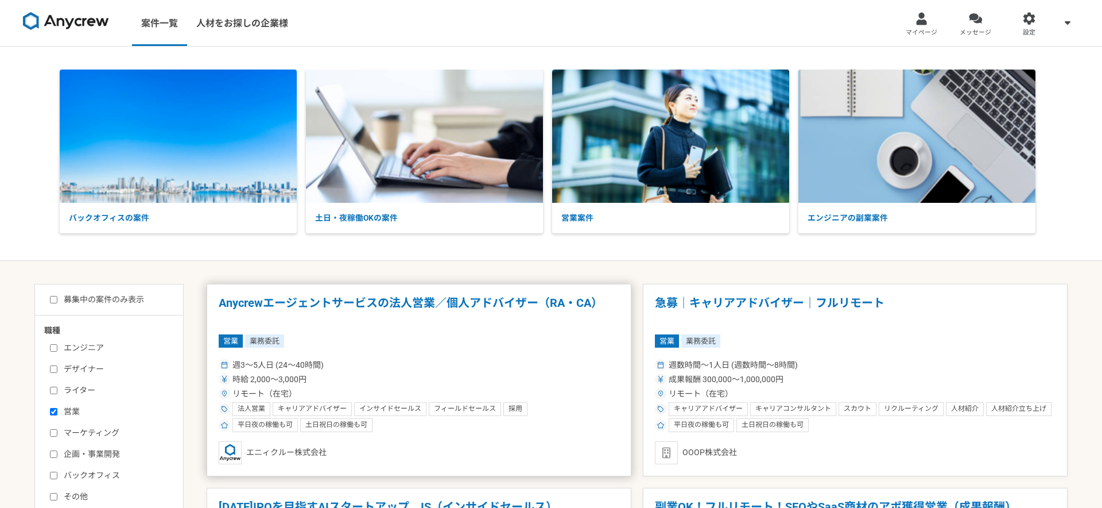
click at [522, 340] on div "営業 業務委託" at bounding box center [419, 340] width 401 height 13
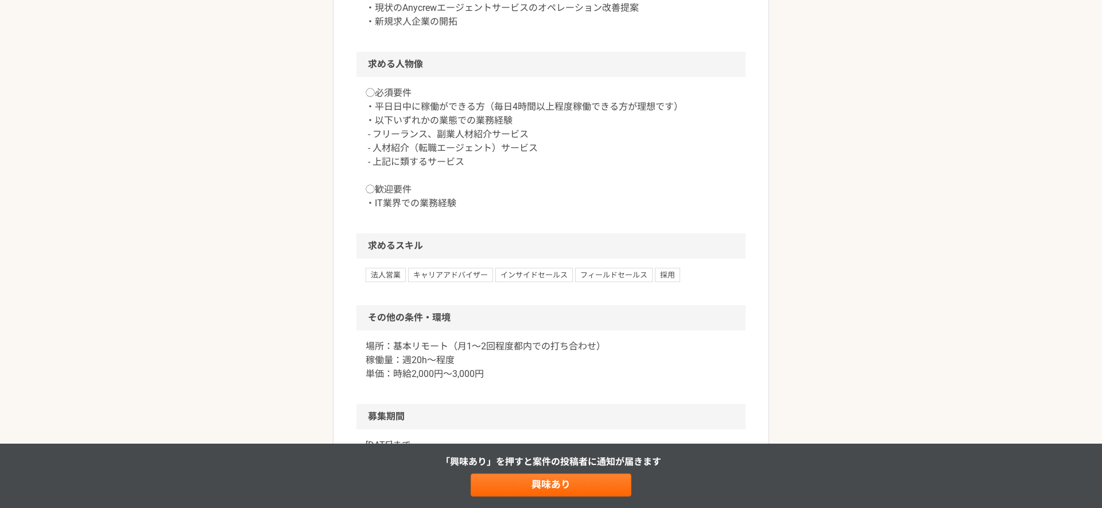
scroll to position [765, 0]
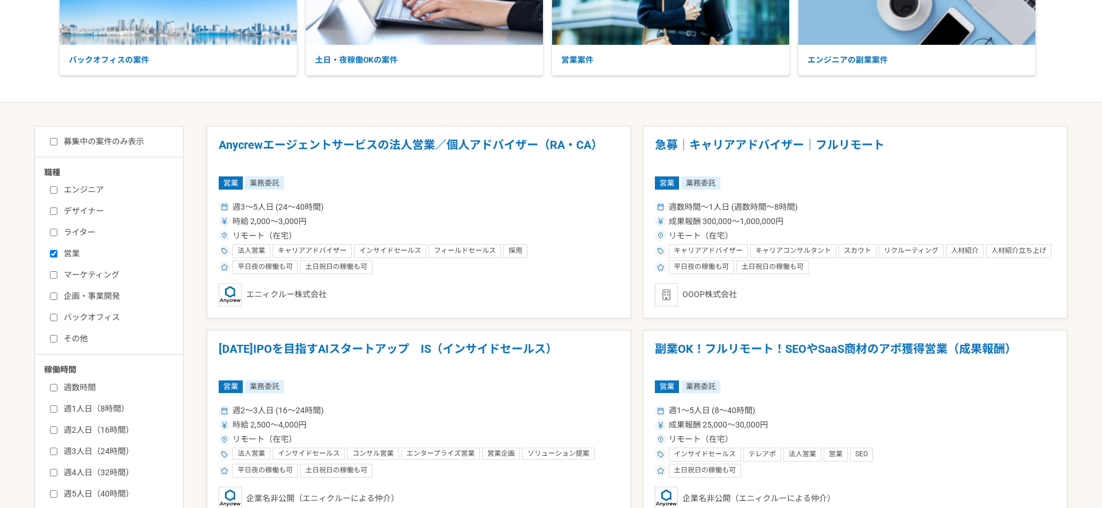
scroll to position [162, 0]
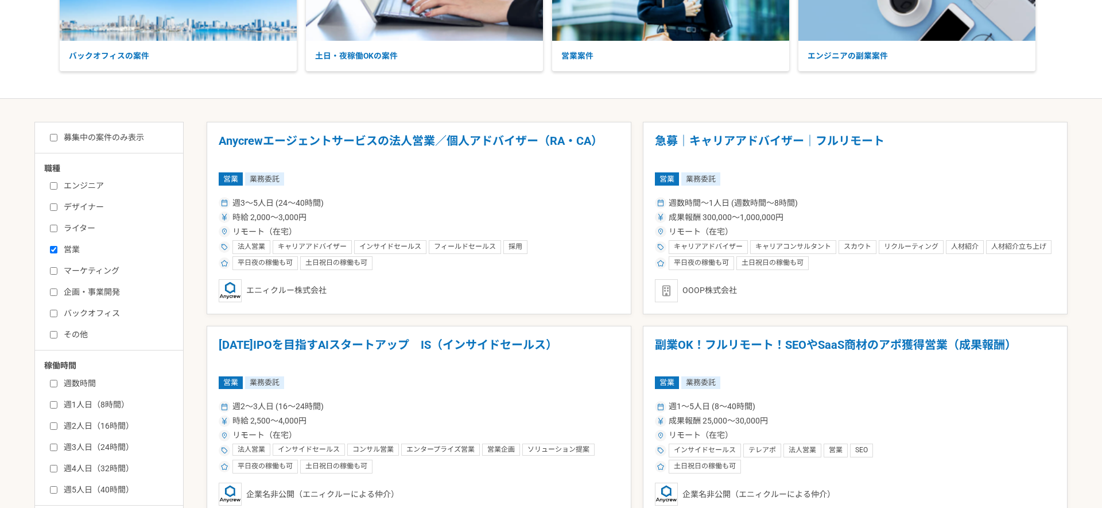
click at [76, 246] on label "営業" at bounding box center [116, 249] width 132 height 12
click at [57, 246] on input "営業" at bounding box center [53, 249] width 7 height 7
checkbox input "false"
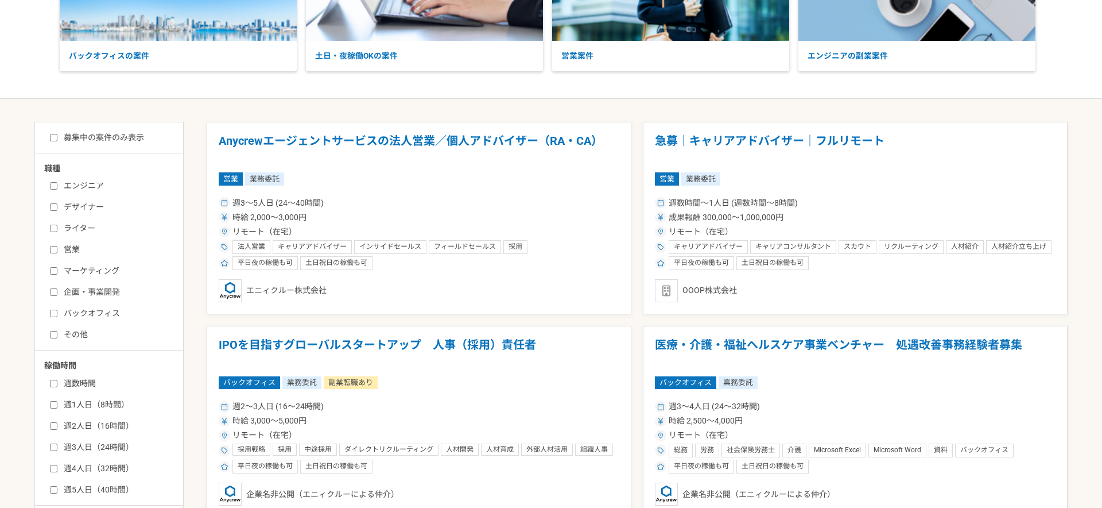
click at [86, 382] on label "週数時間" at bounding box center [116, 383] width 132 height 12
click at [57, 382] on input "週数時間" at bounding box center [53, 382] width 7 height 7
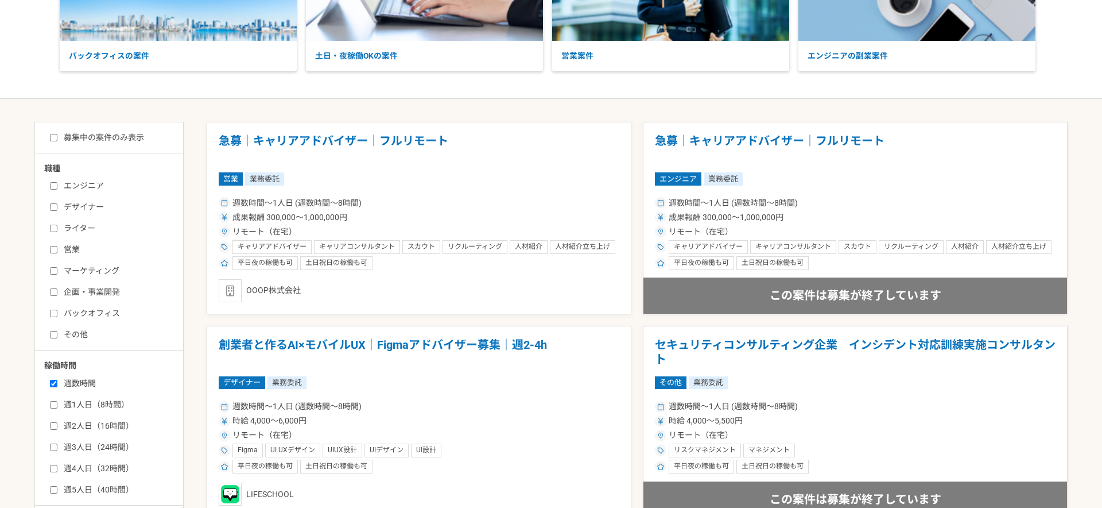
click at [71, 386] on label "週数時間" at bounding box center [116, 383] width 132 height 12
click at [57, 386] on input "週数時間" at bounding box center [53, 382] width 7 height 7
checkbox input "false"
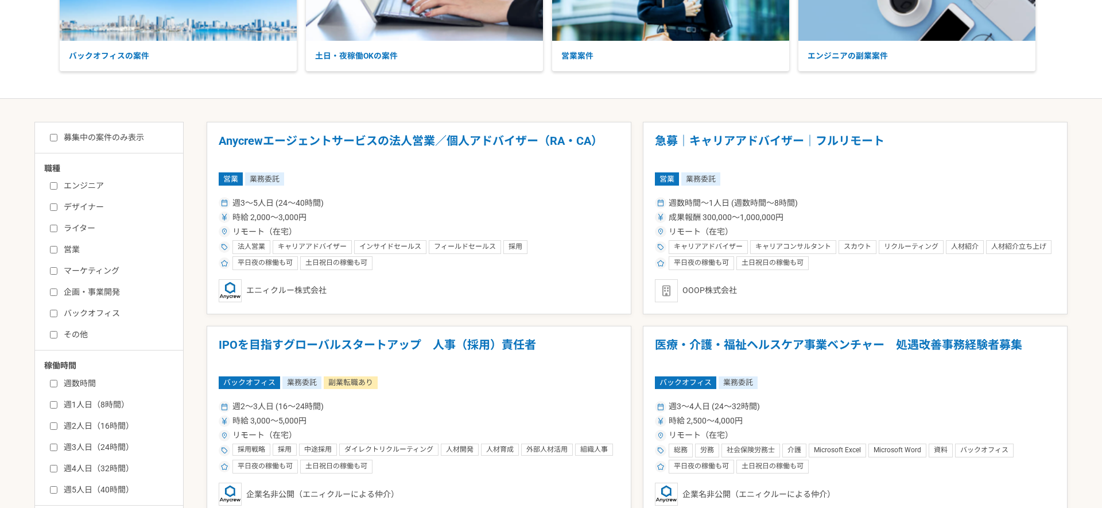
click at [79, 186] on label "エンジニア" at bounding box center [116, 186] width 132 height 12
click at [57, 186] on input "エンジニア" at bounding box center [53, 185] width 7 height 7
checkbox input "true"
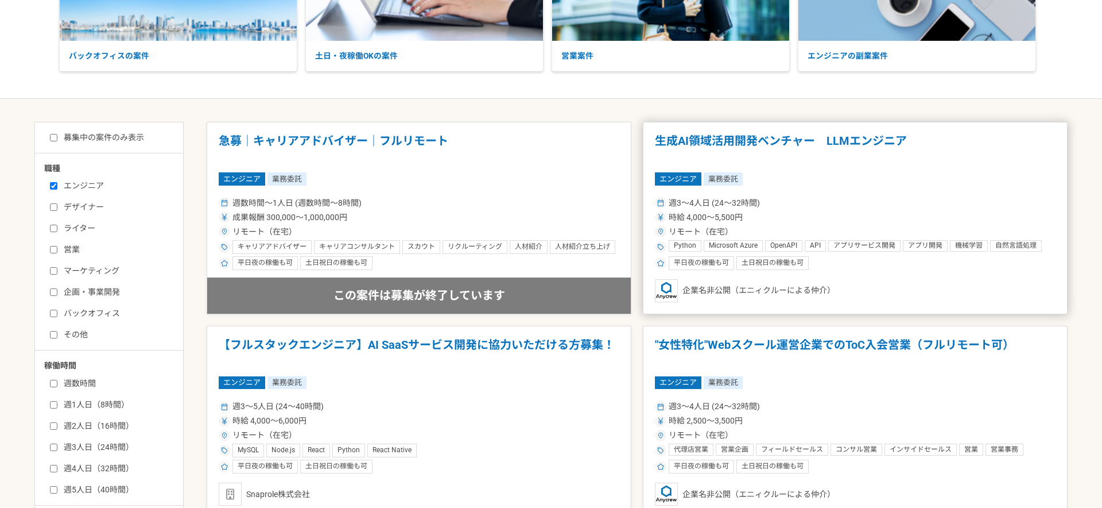
click at [811, 158] on h1 "生成AI領域活用開発ベンチャー　LLMエンジニア" at bounding box center [855, 148] width 401 height 29
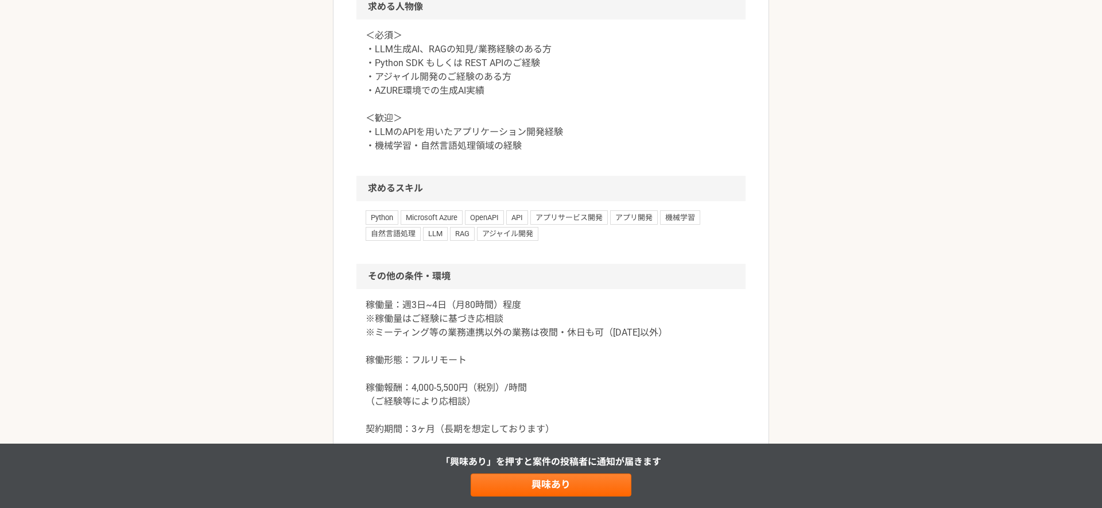
scroll to position [767, 0]
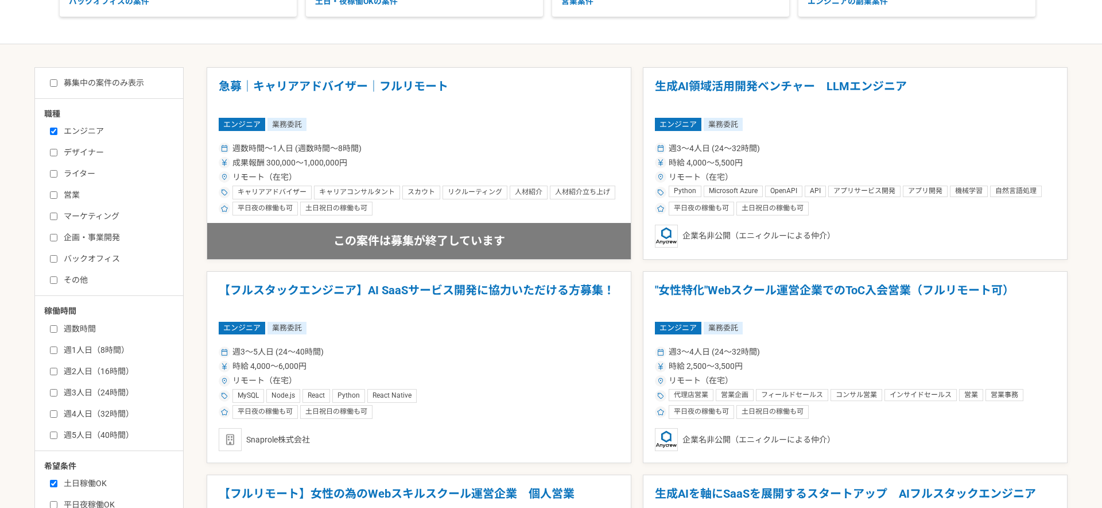
scroll to position [221, 0]
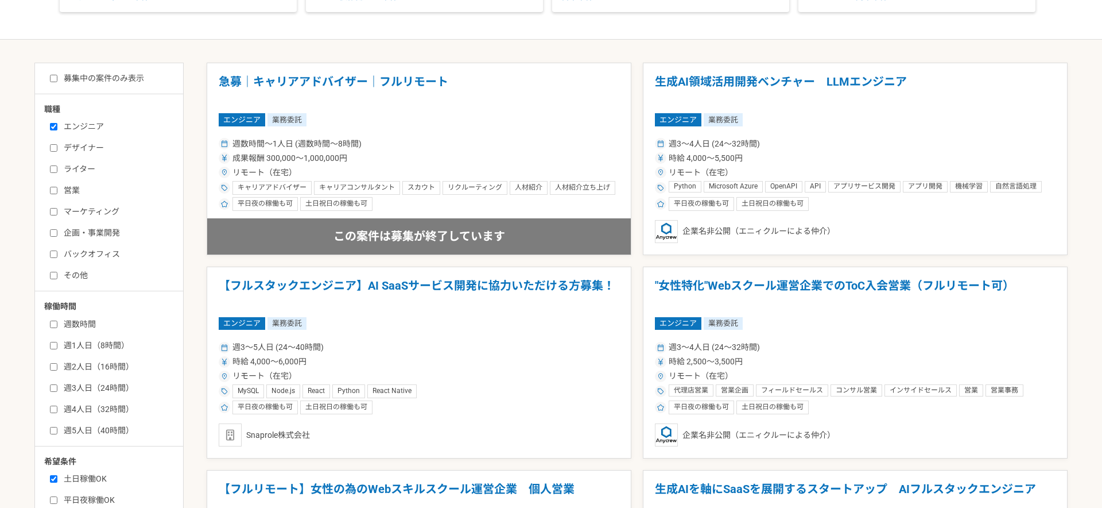
click at [92, 342] on label "週1人日（8時間）" at bounding box center [116, 345] width 132 height 12
click at [57, 342] on input "週1人日（8時間）" at bounding box center [53, 345] width 7 height 7
checkbox input "true"
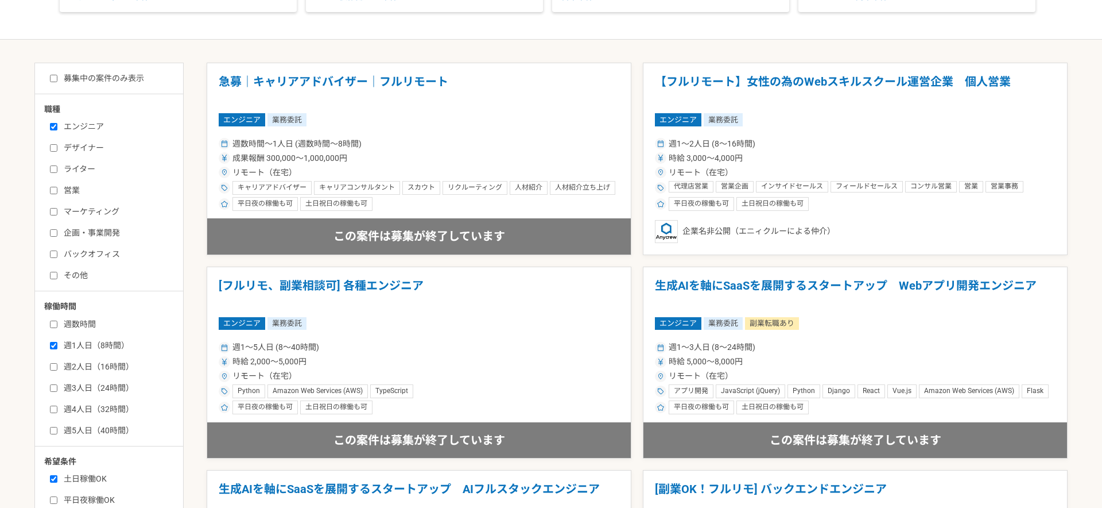
click at [84, 324] on label "週数時間" at bounding box center [116, 324] width 132 height 12
click at [57, 324] on input "週数時間" at bounding box center [53, 323] width 7 height 7
checkbox input "true"
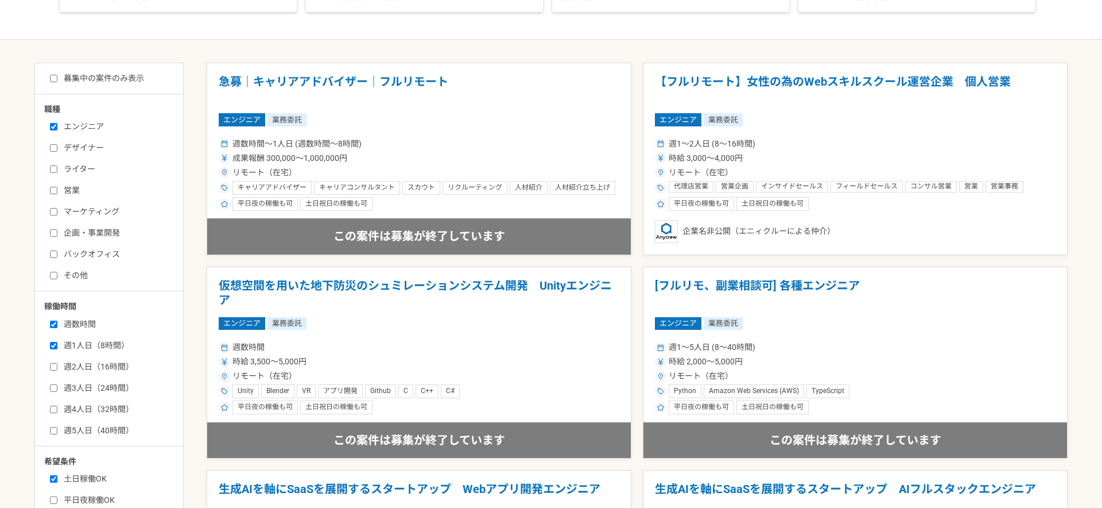
click at [102, 83] on label "募集中の案件のみ表示" at bounding box center [97, 78] width 94 height 12
click at [57, 82] on input "募集中の案件のみ表示" at bounding box center [53, 78] width 7 height 7
checkbox input "true"
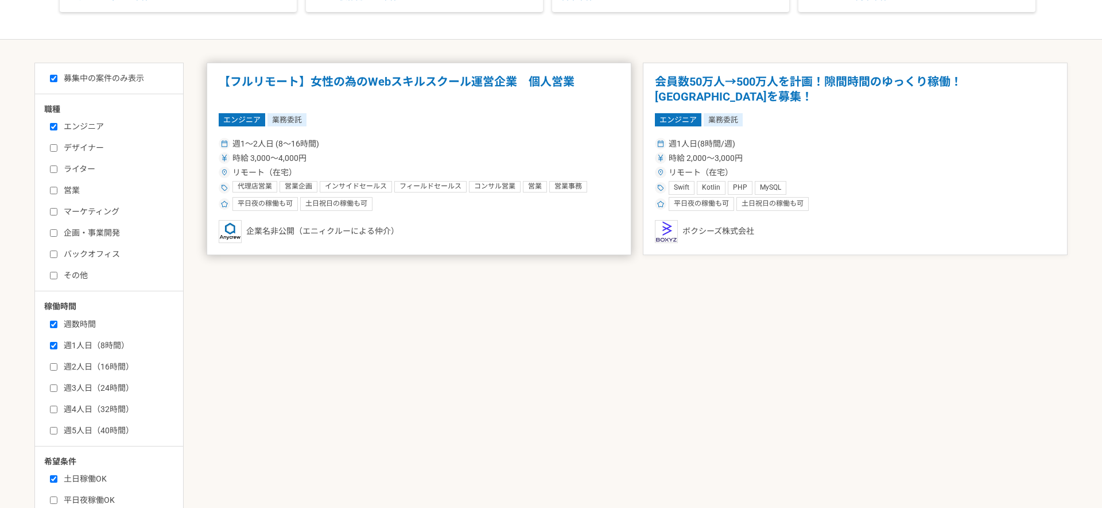
click at [452, 135] on div "週1〜2人日 (8〜16時間) 時給 3,000〜4,000円 リモート（在宅） 代理店営業 営業企画 インサイドセールス フィールドセールス コンサル営業 …" at bounding box center [419, 172] width 401 height 75
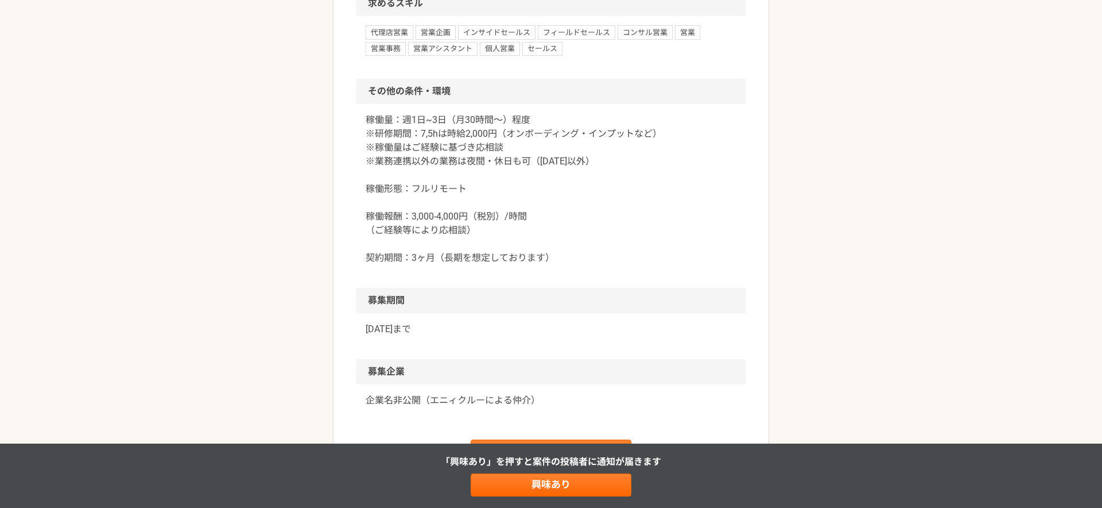
scroll to position [1068, 0]
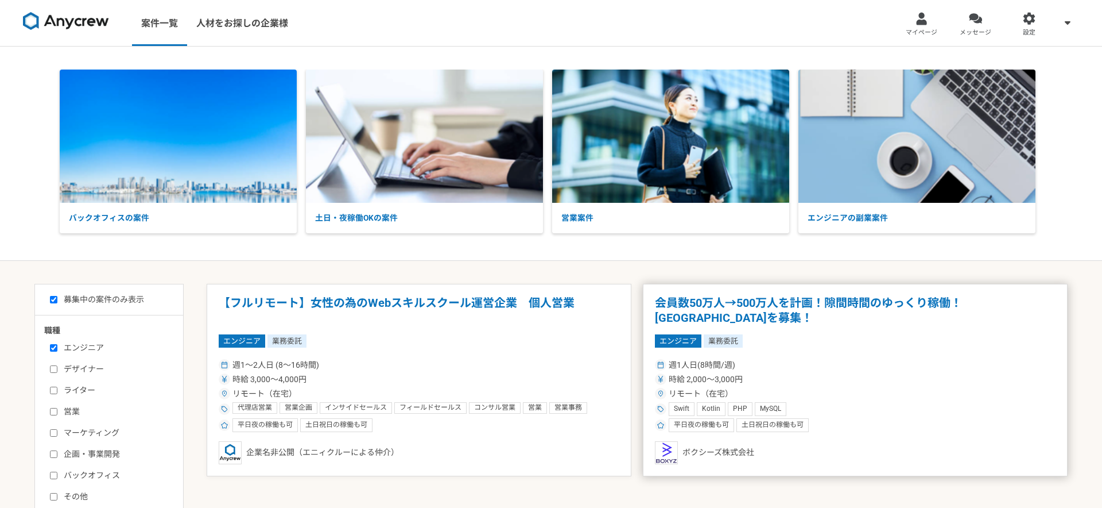
click at [733, 332] on article "会員数50万人→500万人を計画！隙間時間のゆっくり稼働！エンジニアを募集！ エンジニア 業務委託 週1人日(8時間/週) 時給 2,000〜3,000円 リ…" at bounding box center [855, 380] width 425 height 192
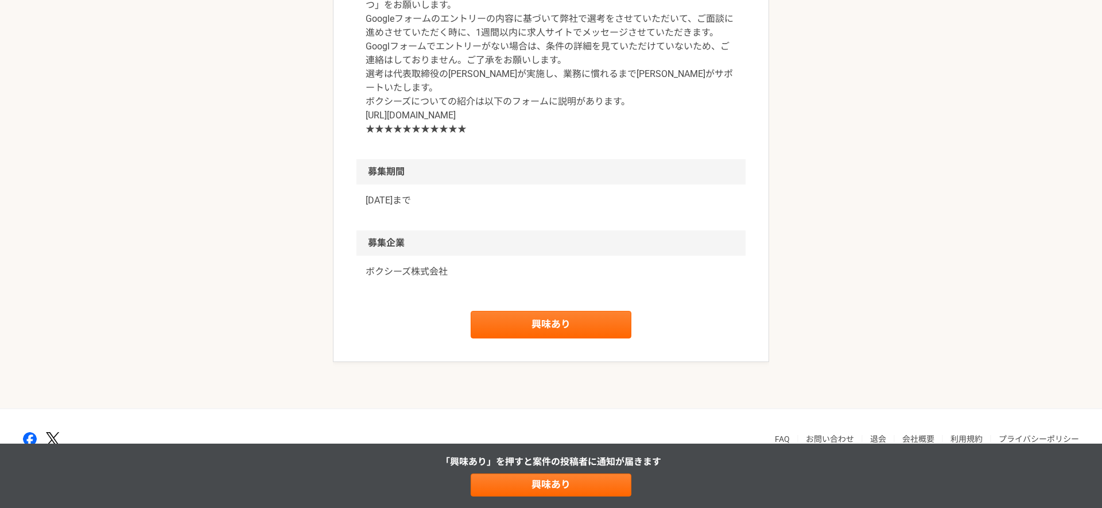
scroll to position [1539, 0]
click at [594, 483] on link "興味あり" at bounding box center [551, 484] width 161 height 23
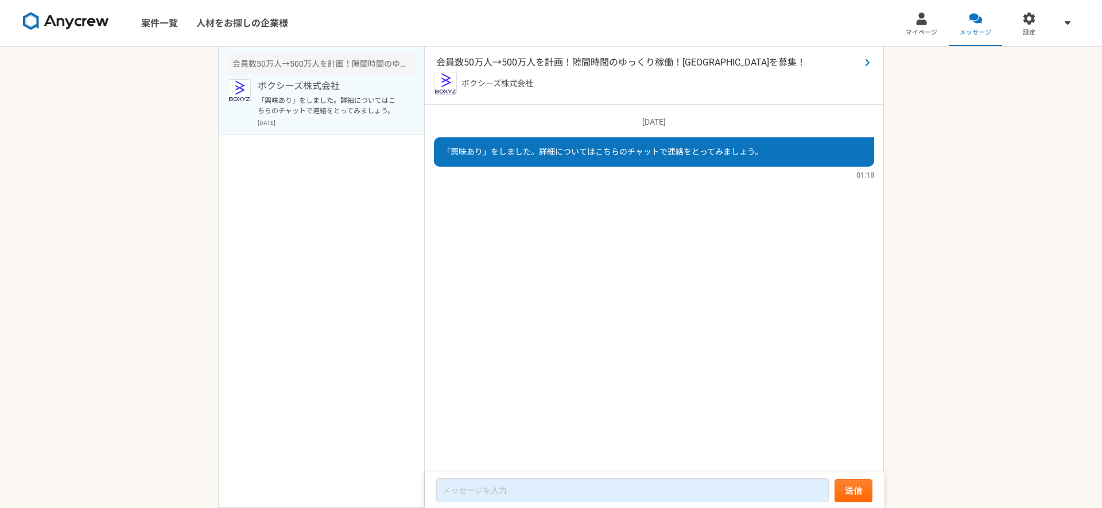
click at [613, 65] on span "会員数50万人→500万人を計画！隙間時間のゆっくり稼働！エンジニアを募集！" at bounding box center [648, 63] width 424 height 14
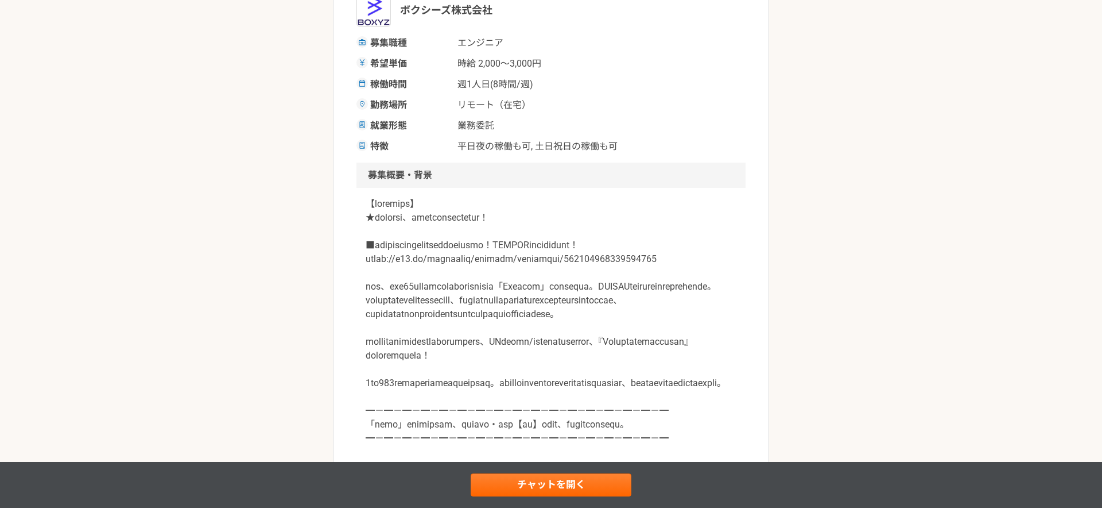
scroll to position [202, 0]
drag, startPoint x: 654, startPoint y: 274, endPoint x: 362, endPoint y: 266, distance: 291.8
click at [362, 266] on div at bounding box center [551, 327] width 389 height 280
copy p "https://r25.jp/companies/putmemu/interview/932802133852422145"
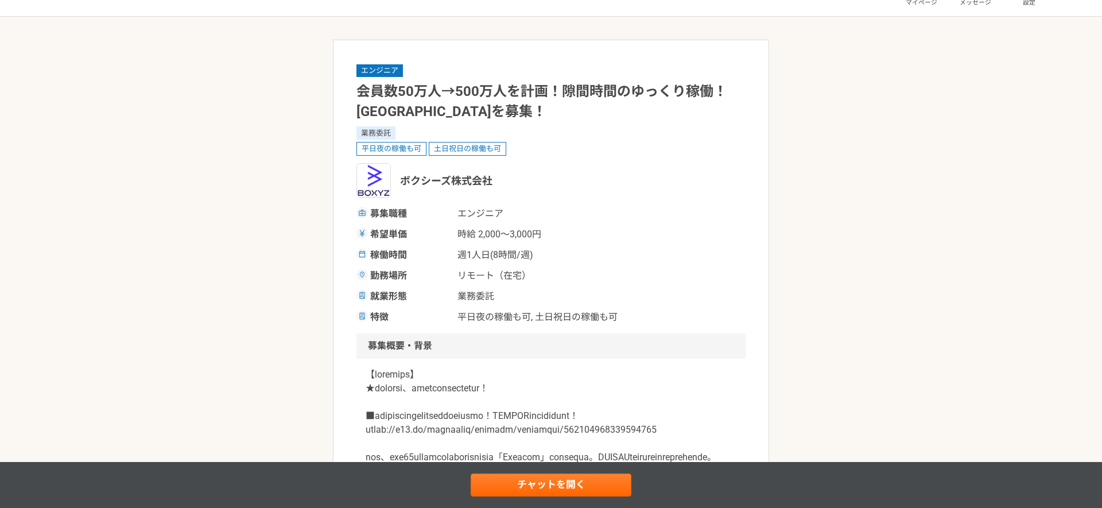
scroll to position [0, 0]
